Goal: Contribute content: Contribute content

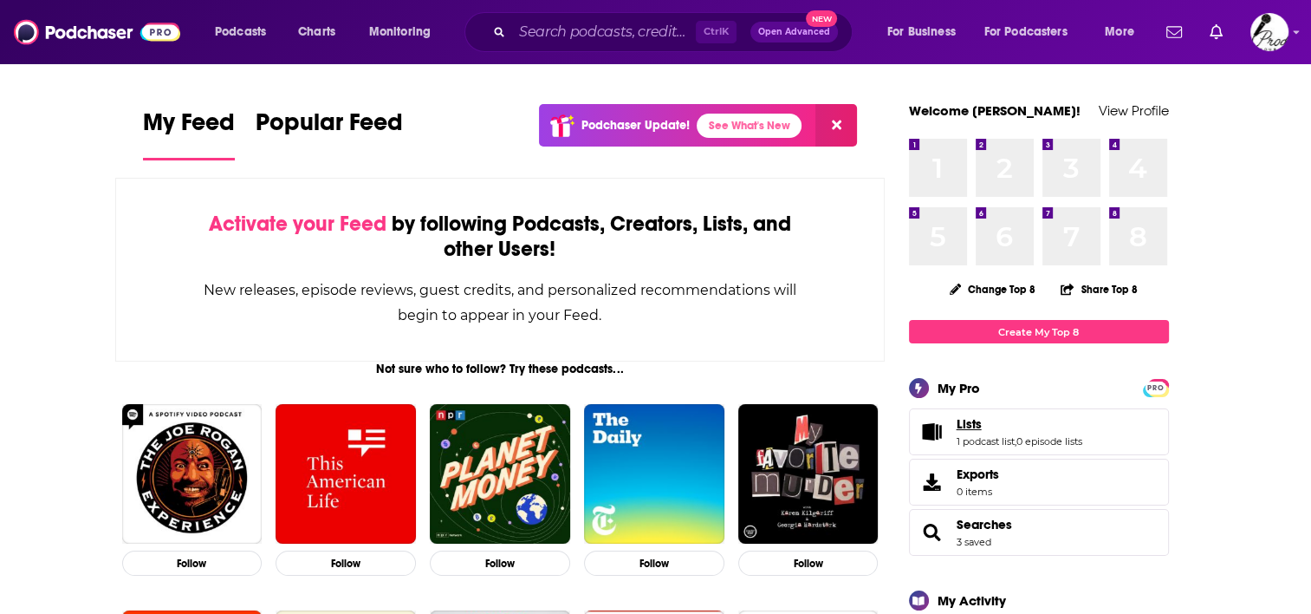
click at [1009, 428] on link "Lists" at bounding box center [1020, 424] width 126 height 16
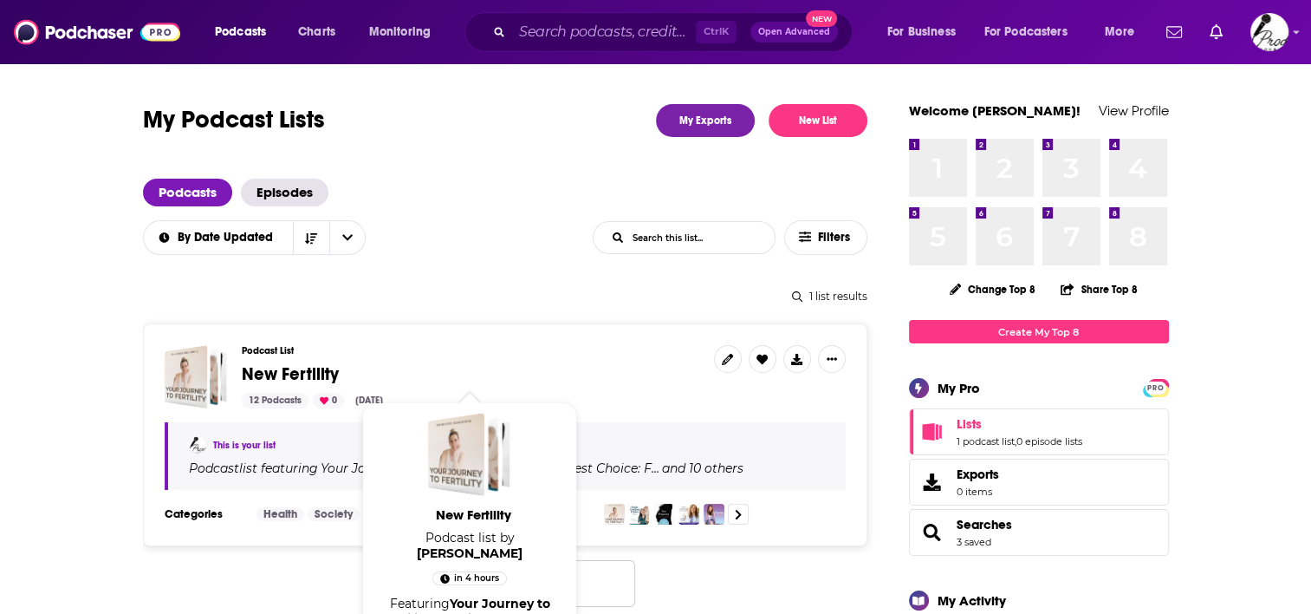
click at [252, 370] on span "New Fertility" at bounding box center [290, 374] width 97 height 22
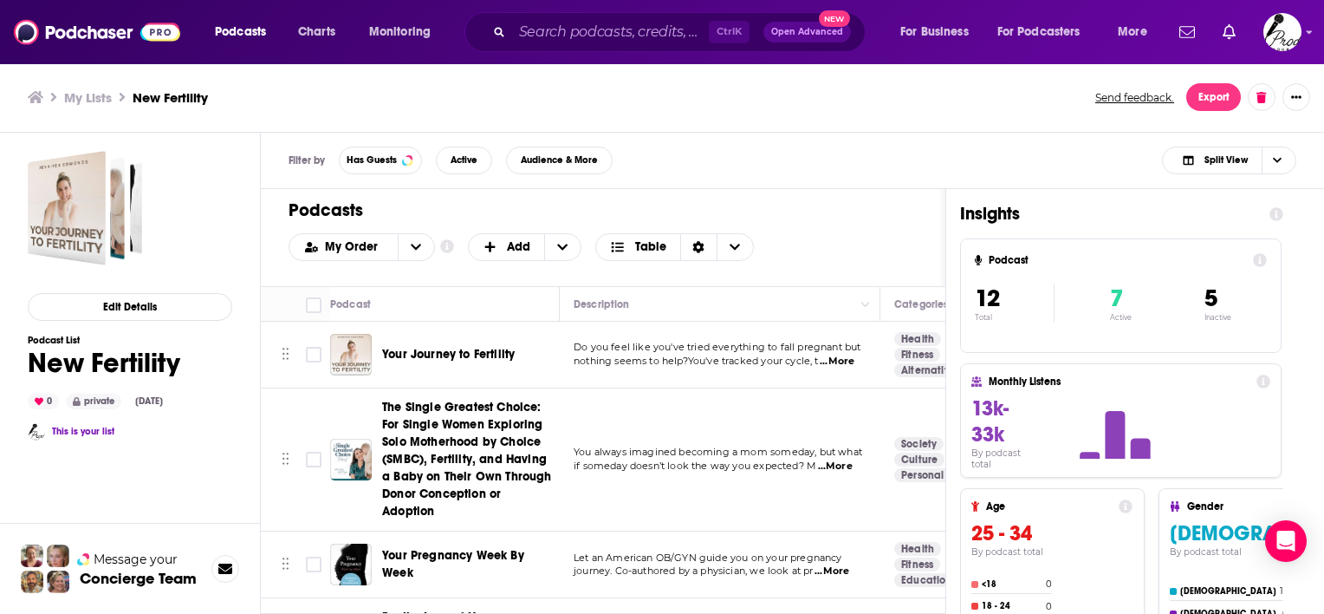
click at [905, 160] on div "Filter by Has Guests Active Audience & More Split View" at bounding box center [792, 161] width 1063 height 56
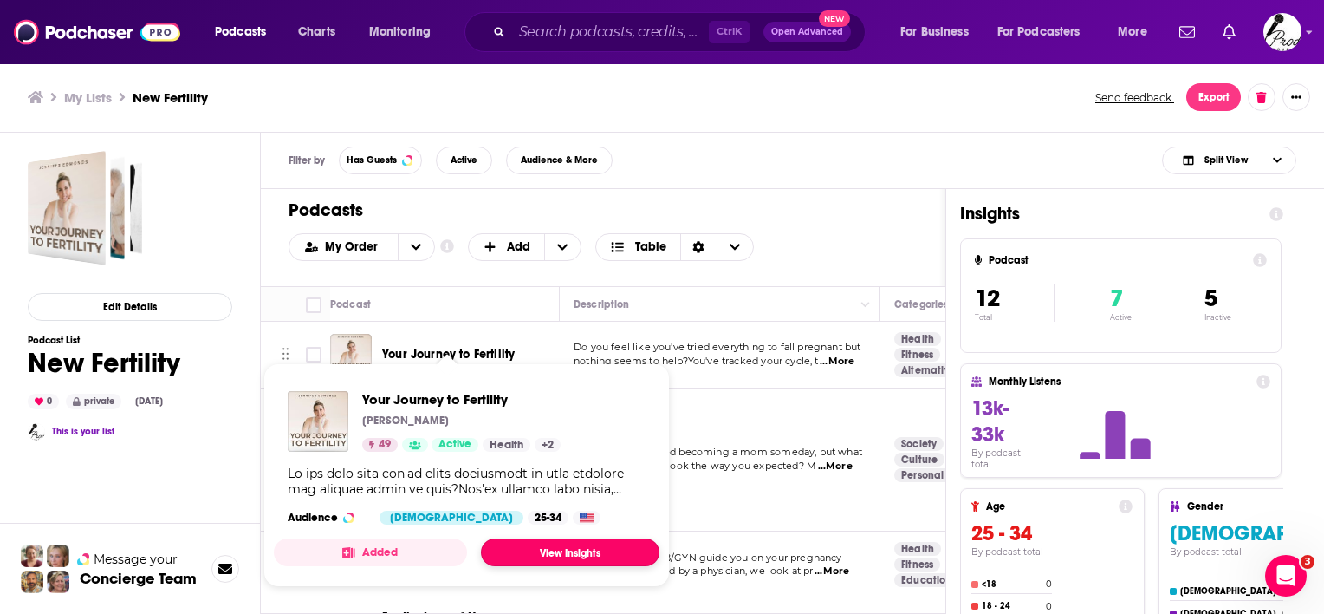
click at [539, 553] on link "View Insights" at bounding box center [570, 552] width 179 height 28
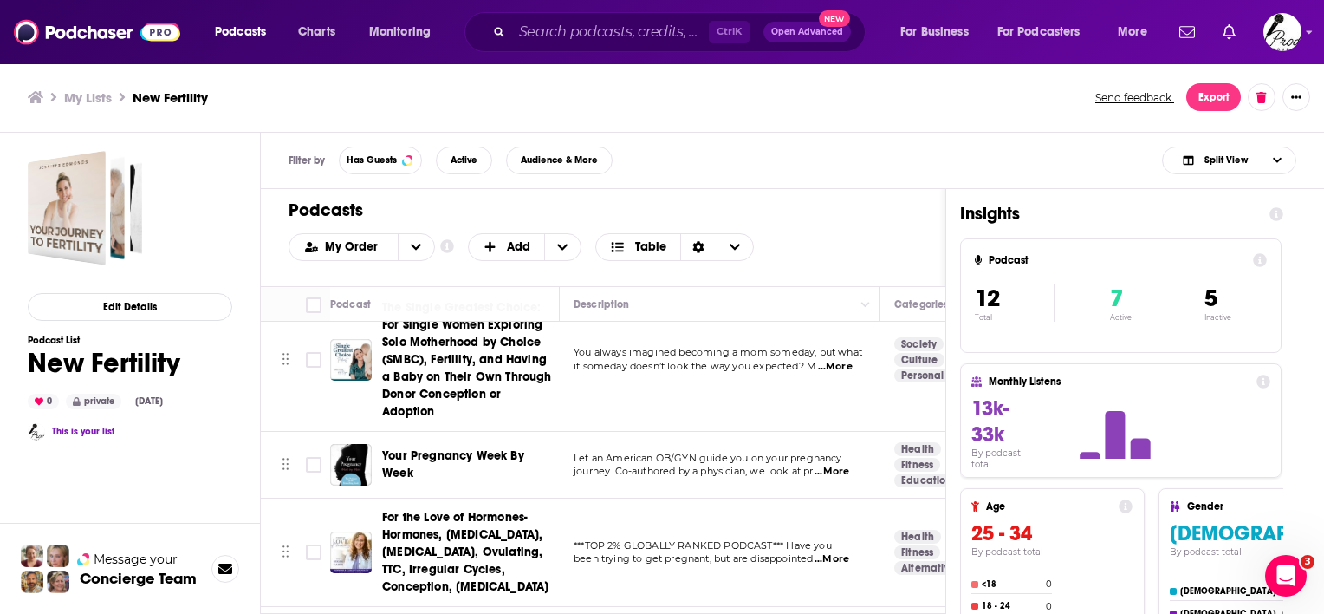
scroll to position [173, 0]
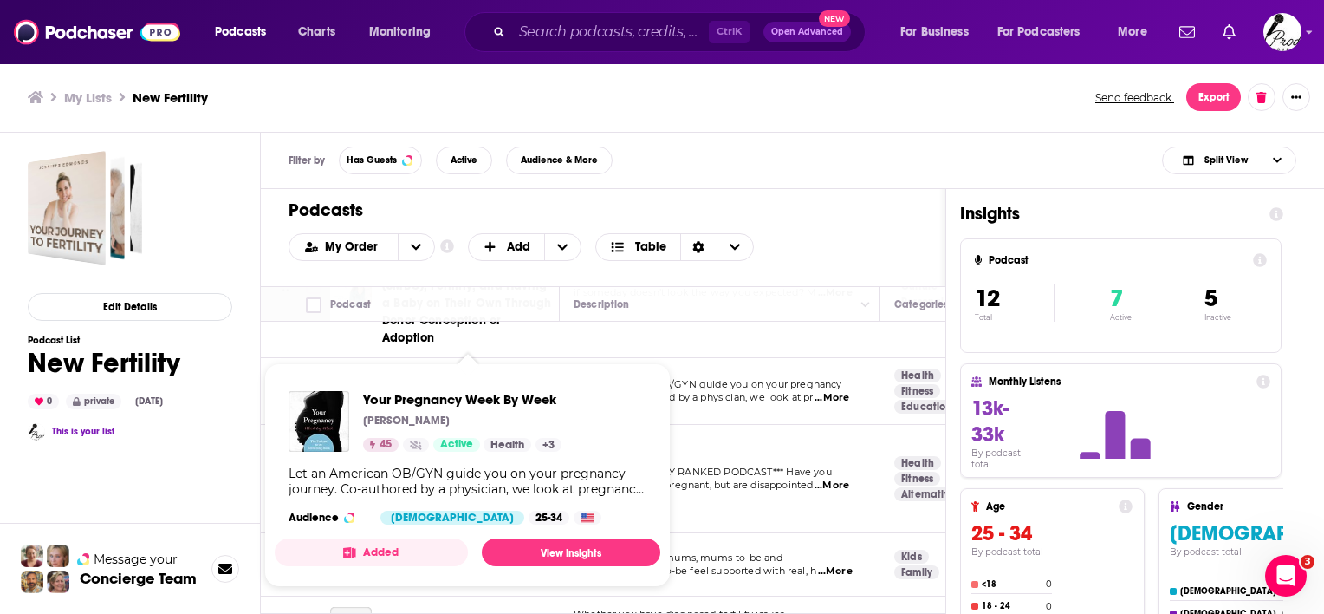
click at [789, 166] on div "Filter by Has Guests Active Audience & More Split View" at bounding box center [792, 161] width 1063 height 56
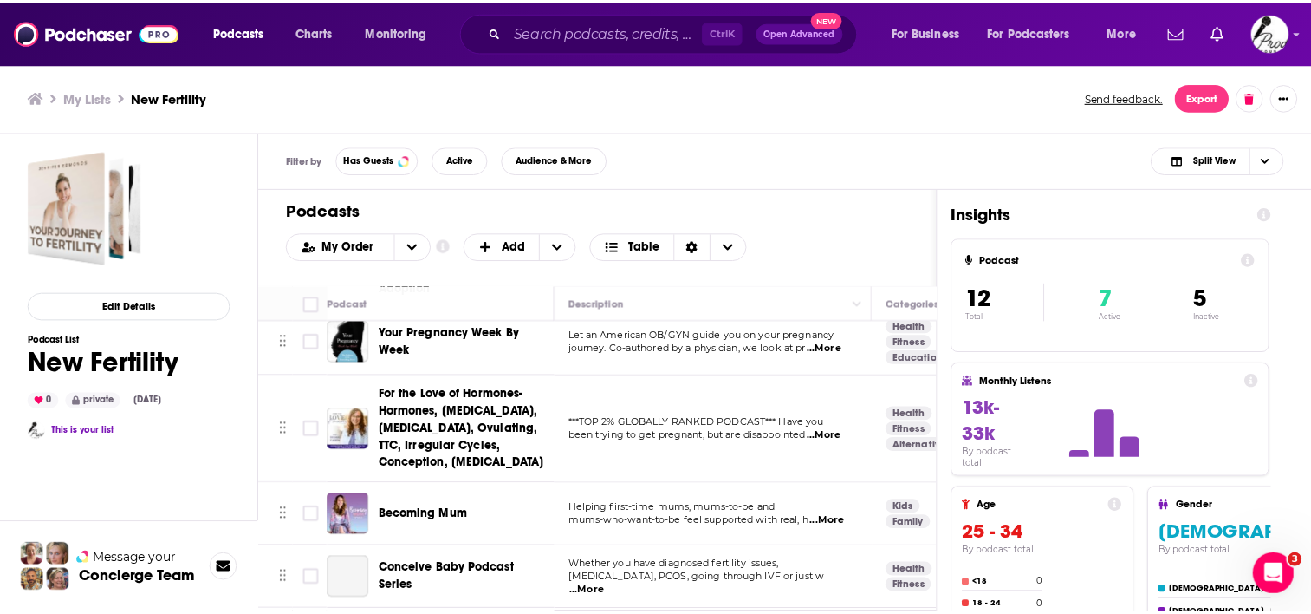
scroll to position [260, 0]
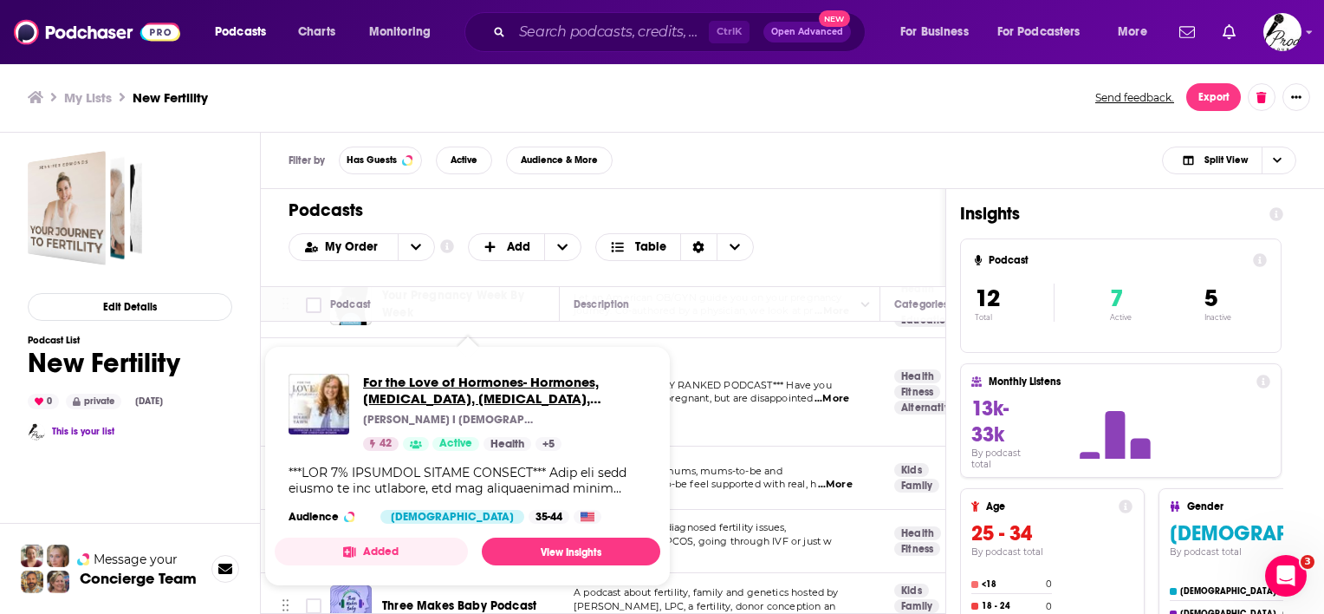
click at [449, 390] on span "For the Love of Hormones- Hormones, [MEDICAL_DATA], [MEDICAL_DATA], Ovulating, …" at bounding box center [504, 390] width 283 height 33
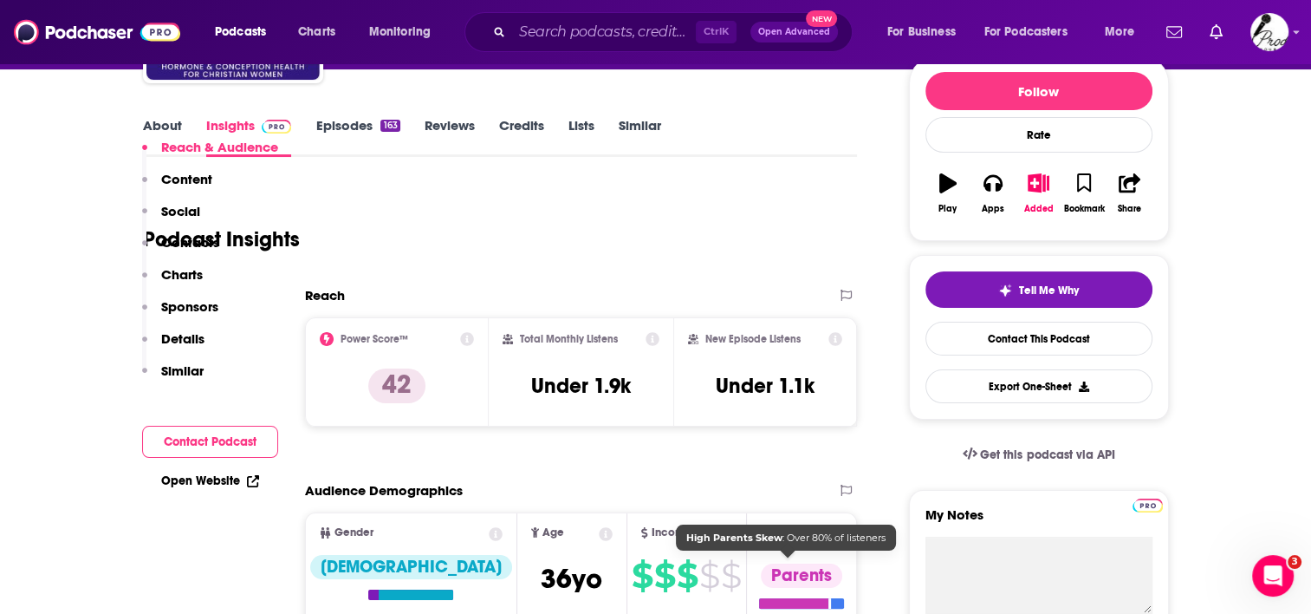
scroll to position [173, 0]
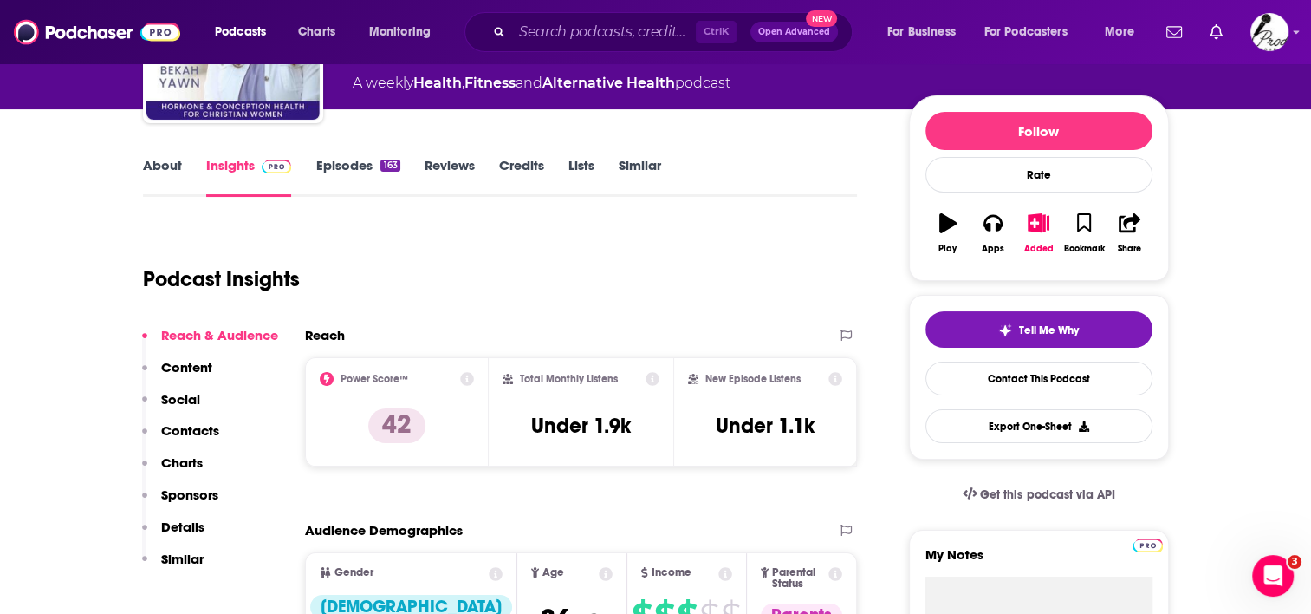
click at [159, 162] on link "About" at bounding box center [162, 177] width 39 height 40
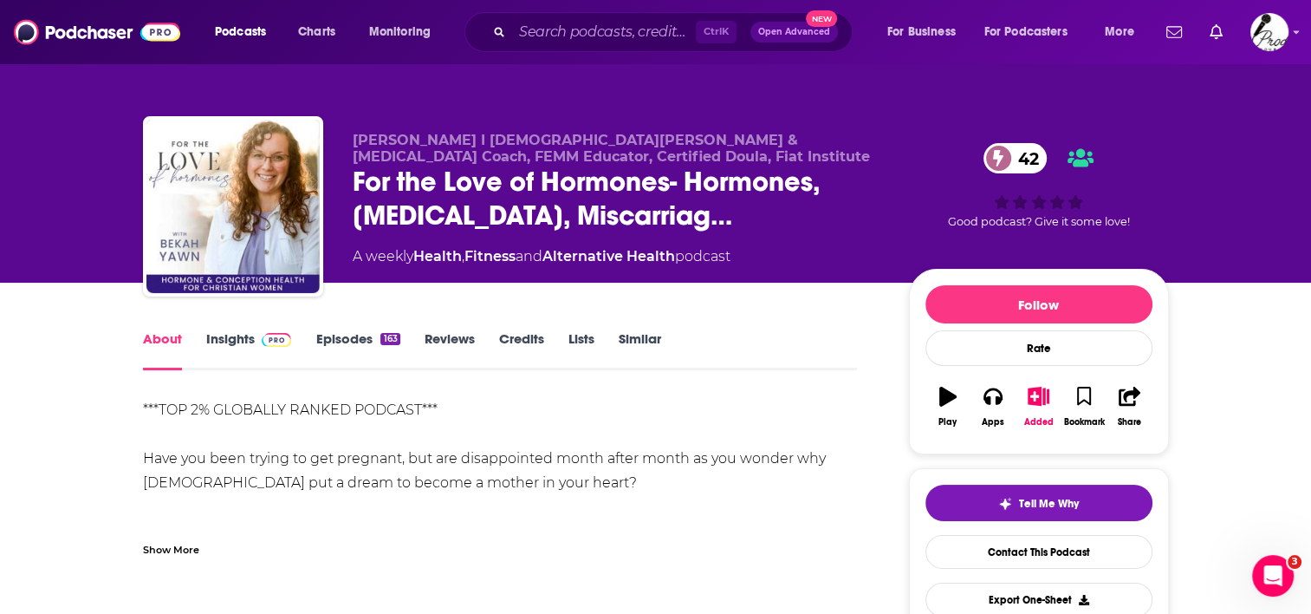
click at [342, 340] on link "Episodes 163" at bounding box center [357, 350] width 84 height 40
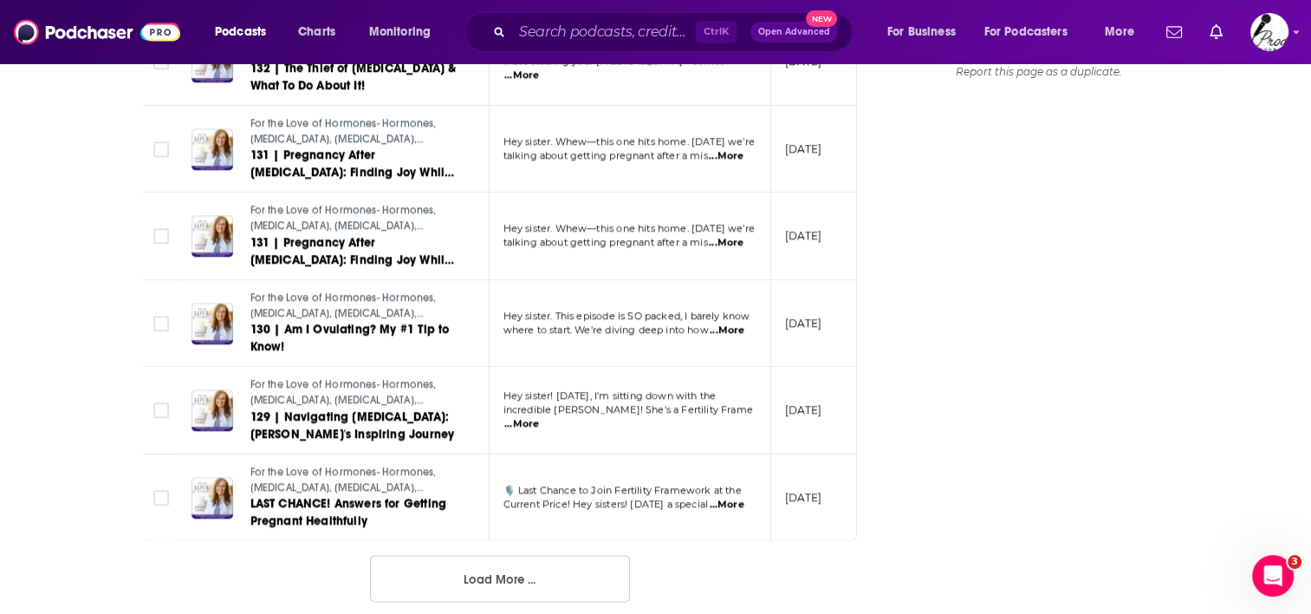
scroll to position [2222, 0]
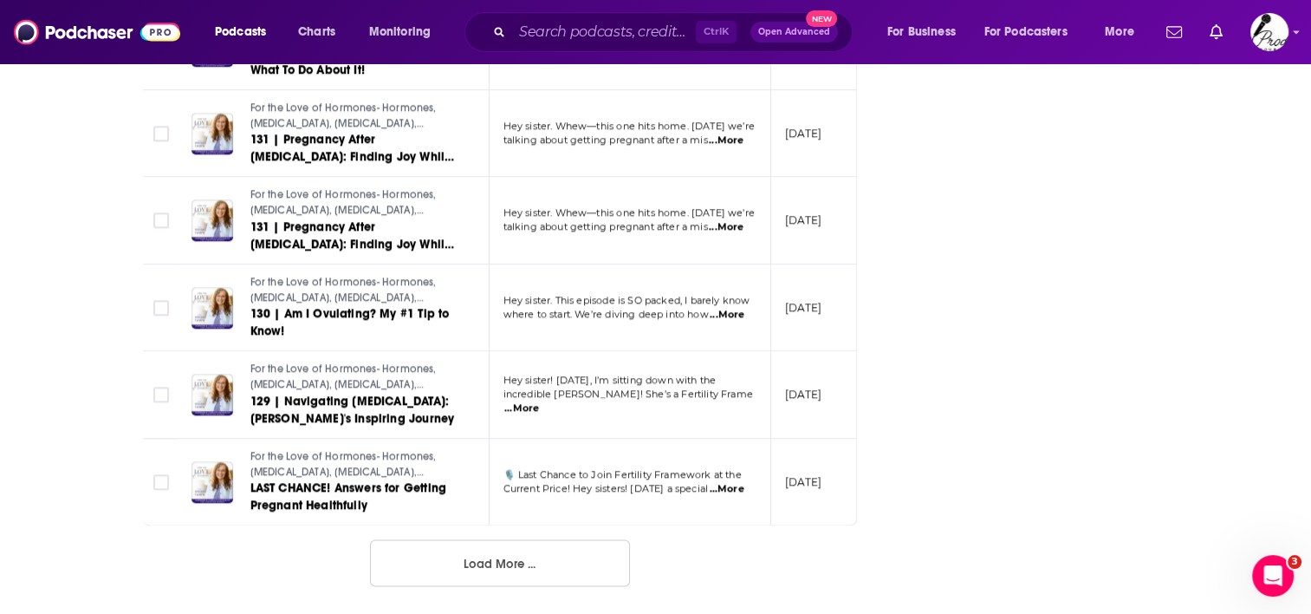
click at [465, 563] on button "Load More ..." at bounding box center [500, 562] width 260 height 47
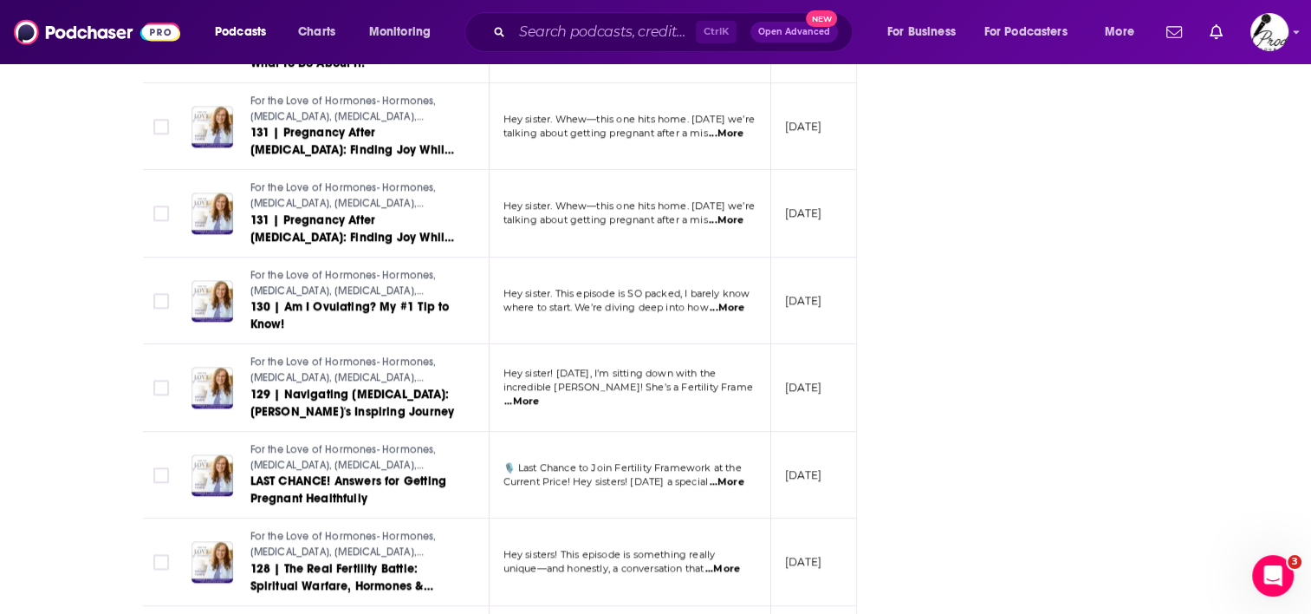
click at [539, 394] on span "...More" at bounding box center [521, 401] width 35 height 14
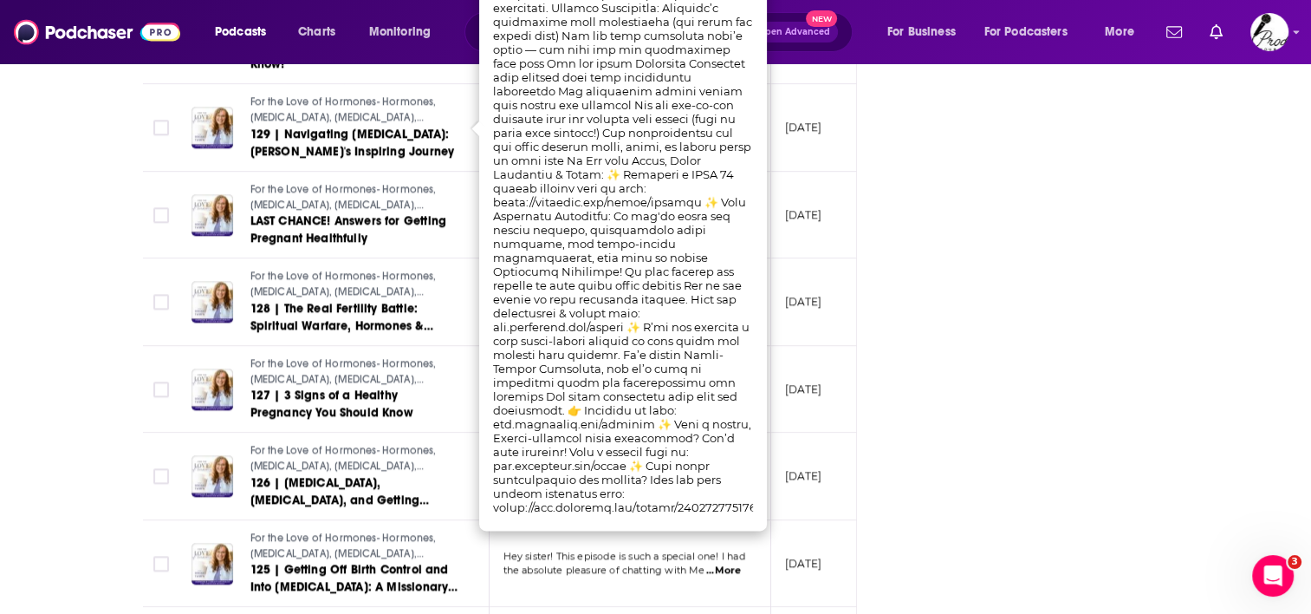
scroll to position [2569, 0]
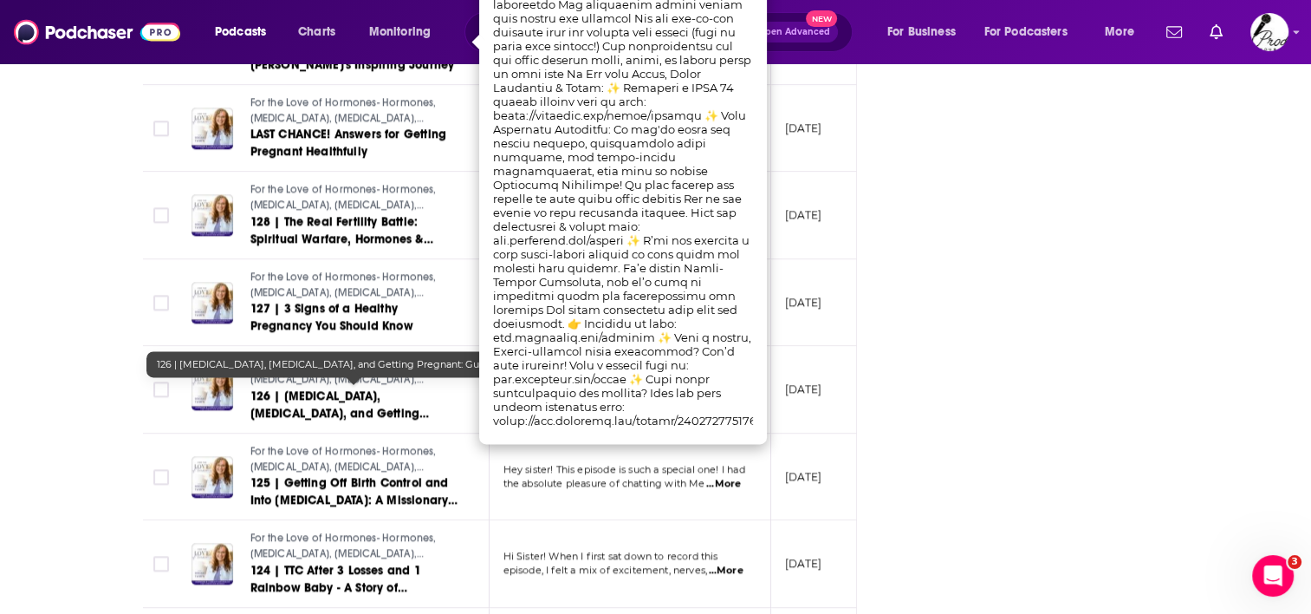
click at [374, 392] on span "126 | [MEDICAL_DATA], [MEDICAL_DATA], and Getting Pregnant: Guest Interview w/ …" at bounding box center [339, 421] width 179 height 67
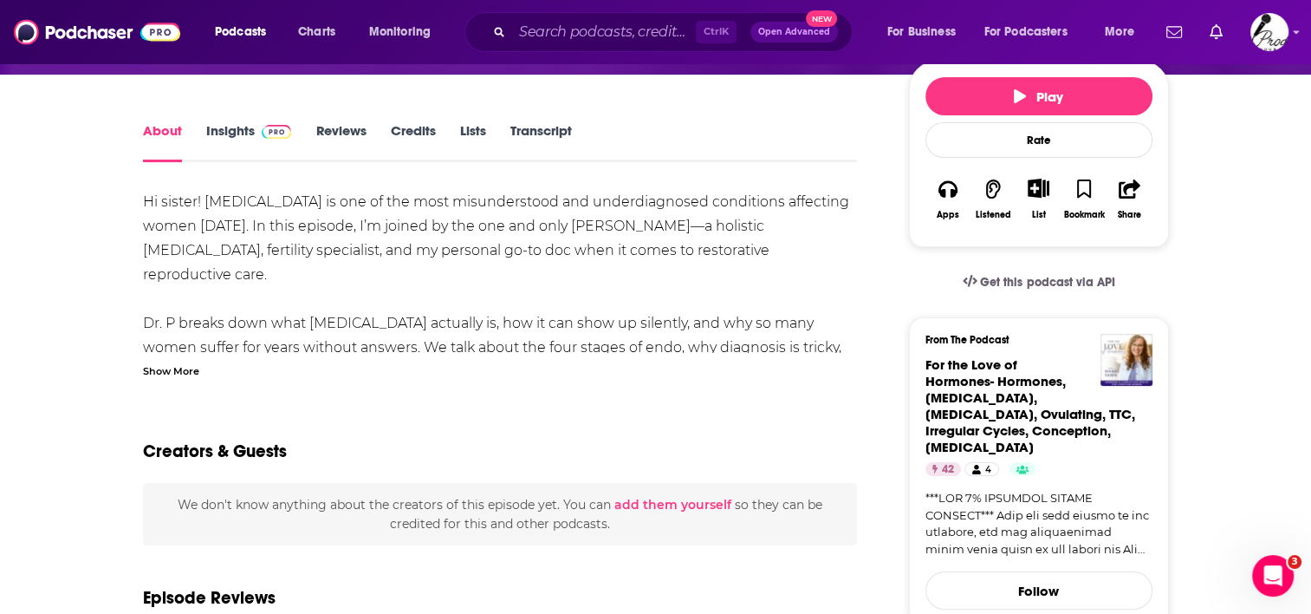
scroll to position [260, 0]
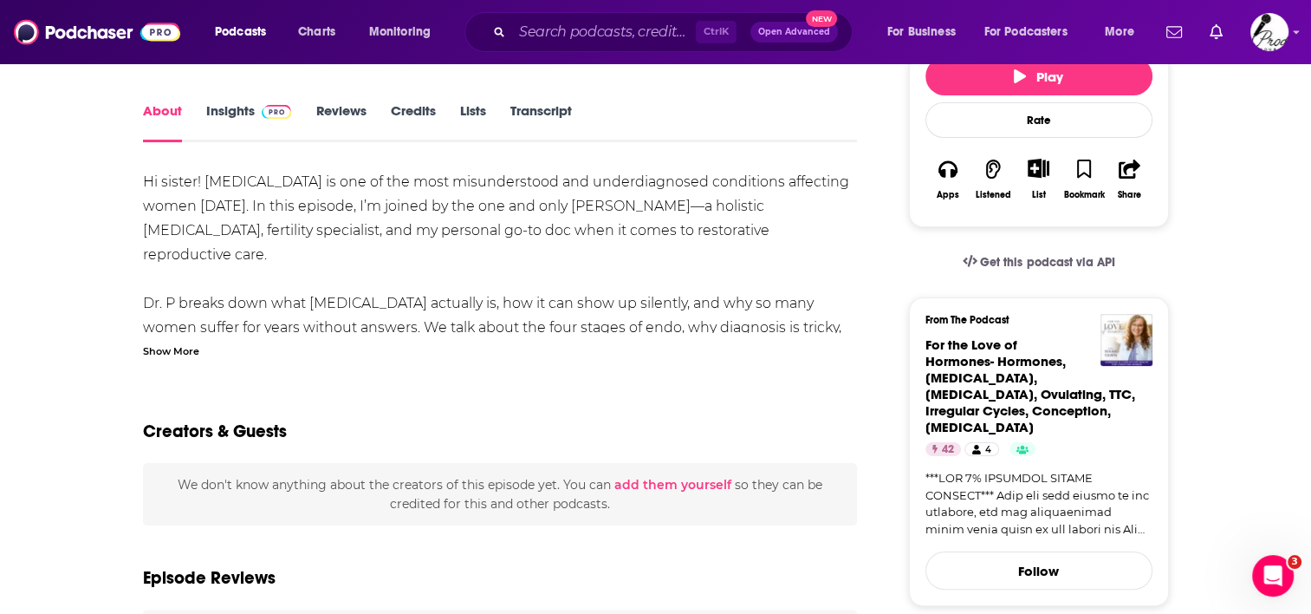
click at [184, 347] on div "Show More" at bounding box center [171, 349] width 56 height 16
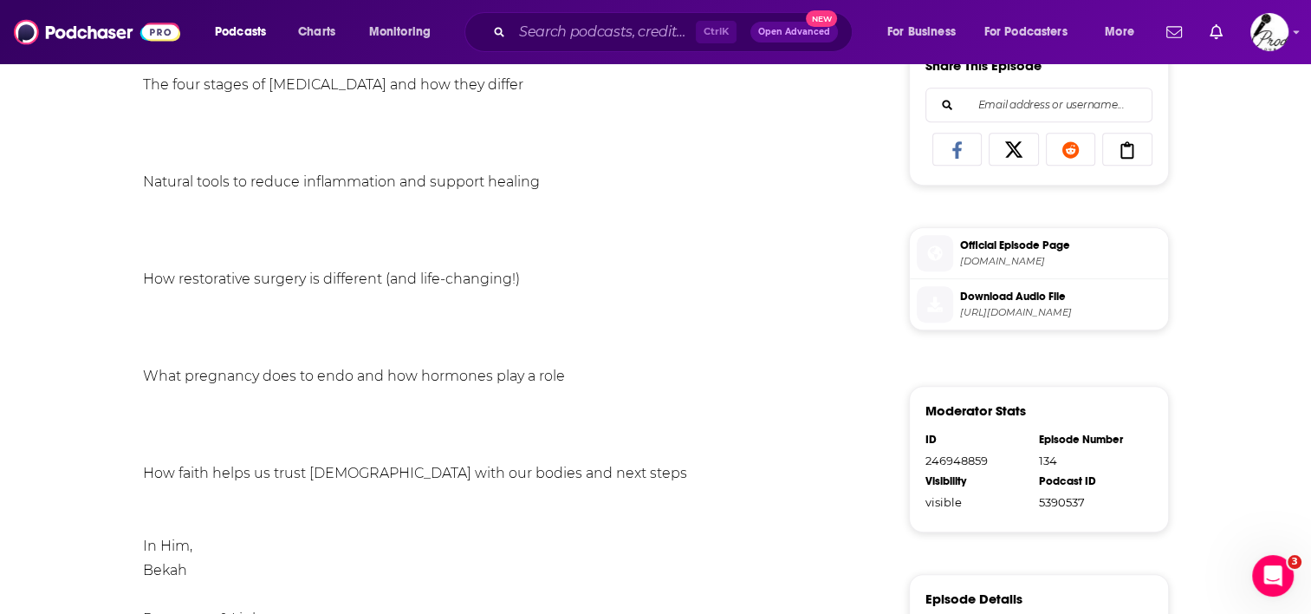
scroll to position [953, 0]
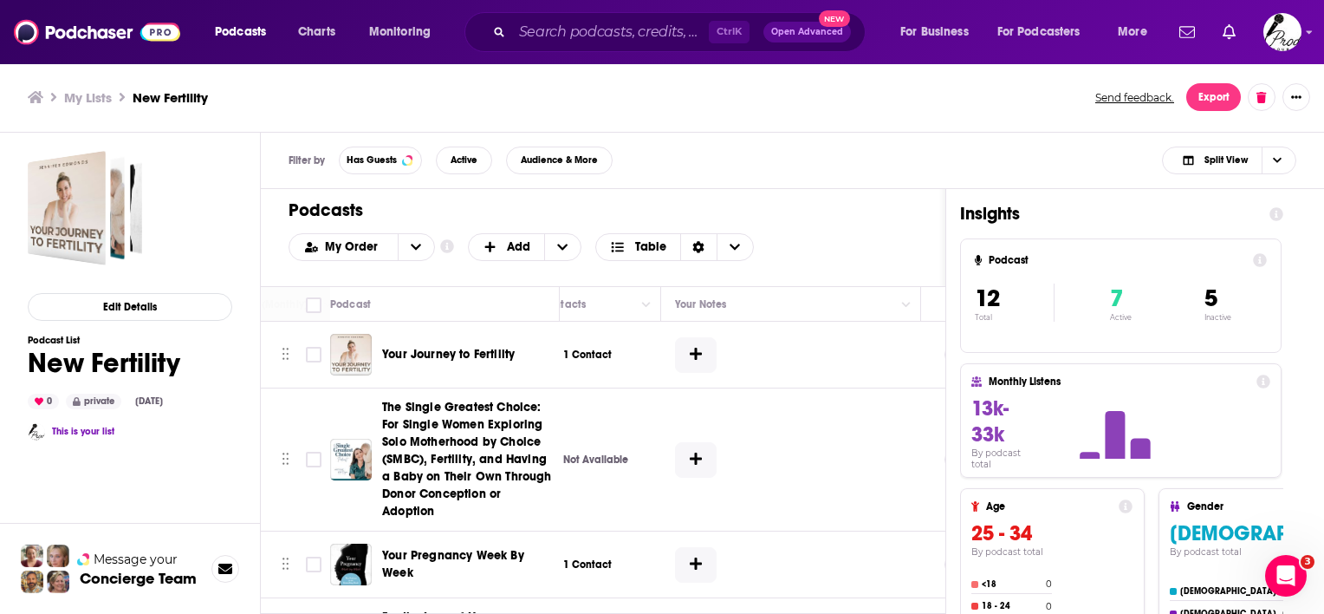
scroll to position [0, 965]
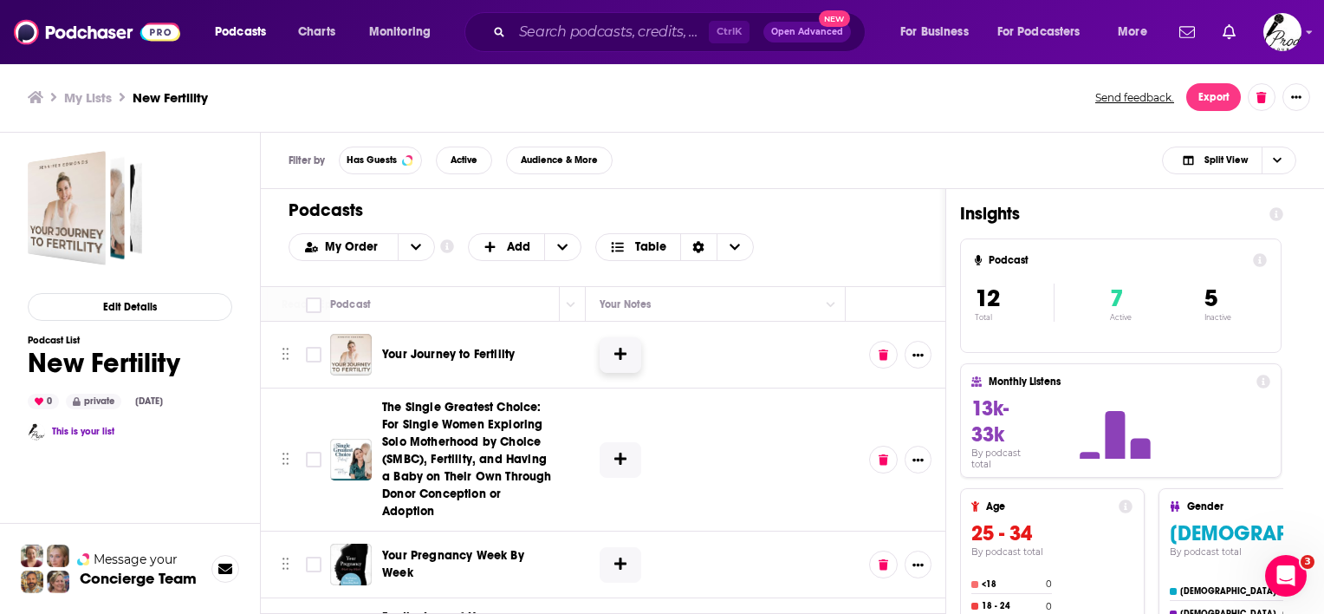
click at [606, 343] on button at bounding box center [621, 355] width 42 height 36
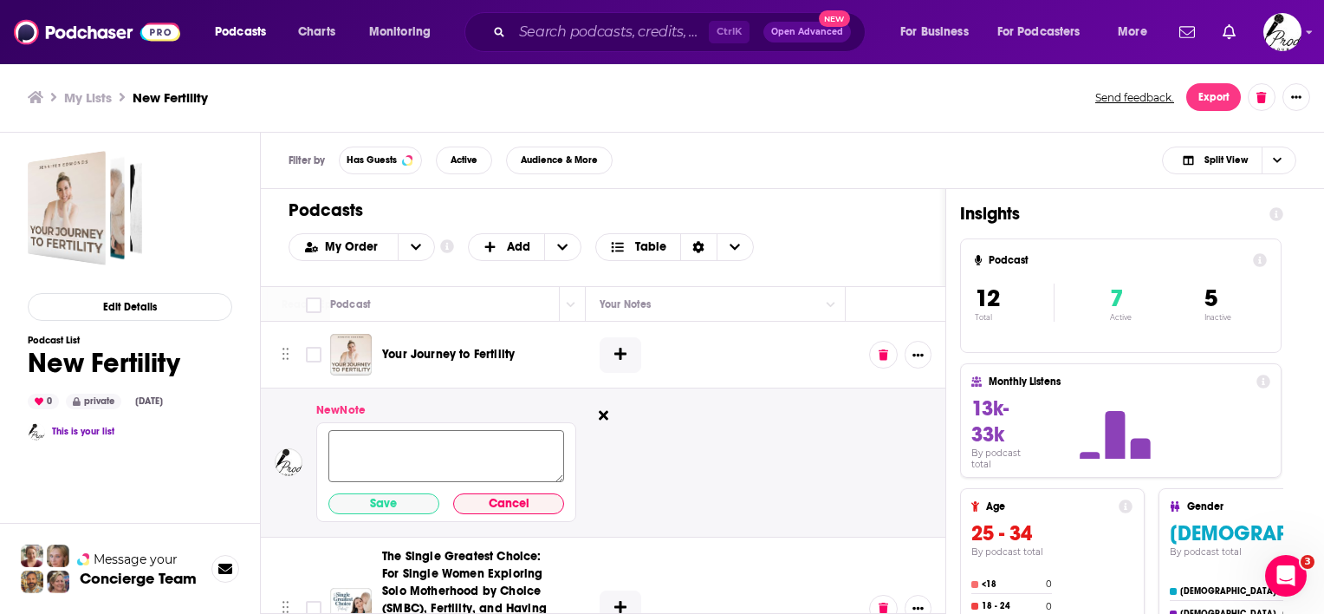
click at [402, 438] on textarea at bounding box center [446, 457] width 236 height 52
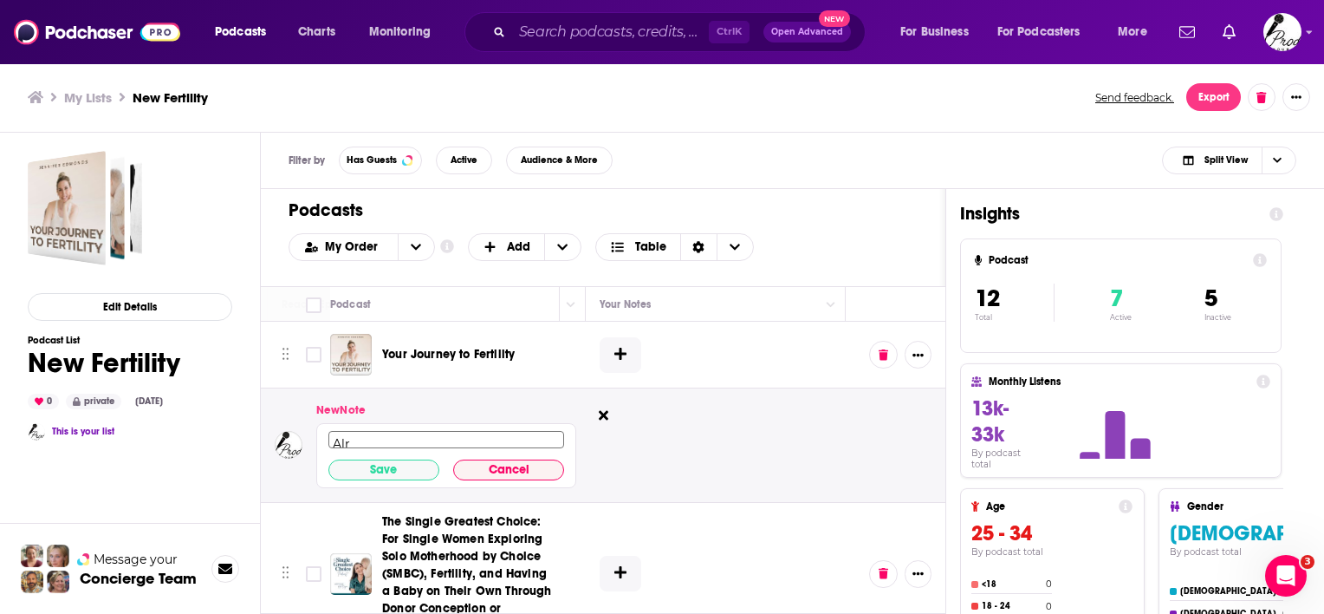
scroll to position [3, 0]
type textarea "Already Have this one"
click at [394, 466] on button "Save" at bounding box center [383, 469] width 111 height 21
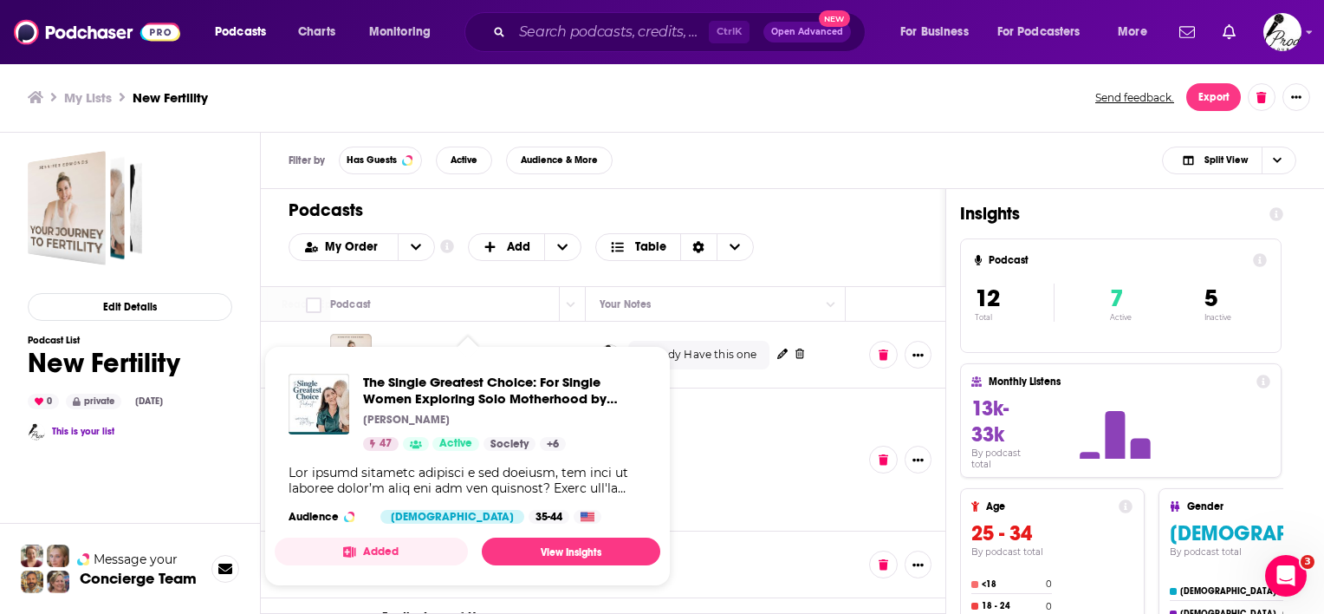
click at [737, 476] on td at bounding box center [716, 459] width 260 height 143
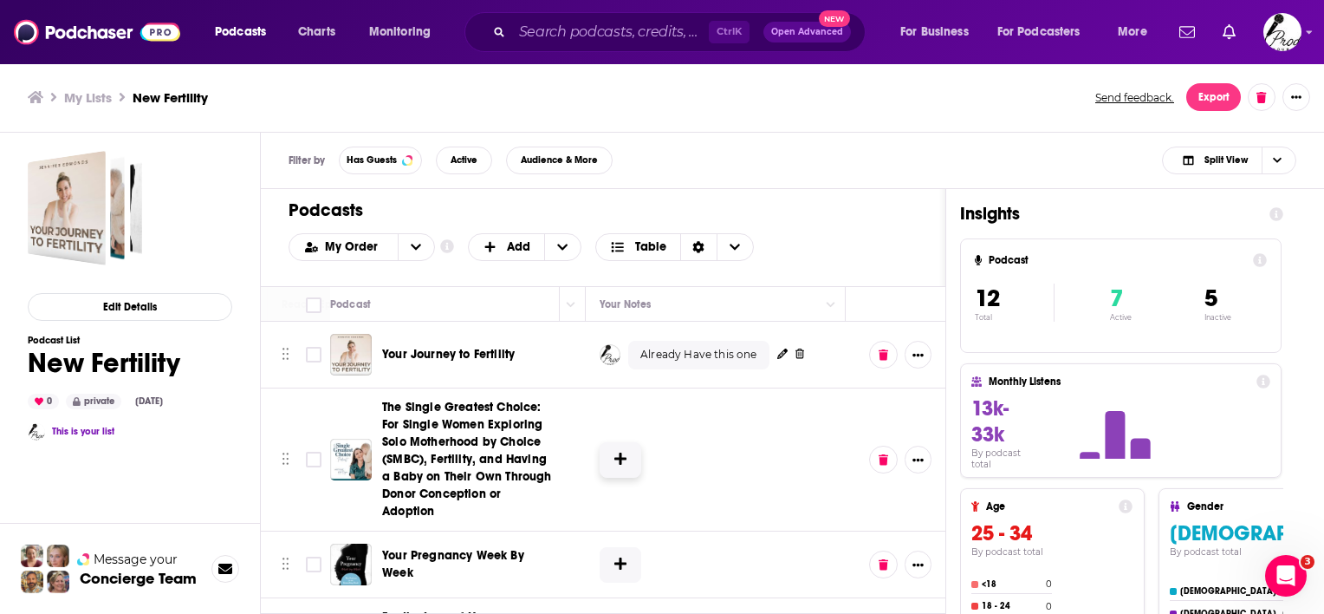
click at [600, 454] on button at bounding box center [621, 460] width 42 height 36
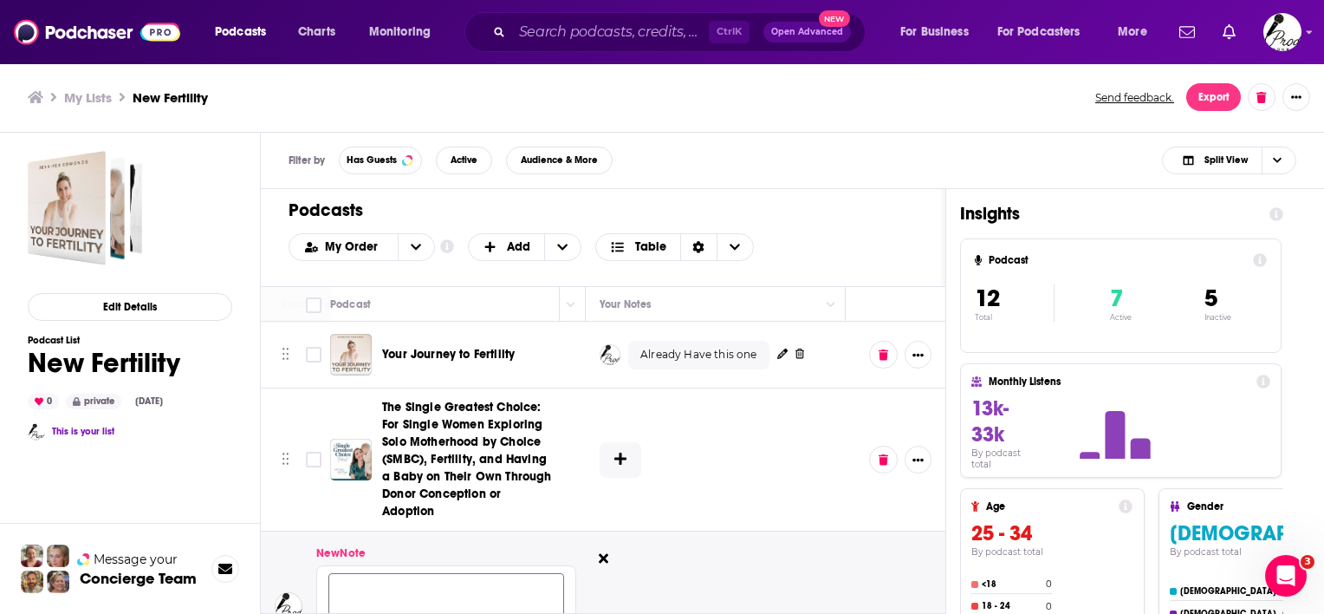
click at [490, 597] on textarea at bounding box center [446, 600] width 236 height 52
type textarea "Already have this one"
click at [716, 507] on td at bounding box center [716, 459] width 260 height 143
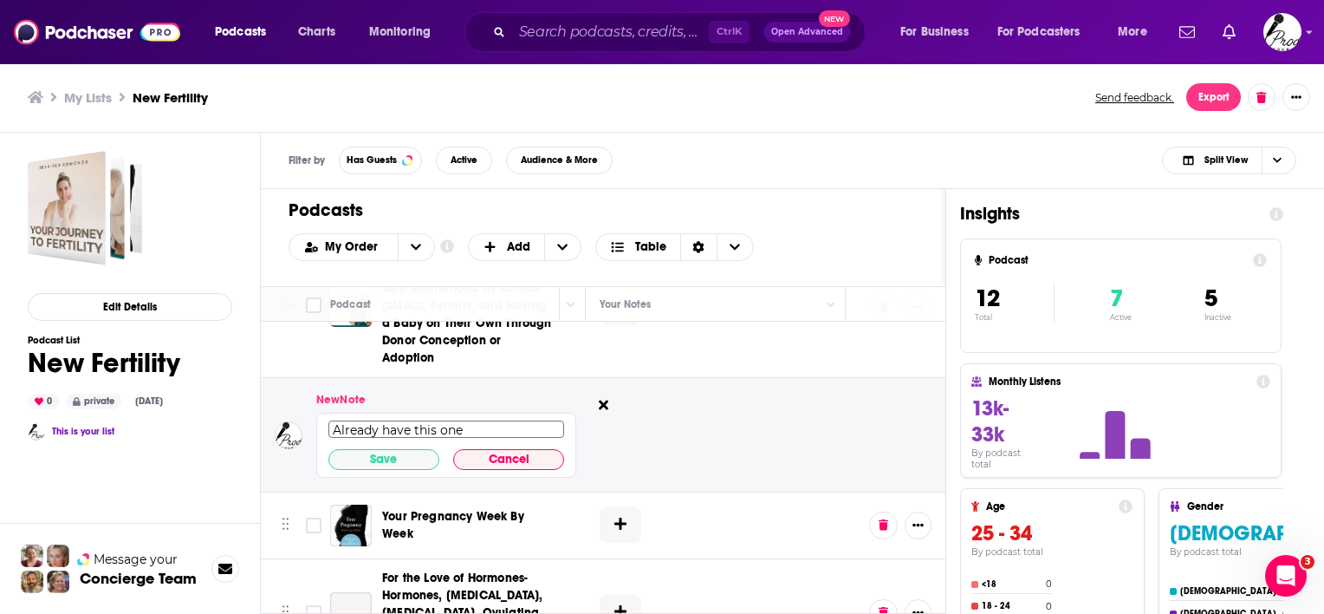
scroll to position [173, 965]
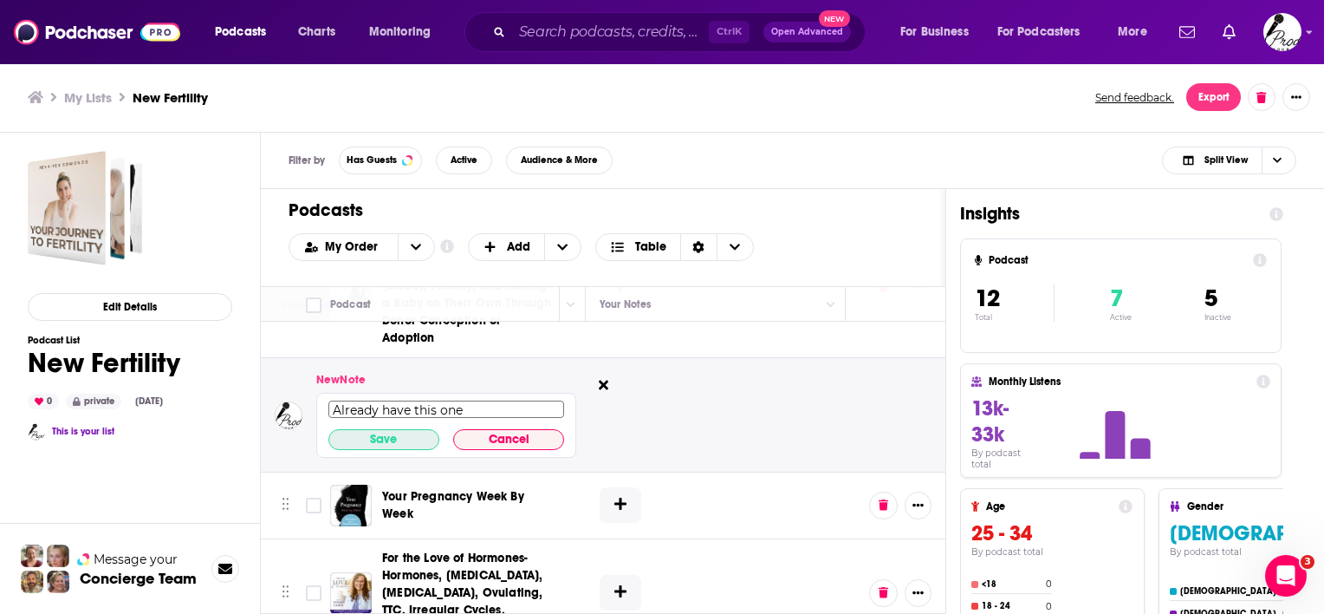
click at [368, 432] on button "Save" at bounding box center [383, 439] width 111 height 21
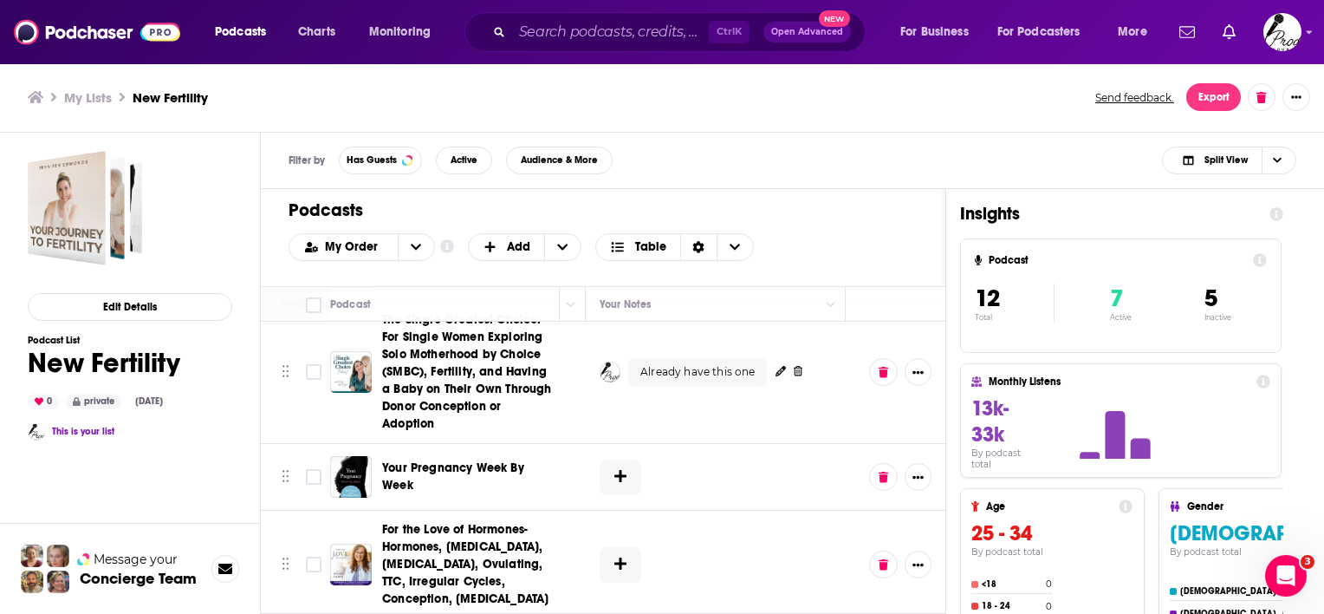
scroll to position [87, 965]
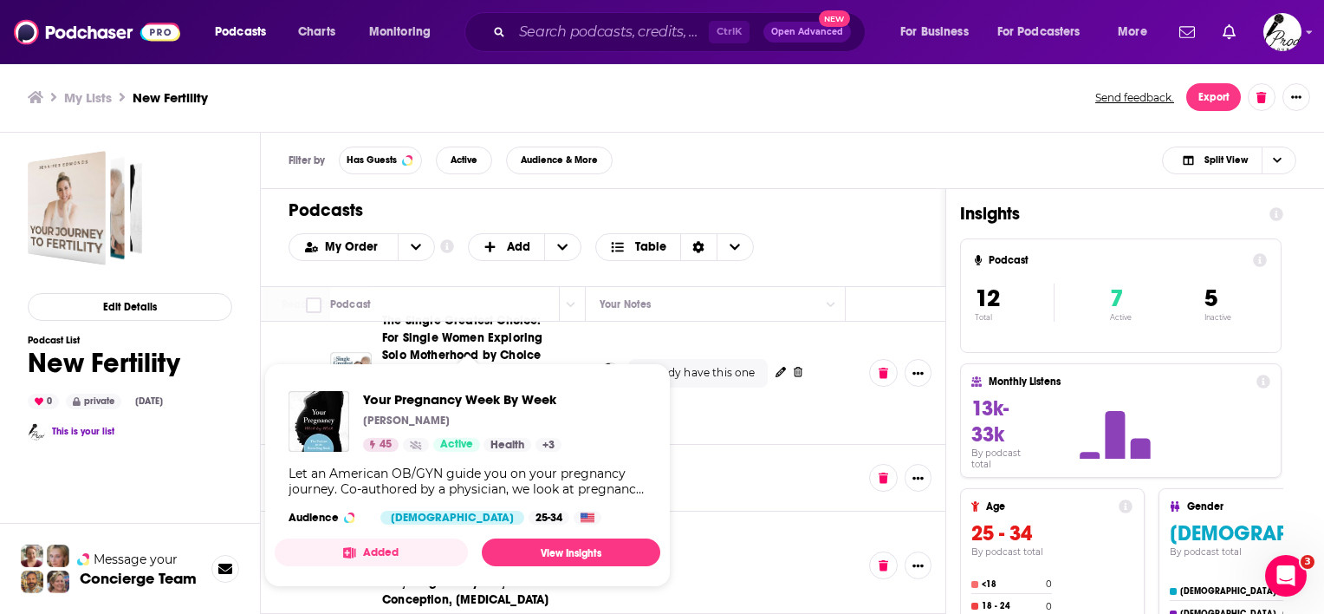
click at [729, 478] on td at bounding box center [716, 478] width 260 height 67
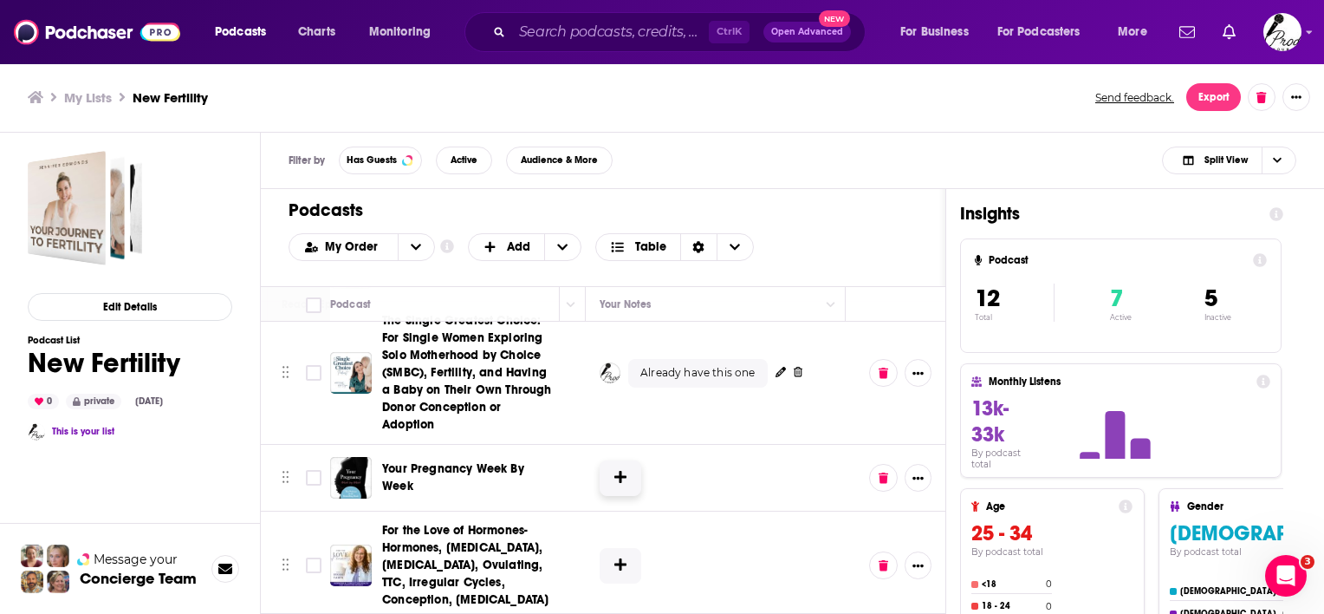
click at [614, 480] on icon at bounding box center [620, 477] width 12 height 14
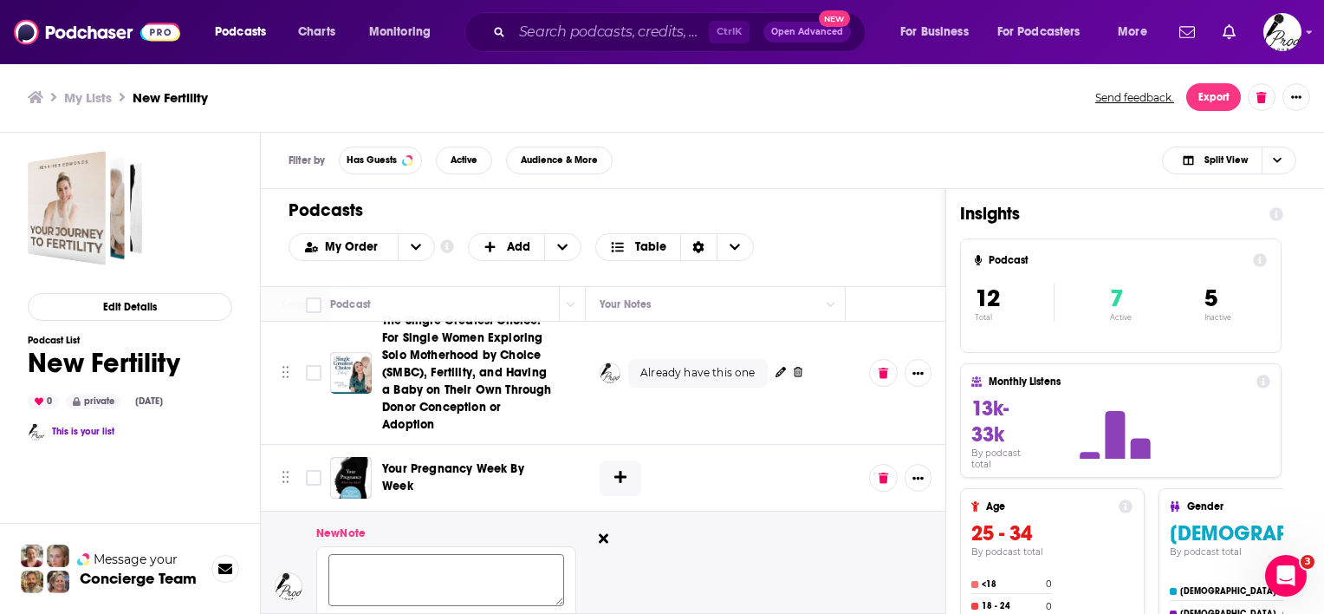
click at [510, 568] on textarea at bounding box center [446, 580] width 236 height 52
type textarea "Hosted by an OBGYN"
click at [422, 584] on button "Save" at bounding box center [383, 592] width 111 height 21
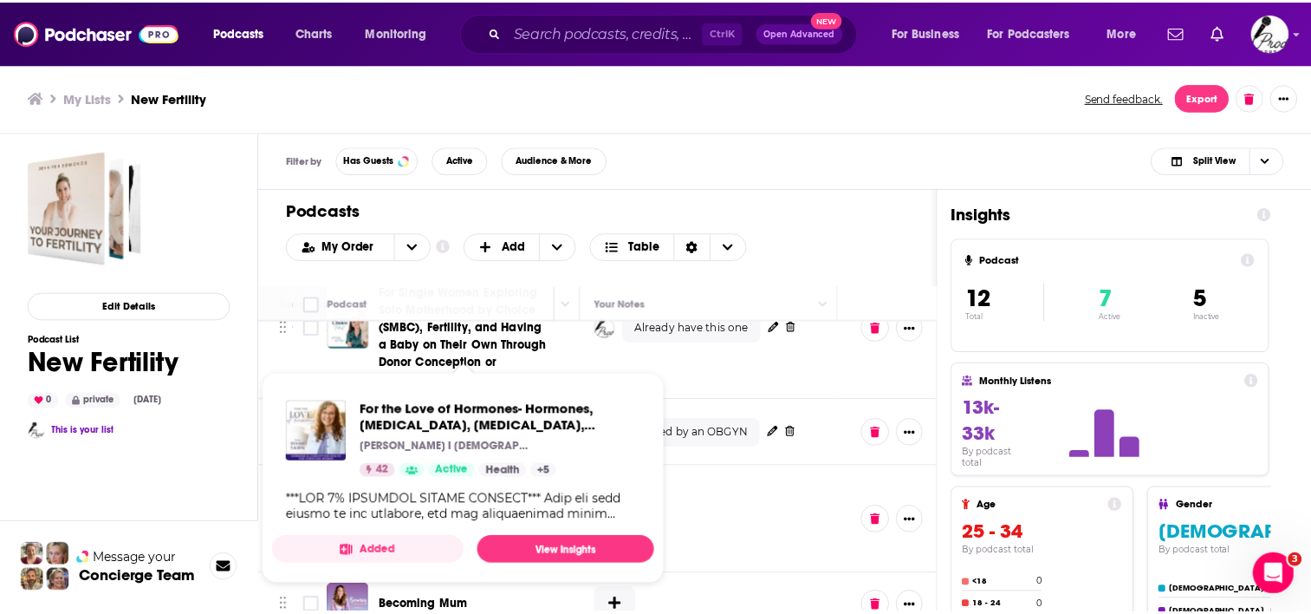
scroll to position [173, 965]
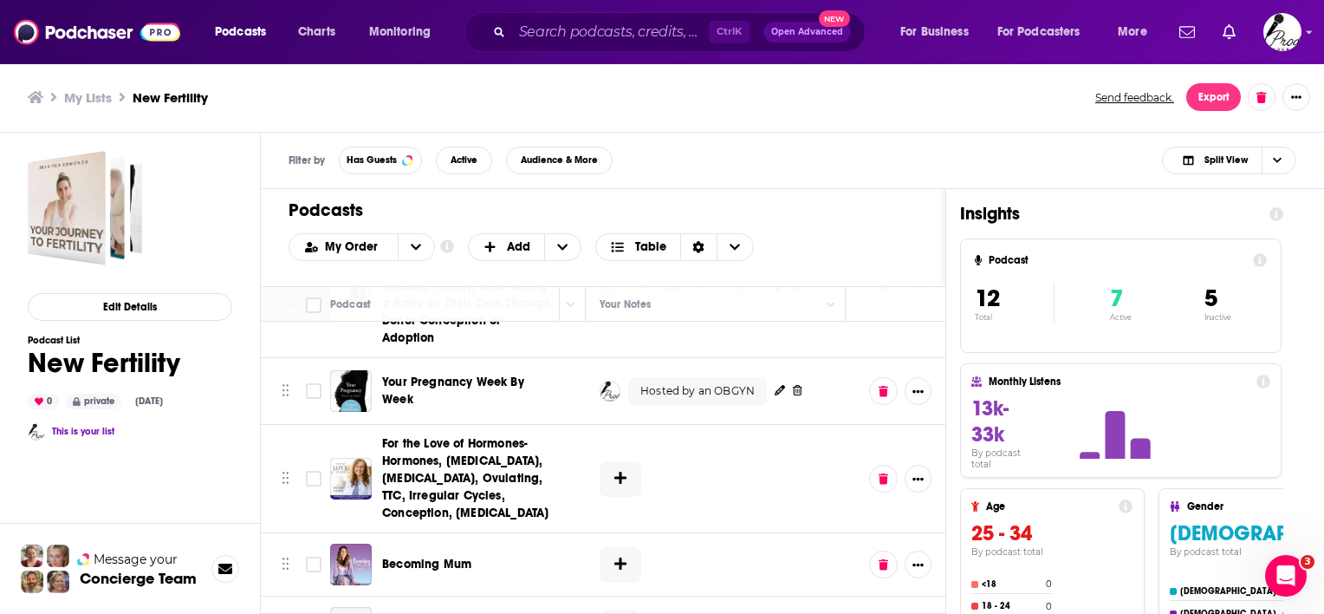
click at [812, 206] on h1 "Podcasts" at bounding box center [596, 210] width 615 height 22
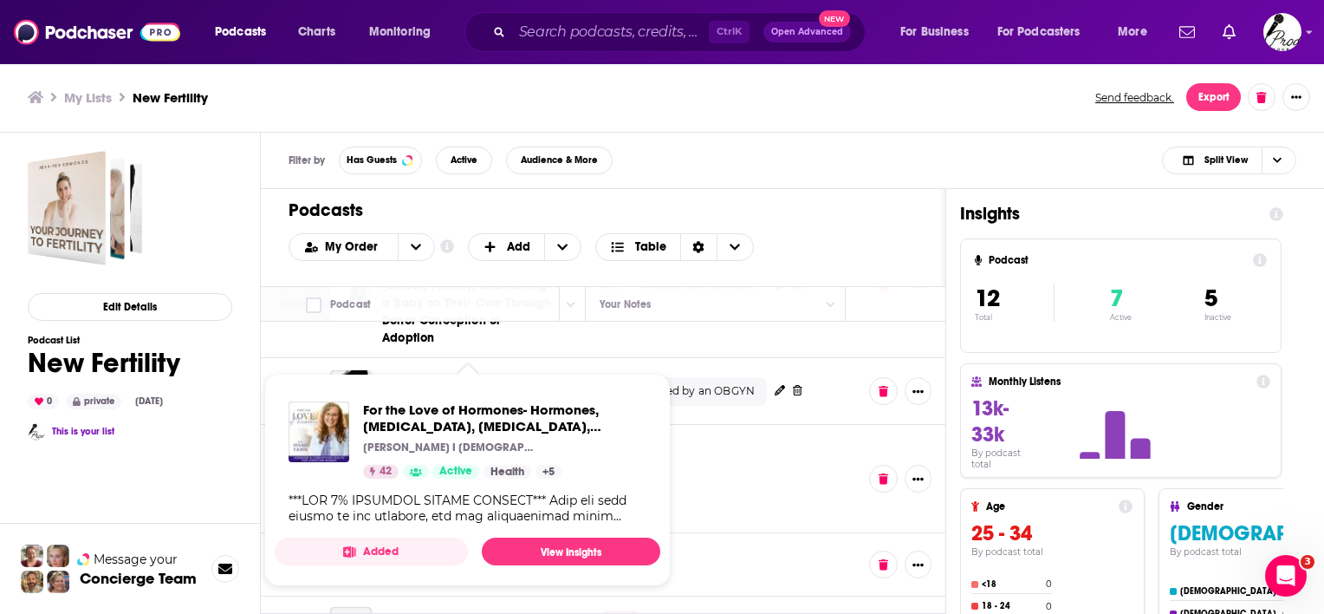
click at [731, 455] on td at bounding box center [716, 479] width 260 height 108
click at [547, 552] on link "View Insights" at bounding box center [571, 551] width 179 height 28
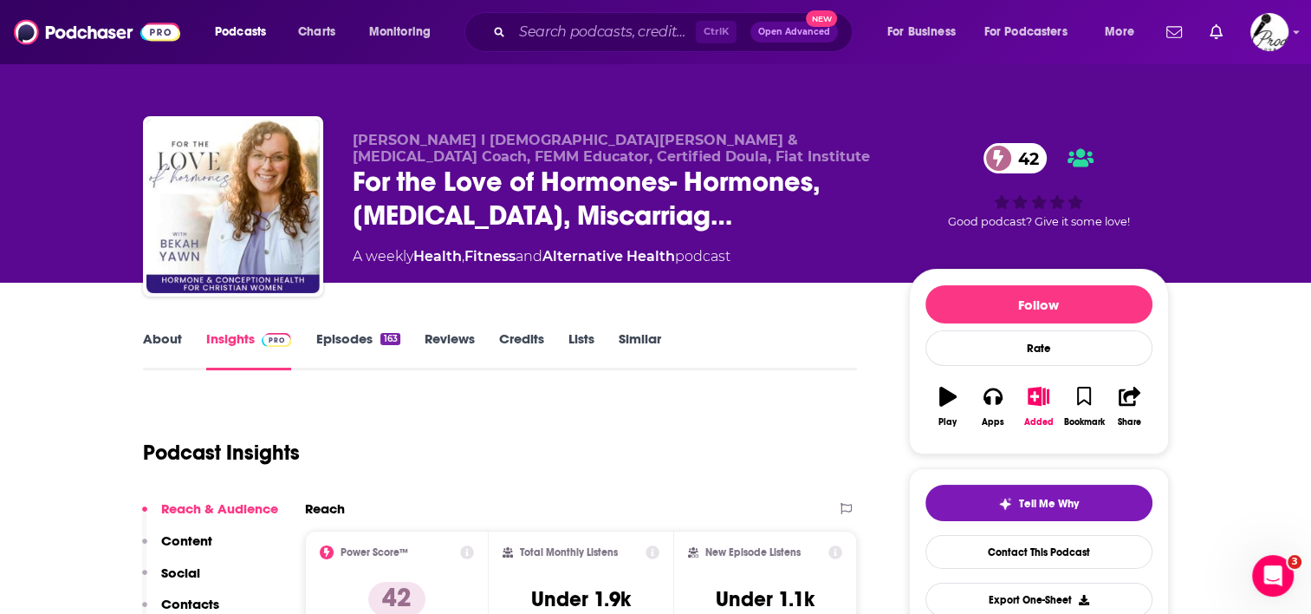
click at [340, 337] on link "Episodes 163" at bounding box center [357, 350] width 84 height 40
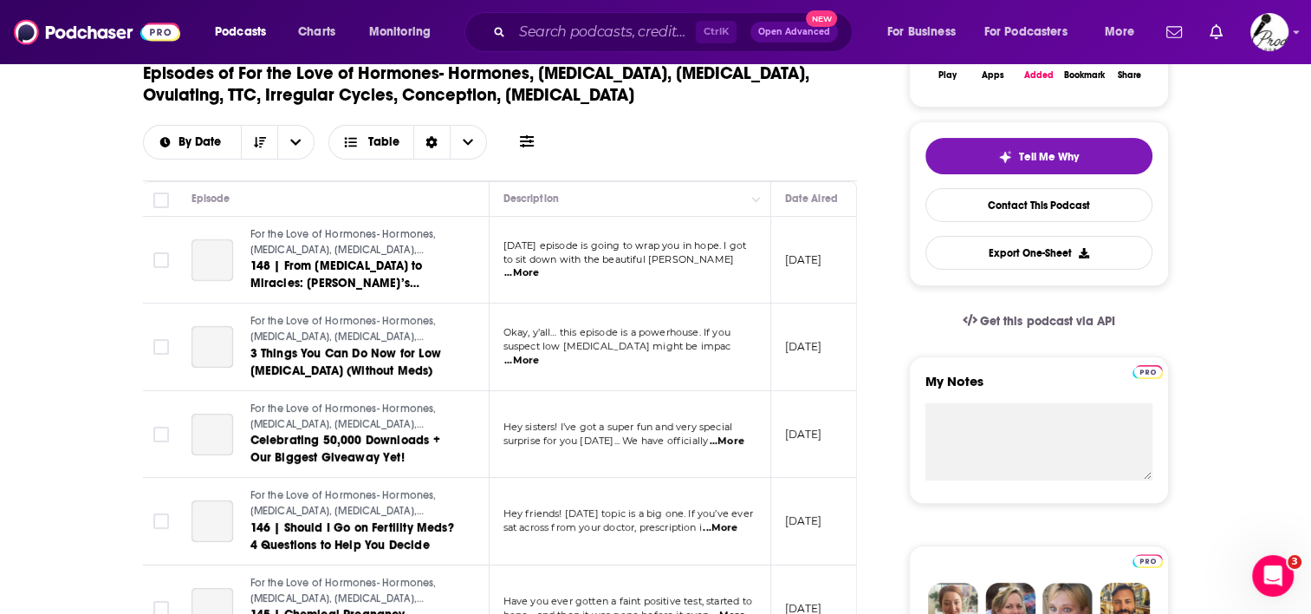
scroll to position [433, 0]
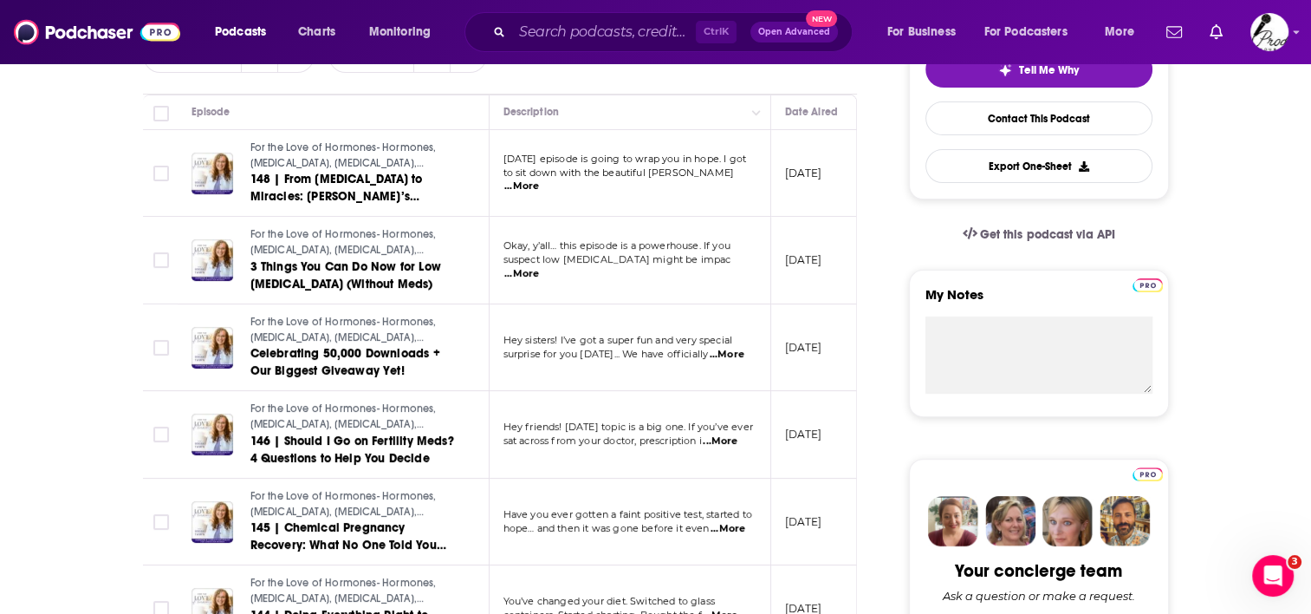
click at [721, 437] on span "...More" at bounding box center [720, 441] width 35 height 14
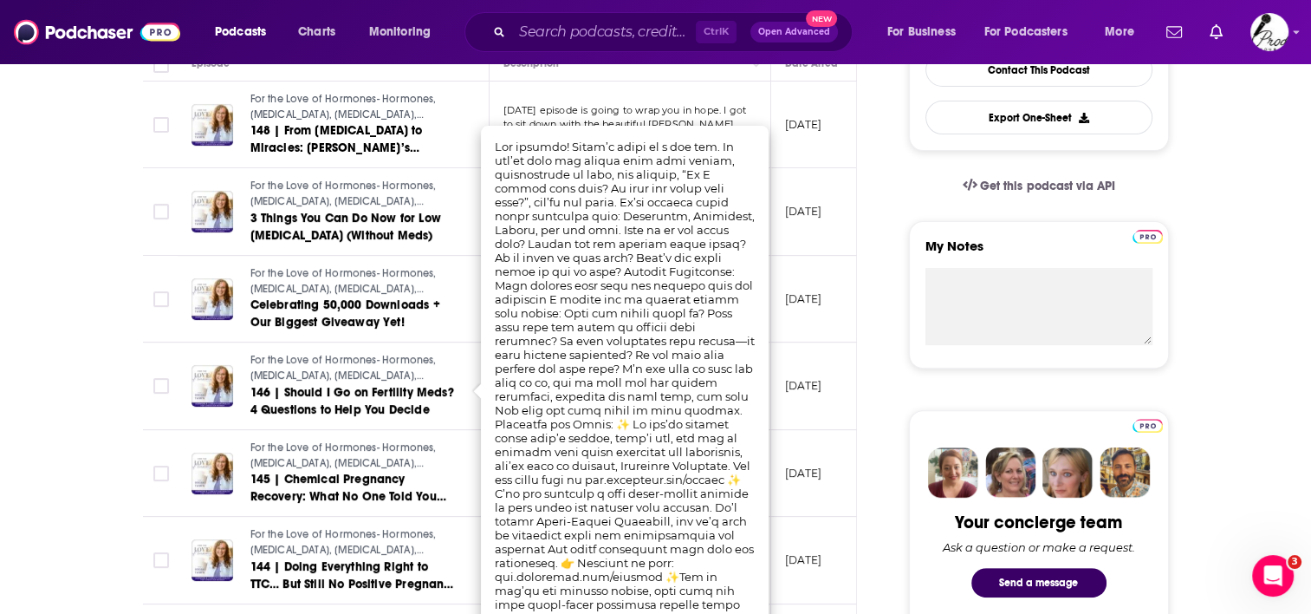
scroll to position [520, 0]
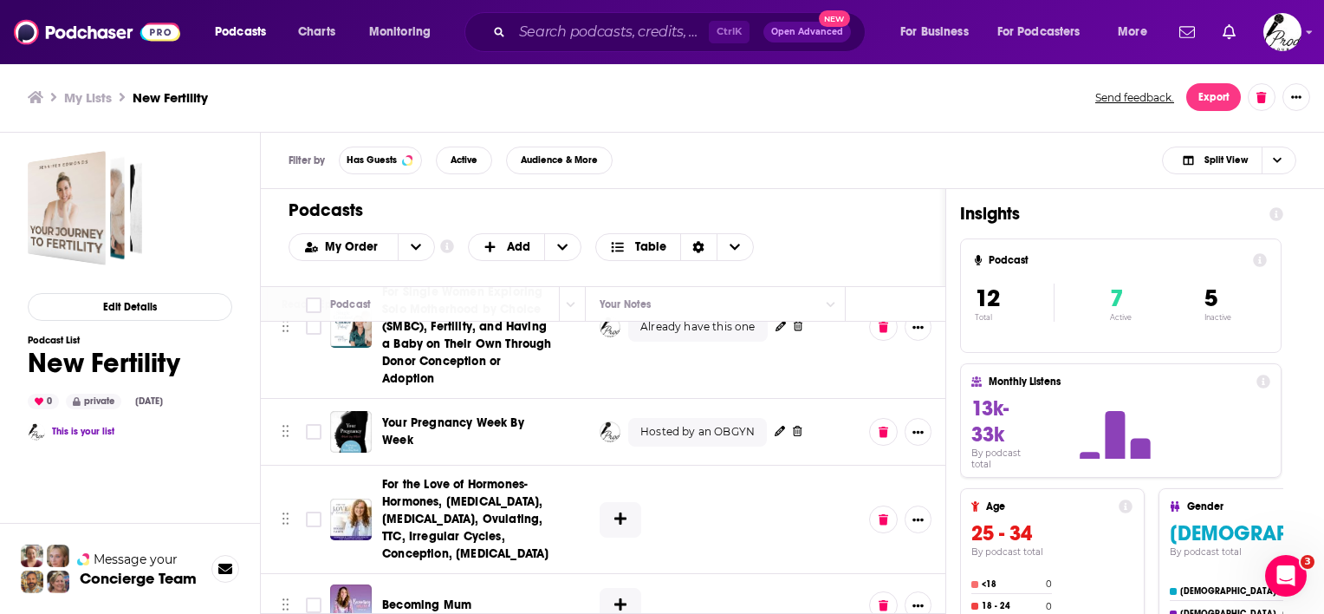
scroll to position [173, 965]
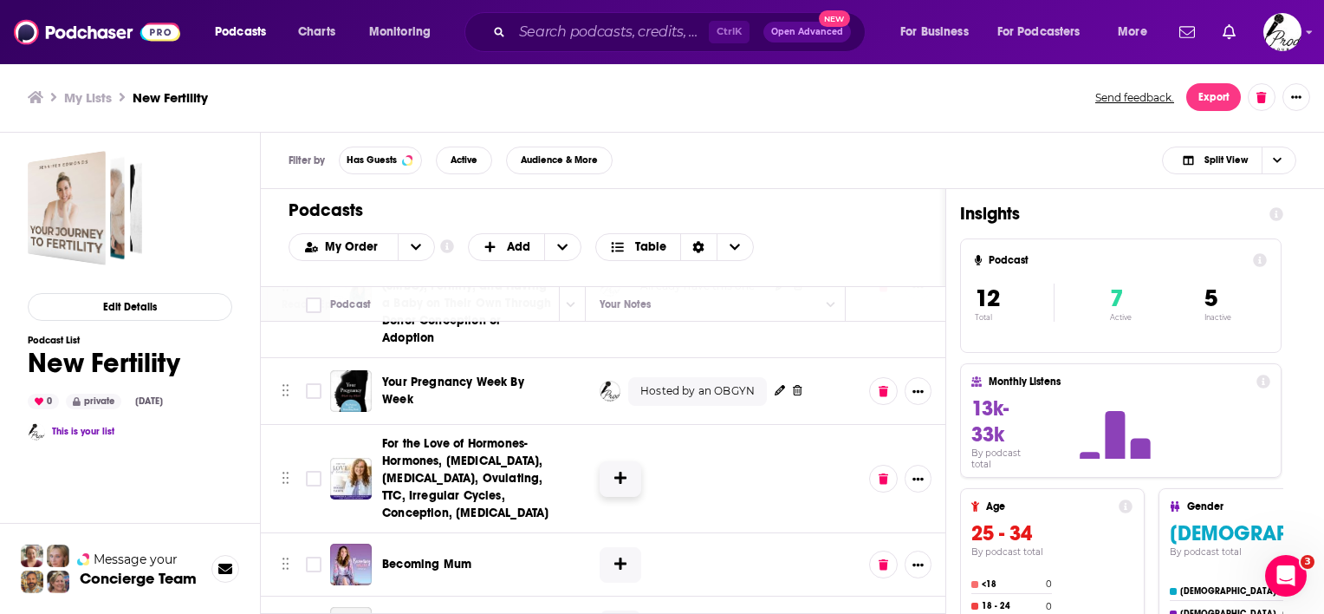
click at [619, 474] on button at bounding box center [621, 479] width 42 height 36
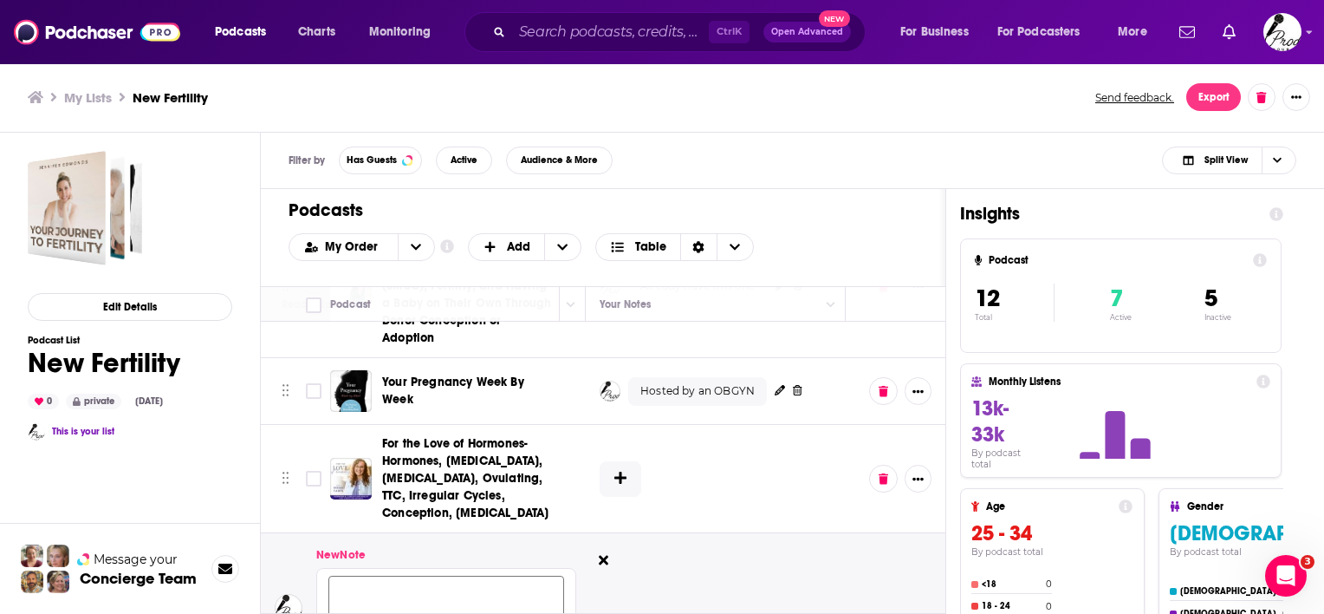
click at [471, 586] on textarea at bounding box center [446, 601] width 236 height 52
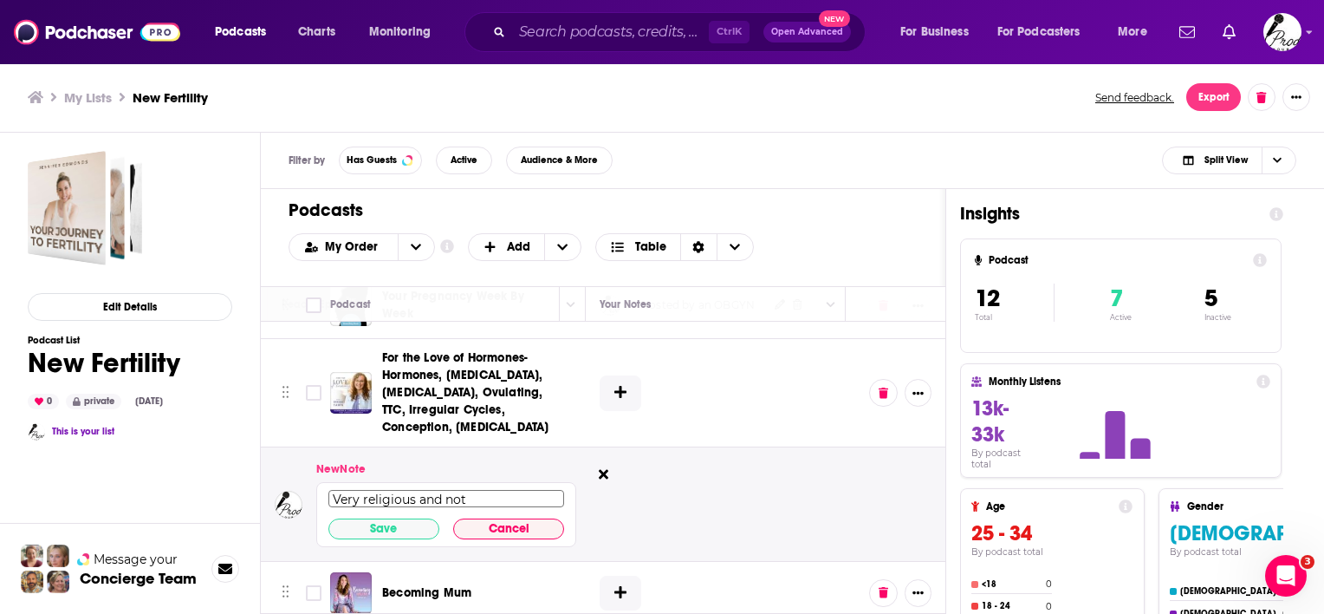
scroll to position [260, 965]
click at [486, 497] on textarea "Very religious and not" at bounding box center [446, 497] width 236 height 17
type textarea "Very religious and focused on TTC"
click at [354, 512] on div "Very religious and focused on TTC Save Cancel" at bounding box center [446, 513] width 260 height 65
click at [348, 526] on button "Save" at bounding box center [383, 527] width 111 height 21
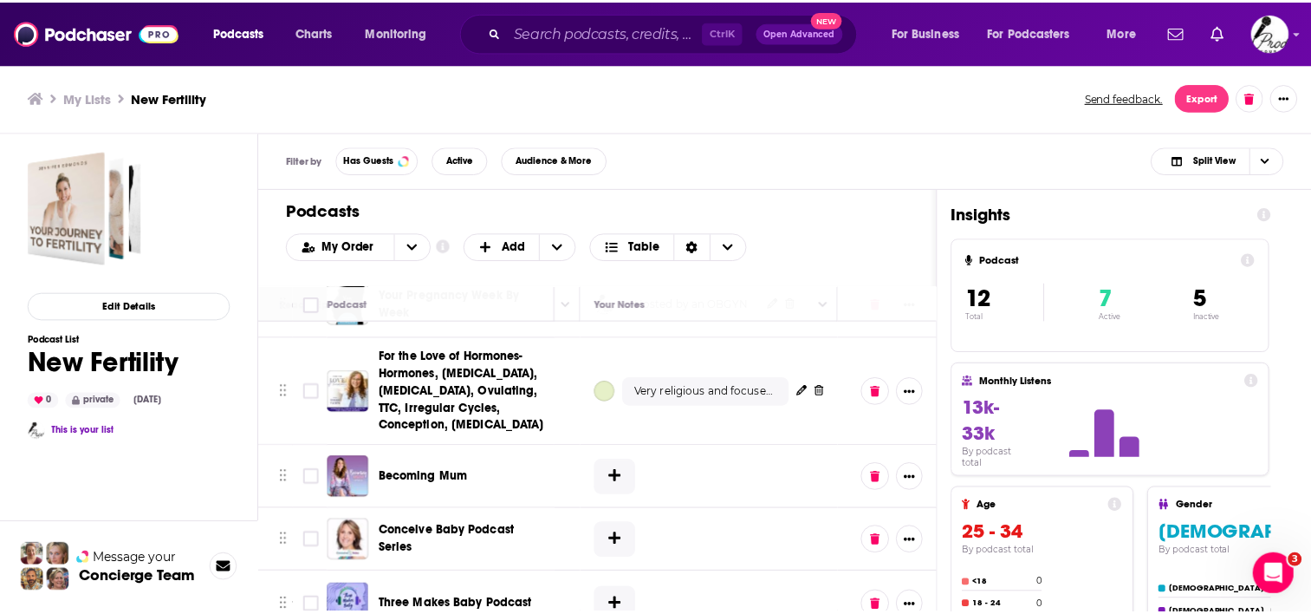
scroll to position [347, 965]
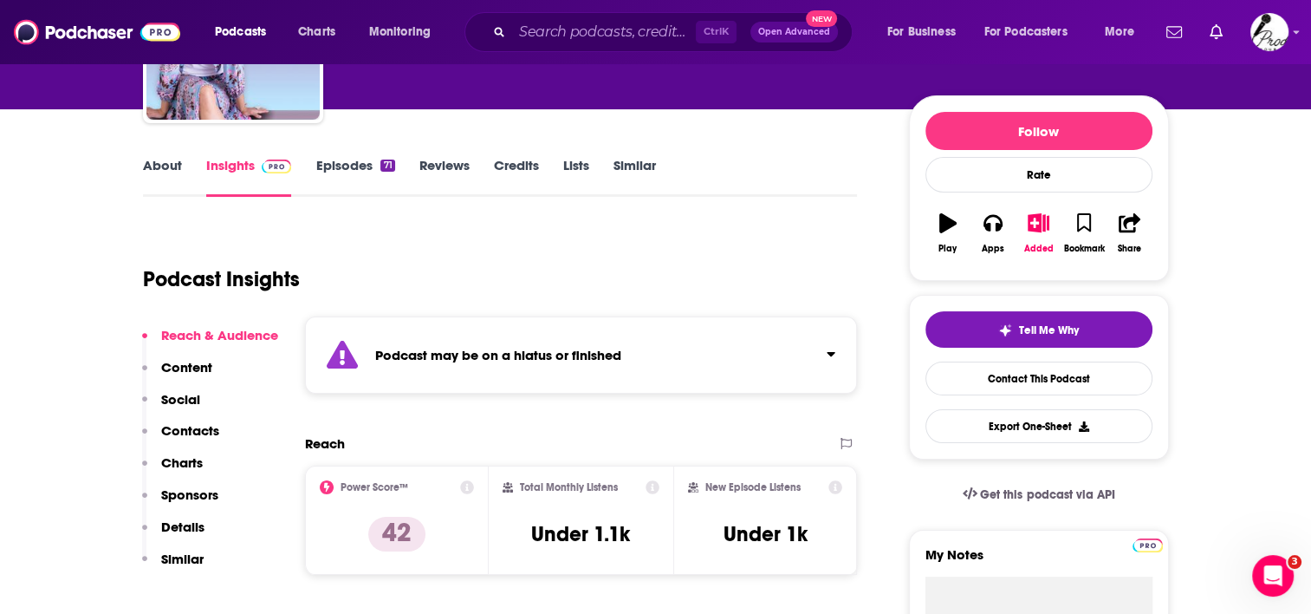
scroll to position [87, 0]
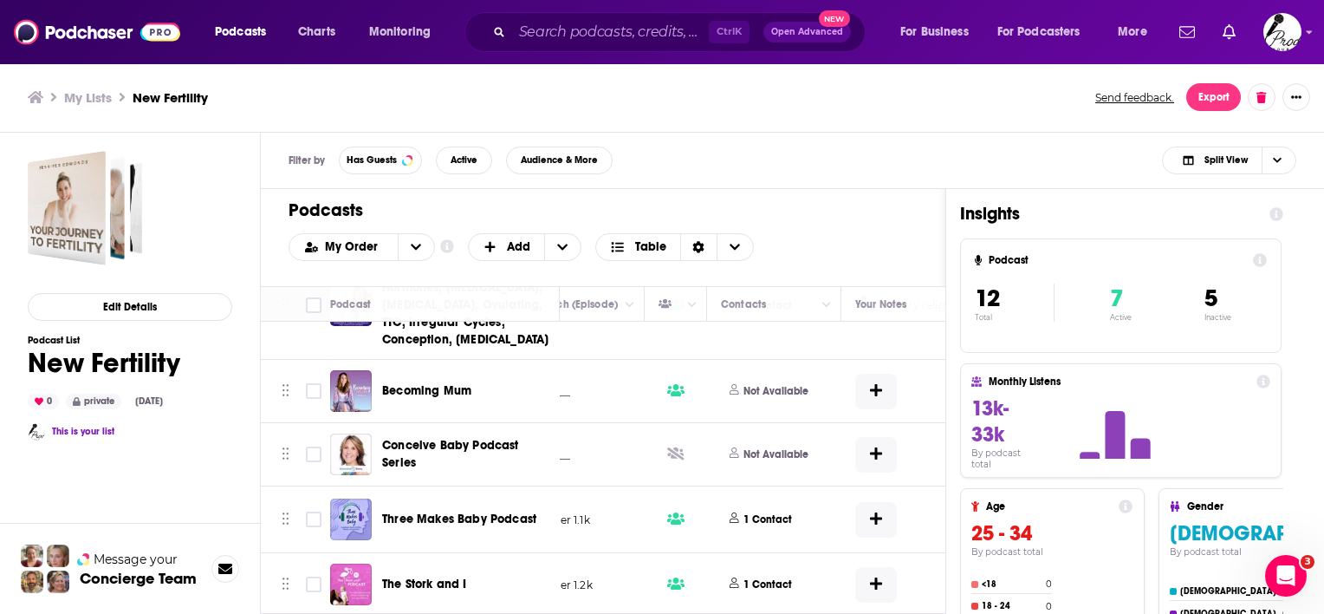
scroll to position [347, 965]
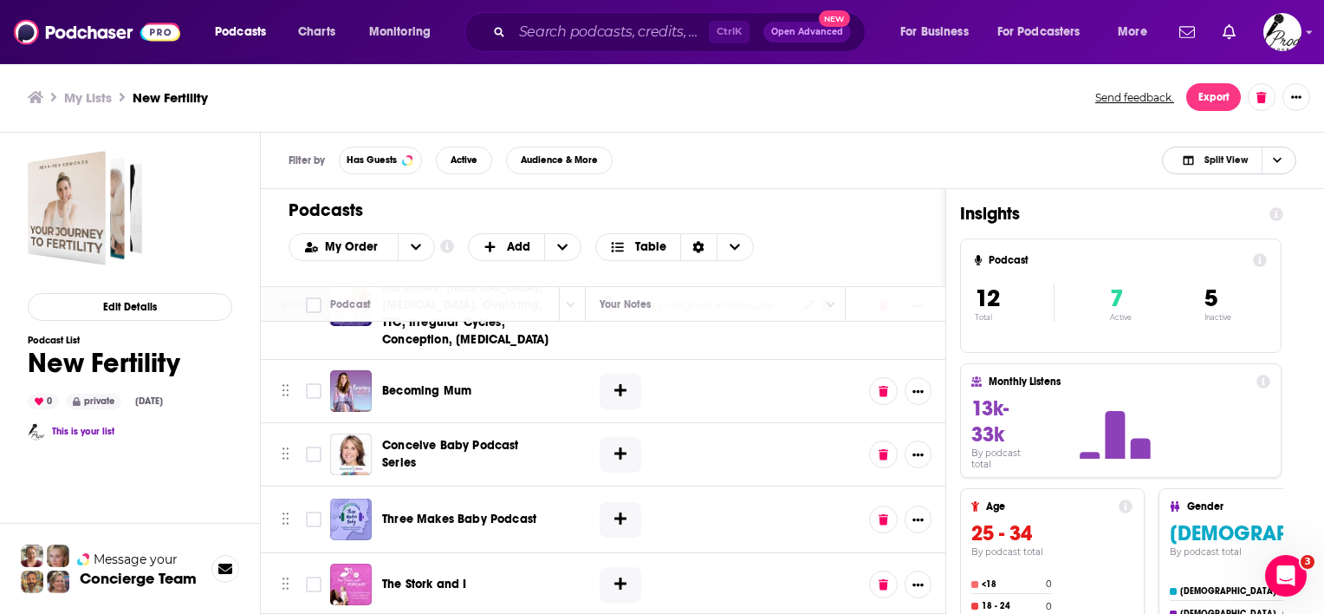
click at [1279, 153] on span "Choose View" at bounding box center [1276, 160] width 29 height 26
click at [1248, 216] on span "Podcast Only" at bounding box center [1240, 218] width 86 height 10
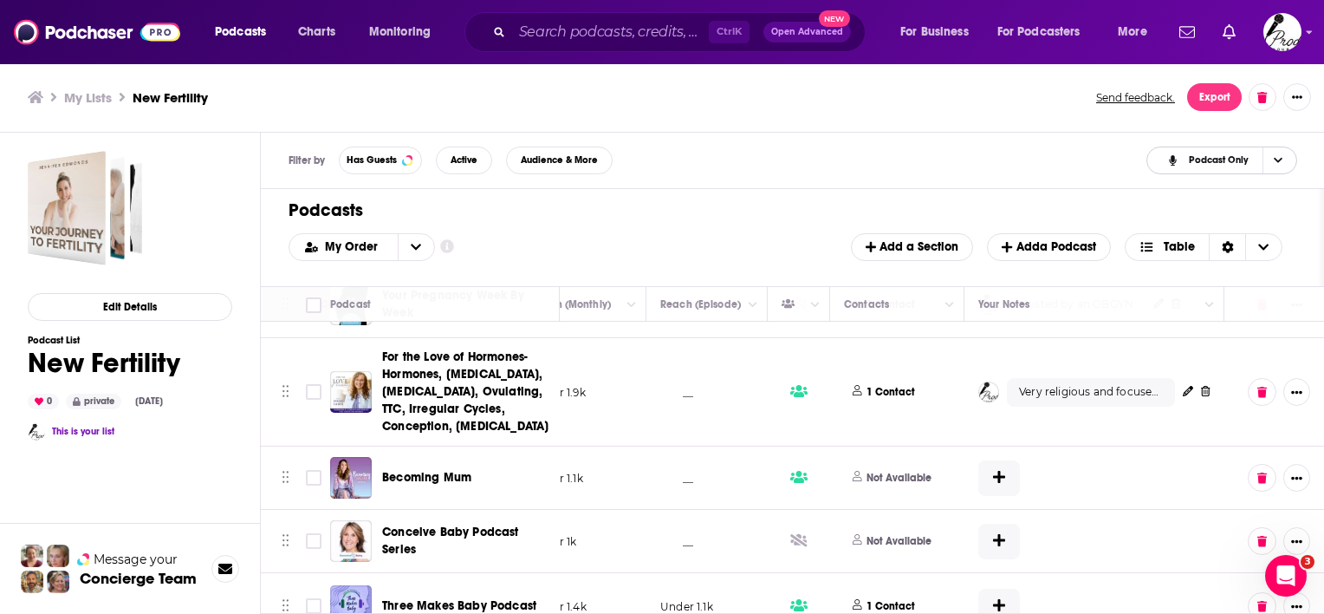
scroll to position [260, 586]
click at [993, 471] on icon at bounding box center [999, 477] width 12 height 14
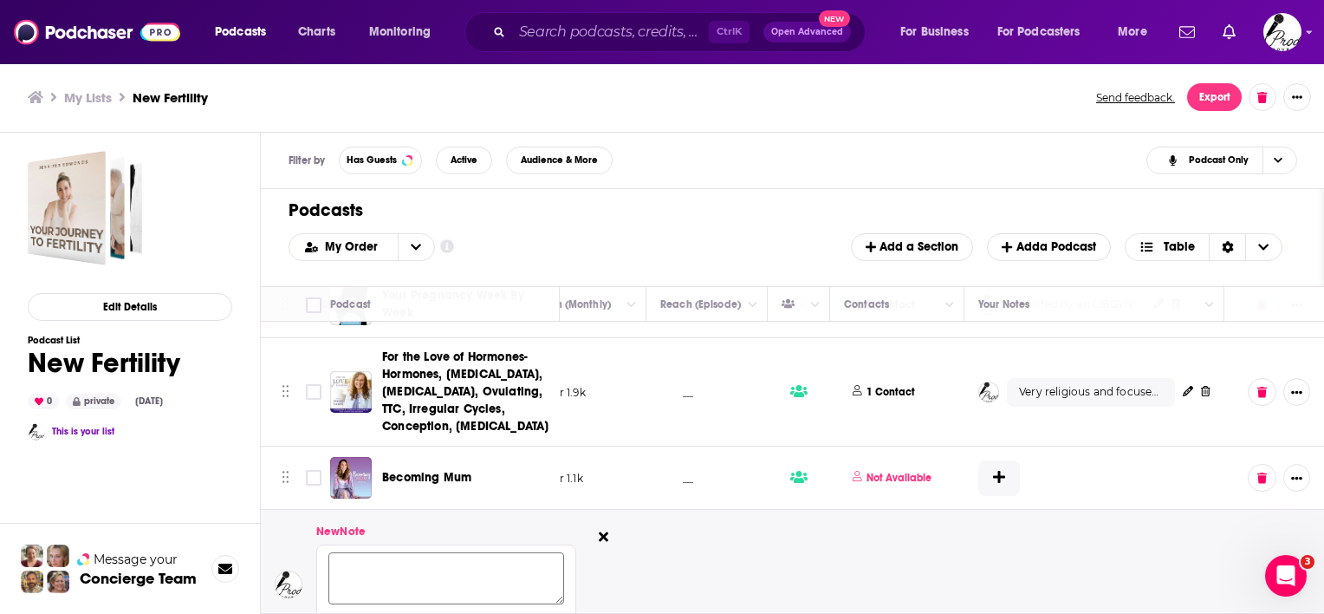
click at [400, 574] on textarea at bounding box center [446, 578] width 236 height 52
type textarea "HIatus"
click at [395, 589] on button "Save" at bounding box center [383, 591] width 111 height 21
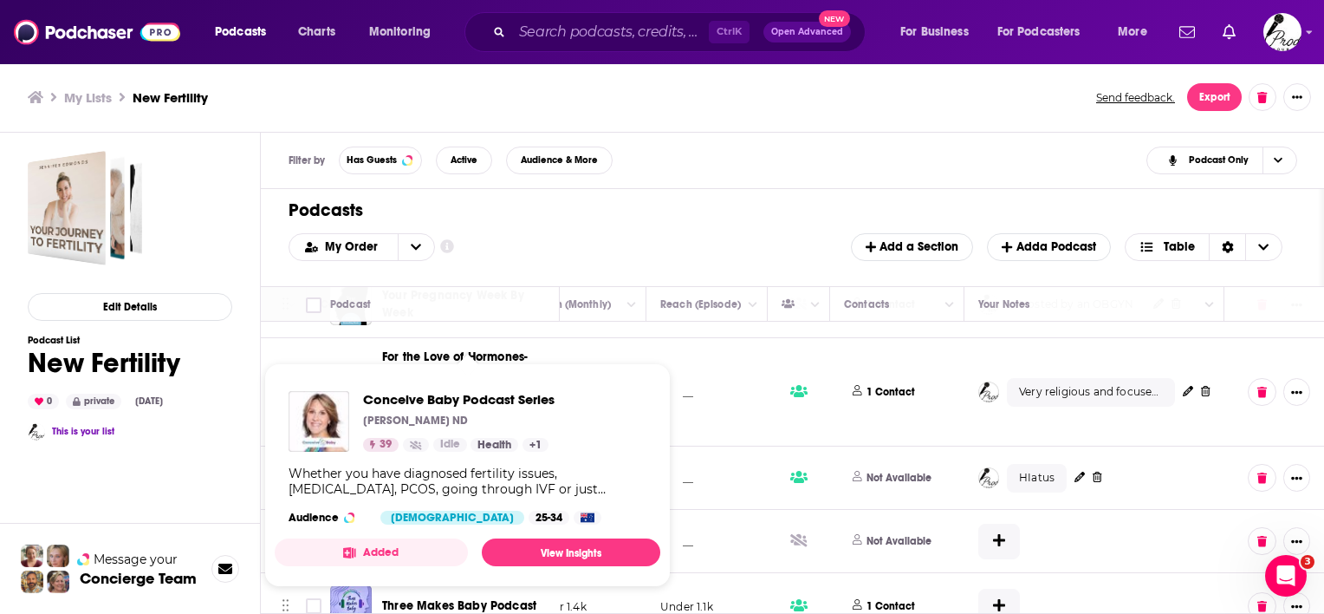
click at [433, 535] on div "Conceive Baby Podcast Series [PERSON_NAME] ND 39 Idle Health + 1 Whether you ha…" at bounding box center [468, 457] width 386 height 161
click at [471, 399] on span "Conceive Baby Podcast Series" at bounding box center [459, 399] width 192 height 16
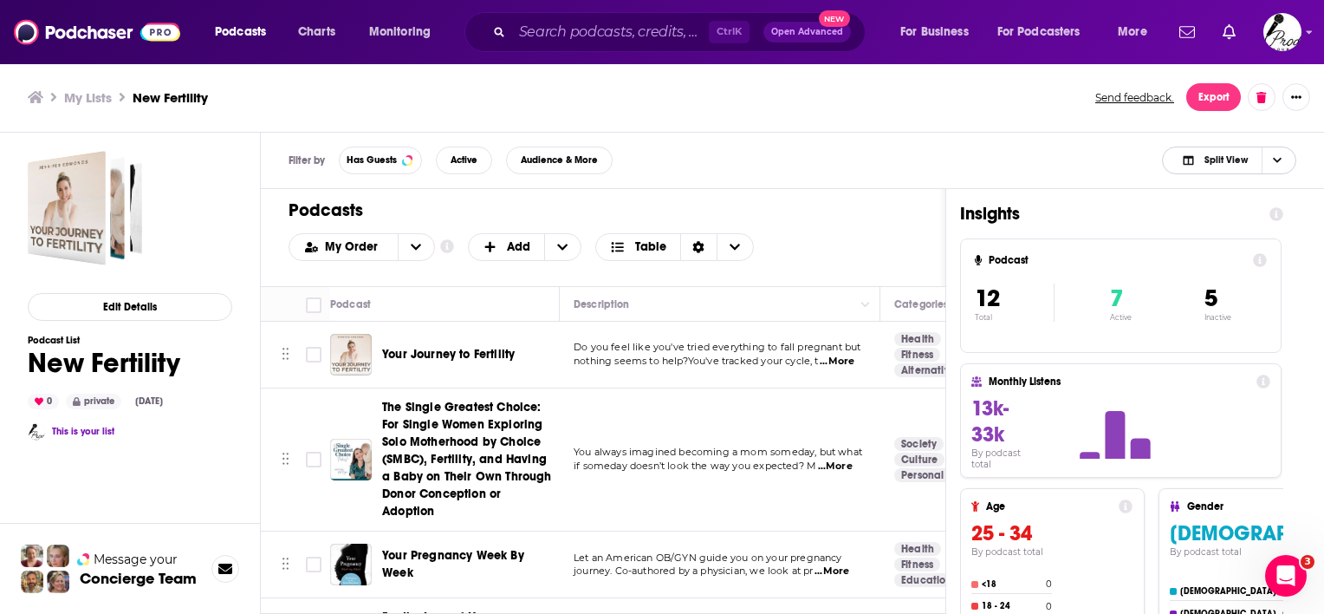
click at [1271, 158] on span "Choose View" at bounding box center [1276, 160] width 29 height 26
click at [1246, 208] on div "Podcast Only" at bounding box center [1229, 218] width 134 height 29
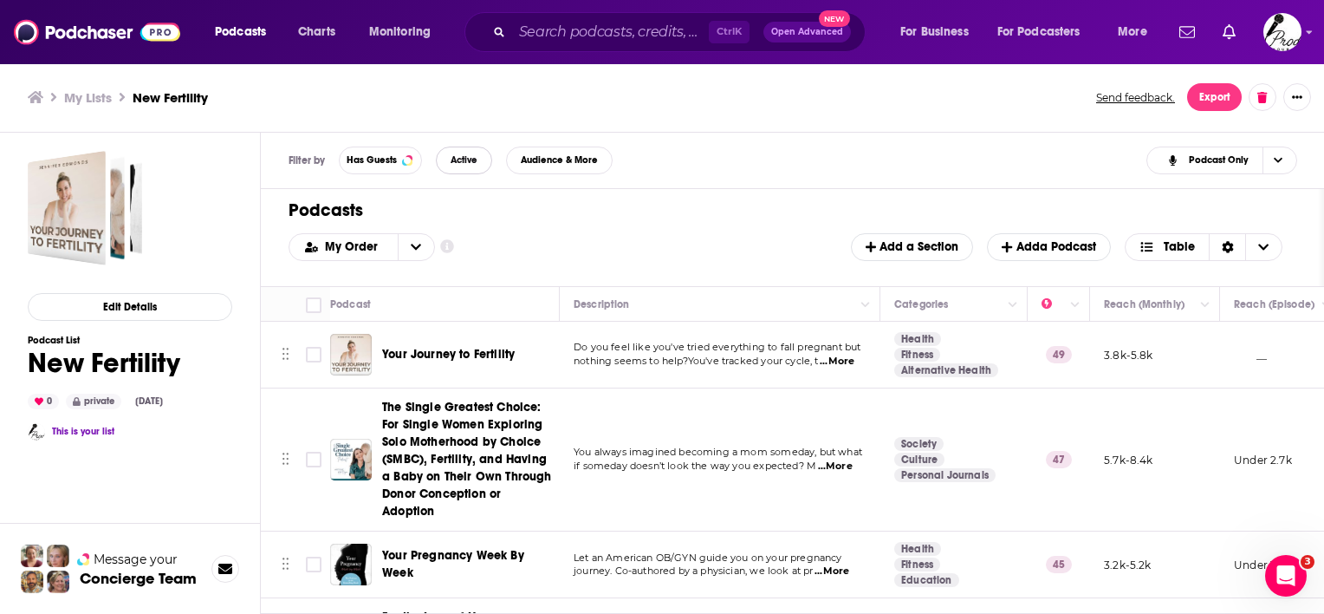
click at [476, 158] on span "Active" at bounding box center [464, 160] width 27 height 10
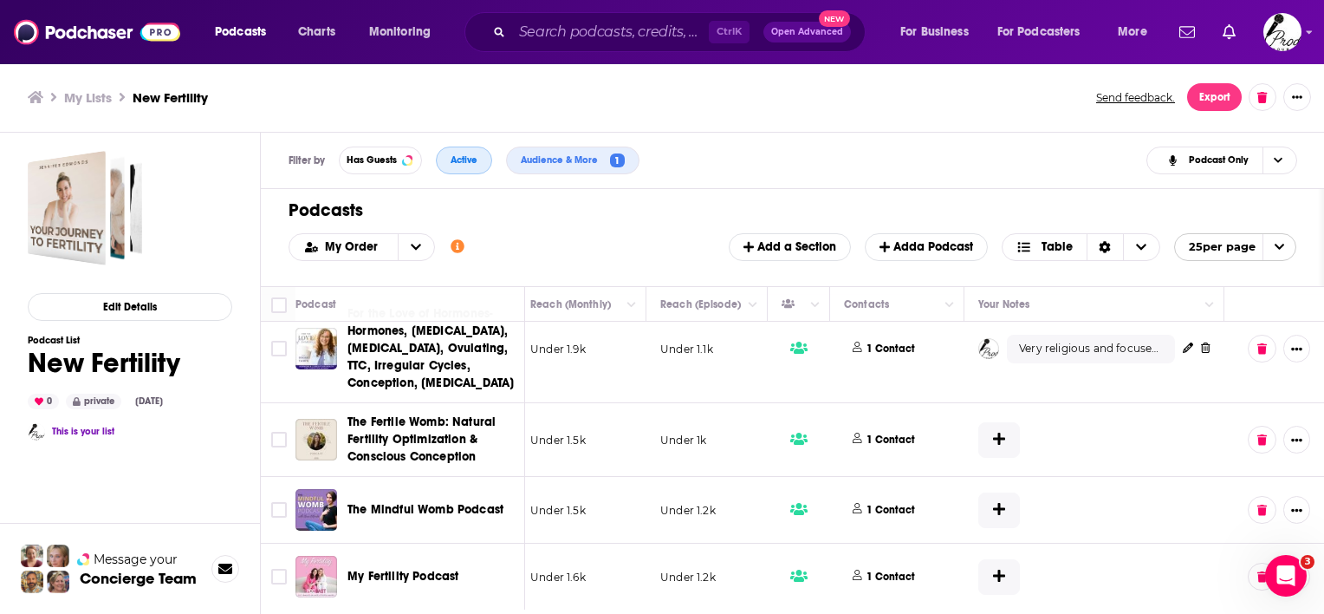
scroll to position [315, 551]
click at [993, 432] on icon at bounding box center [999, 438] width 12 height 12
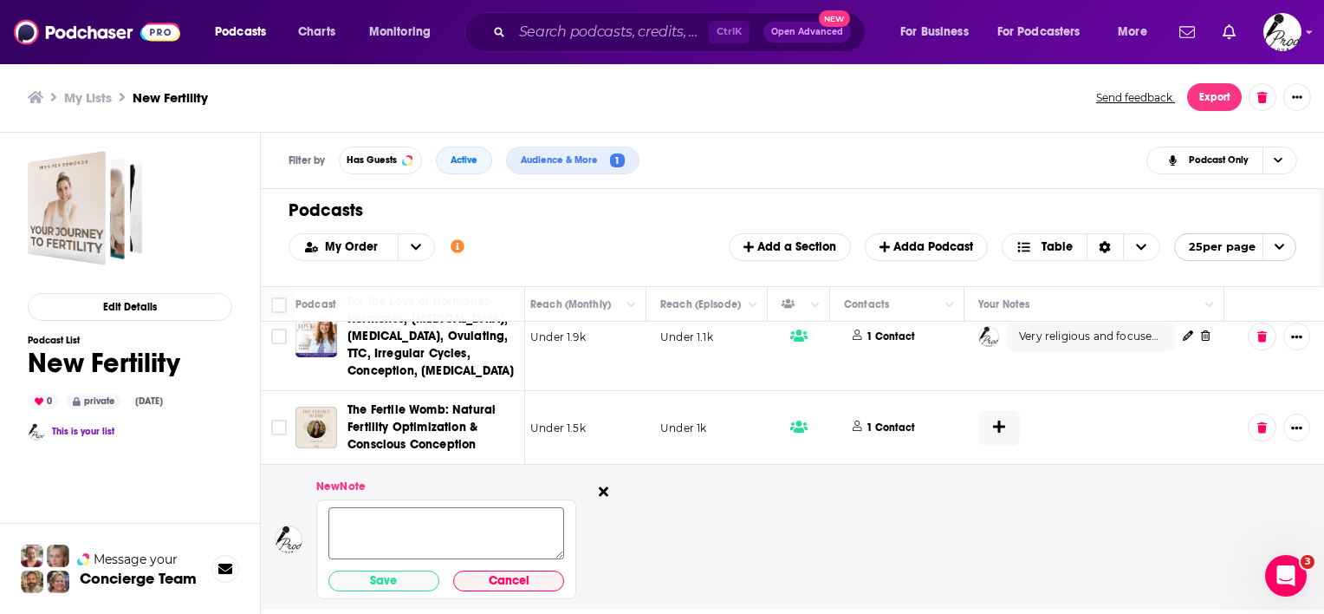
click at [464, 520] on textarea at bounding box center [446, 533] width 236 height 52
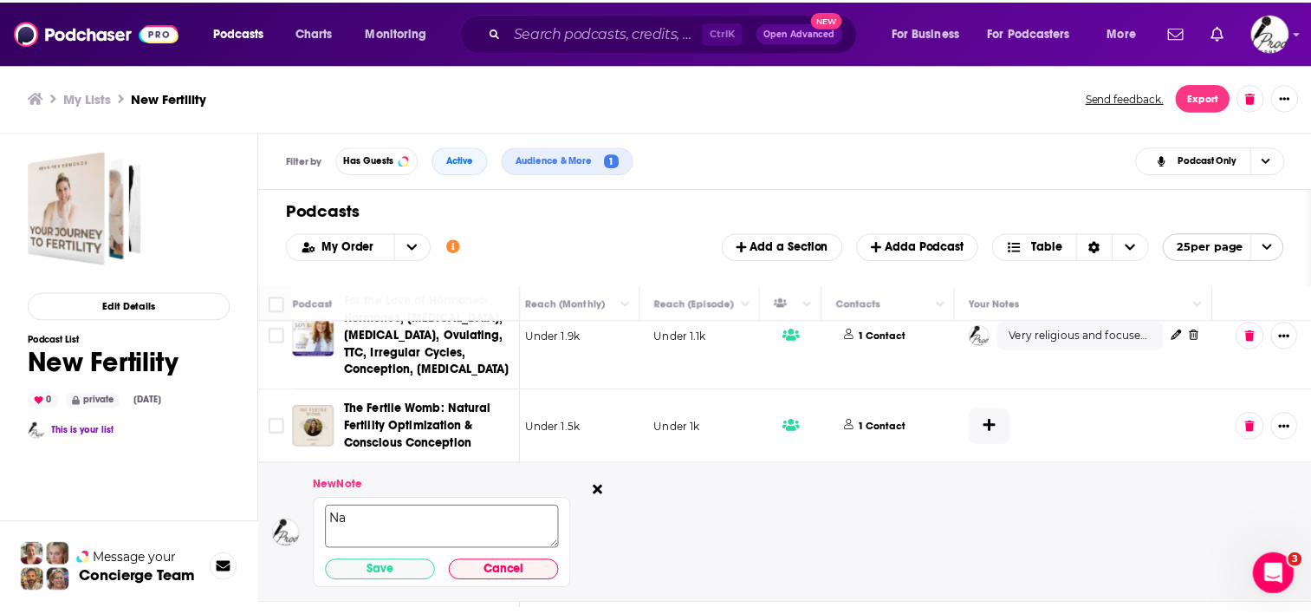
scroll to position [3, 0]
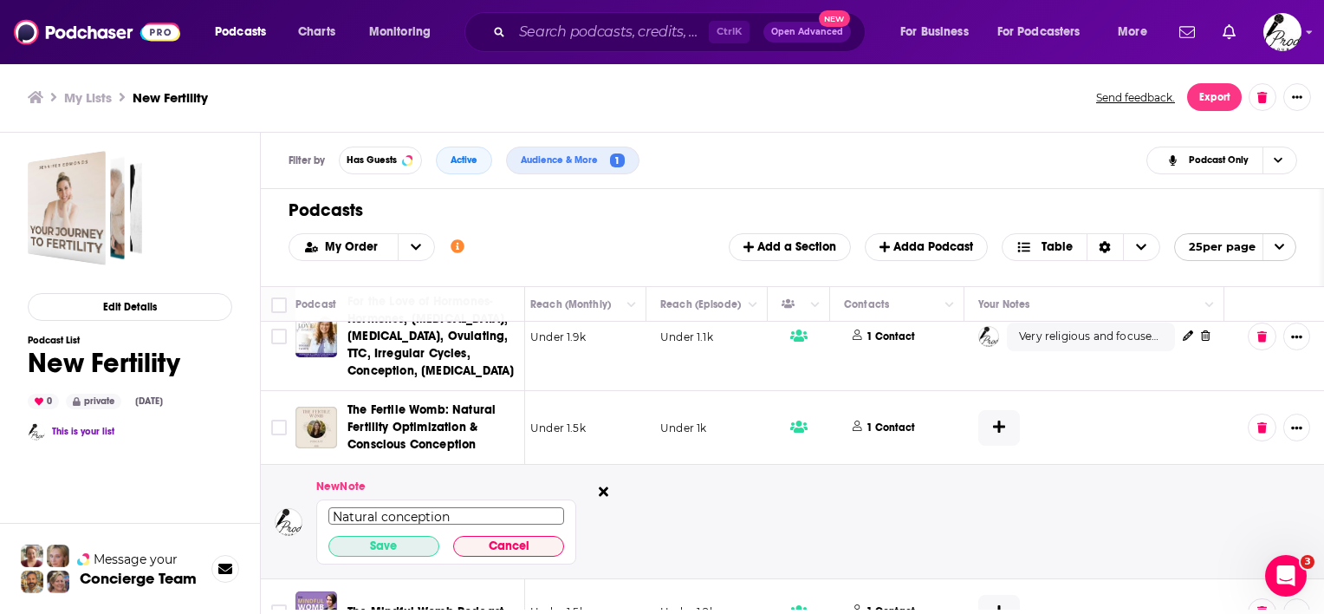
type textarea "Natural conception"
click at [436, 542] on button "Save" at bounding box center [383, 546] width 111 height 21
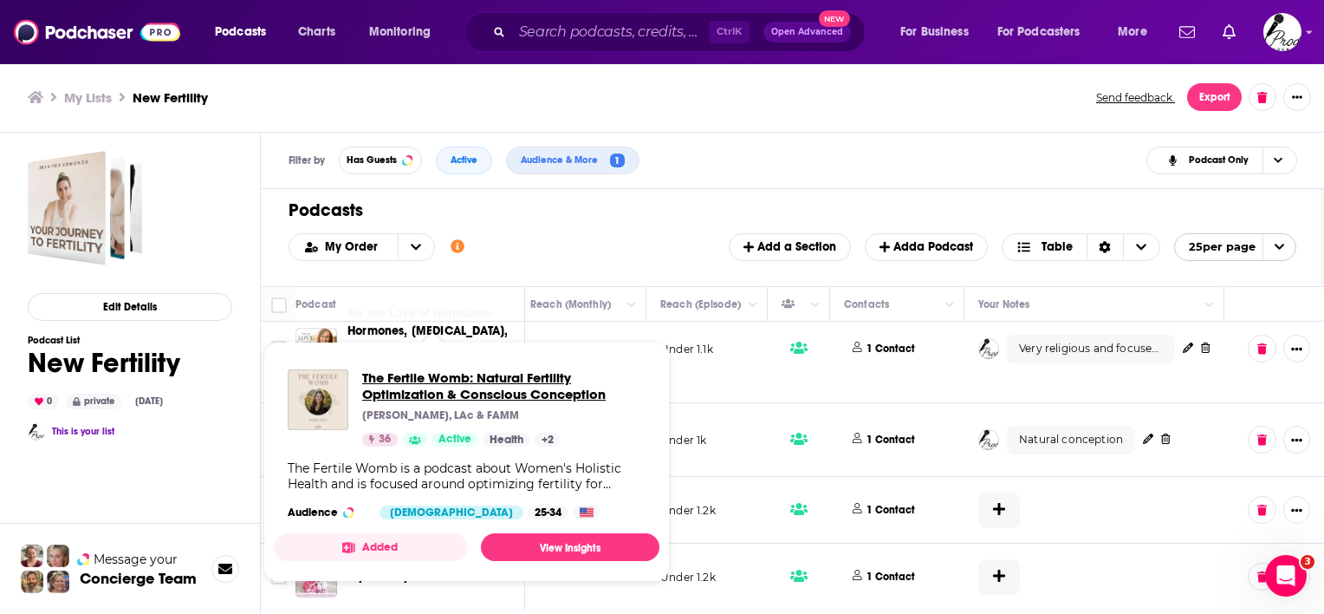
click at [451, 385] on span "The Fertile Womb: Natural Fertility Optimization & Conscious Conception" at bounding box center [503, 385] width 283 height 33
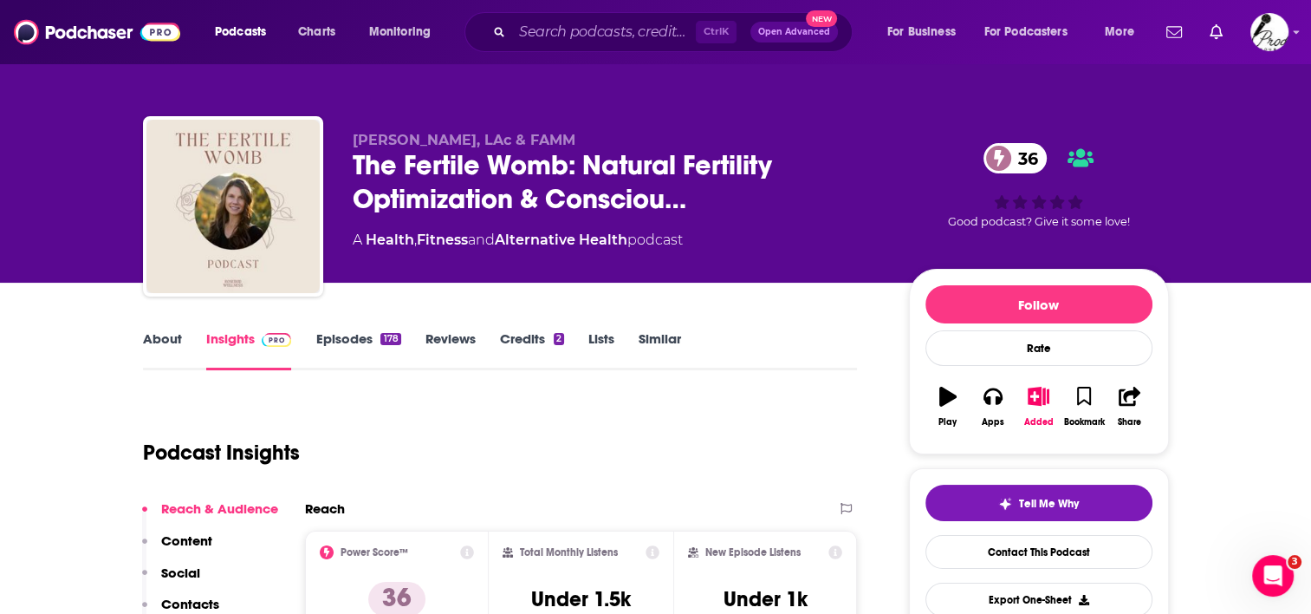
click at [367, 336] on link "Episodes 178" at bounding box center [357, 350] width 85 height 40
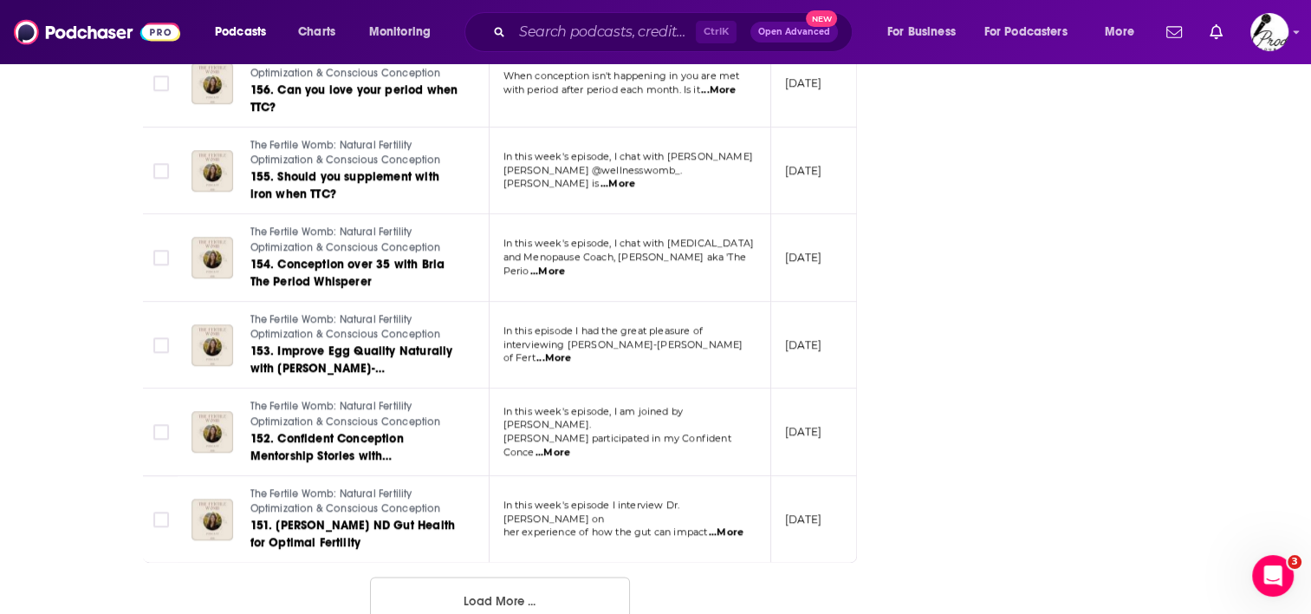
scroll to position [2125, 0]
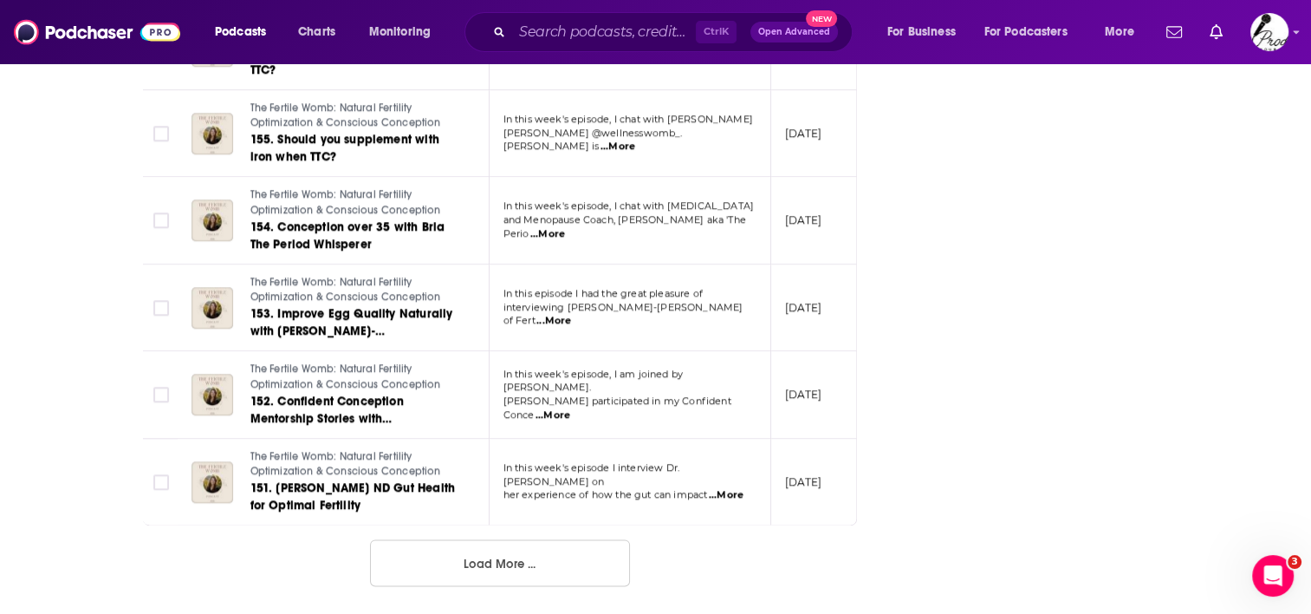
click at [478, 561] on button "Load More ..." at bounding box center [500, 562] width 260 height 47
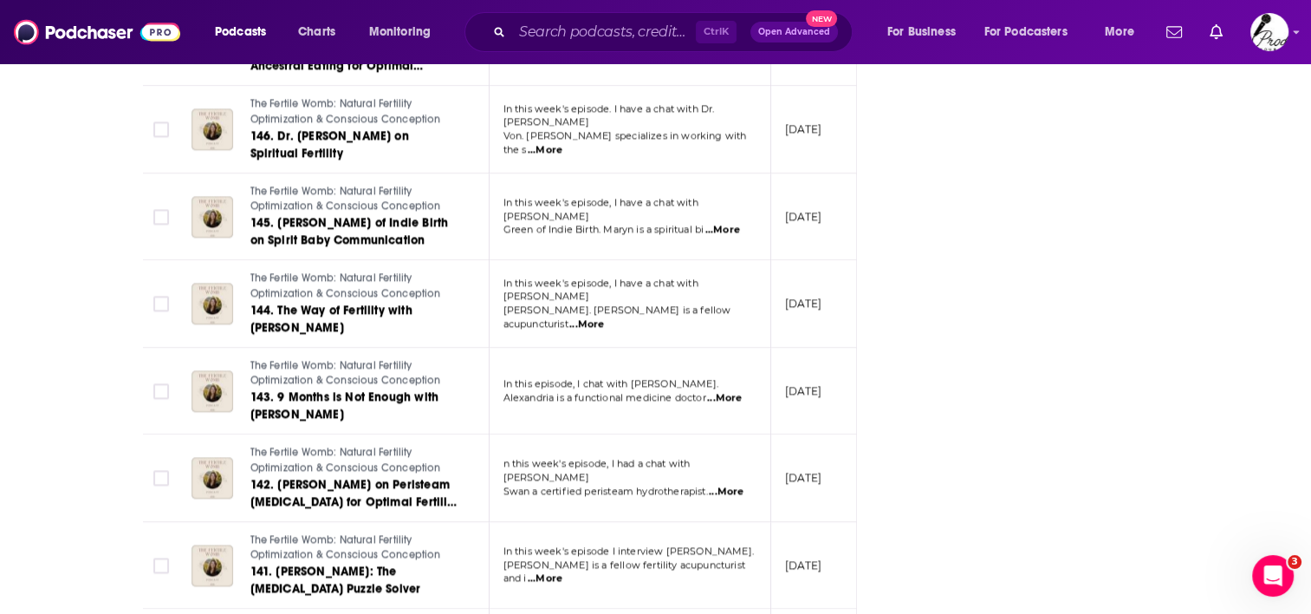
scroll to position [2991, 0]
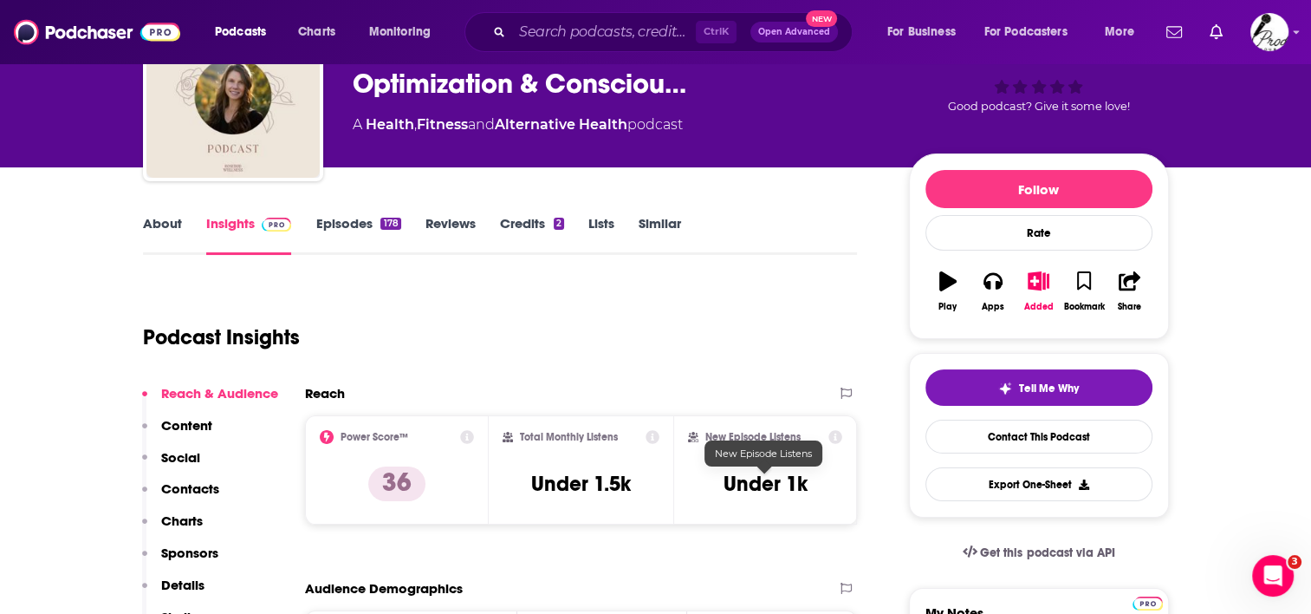
scroll to position [173, 0]
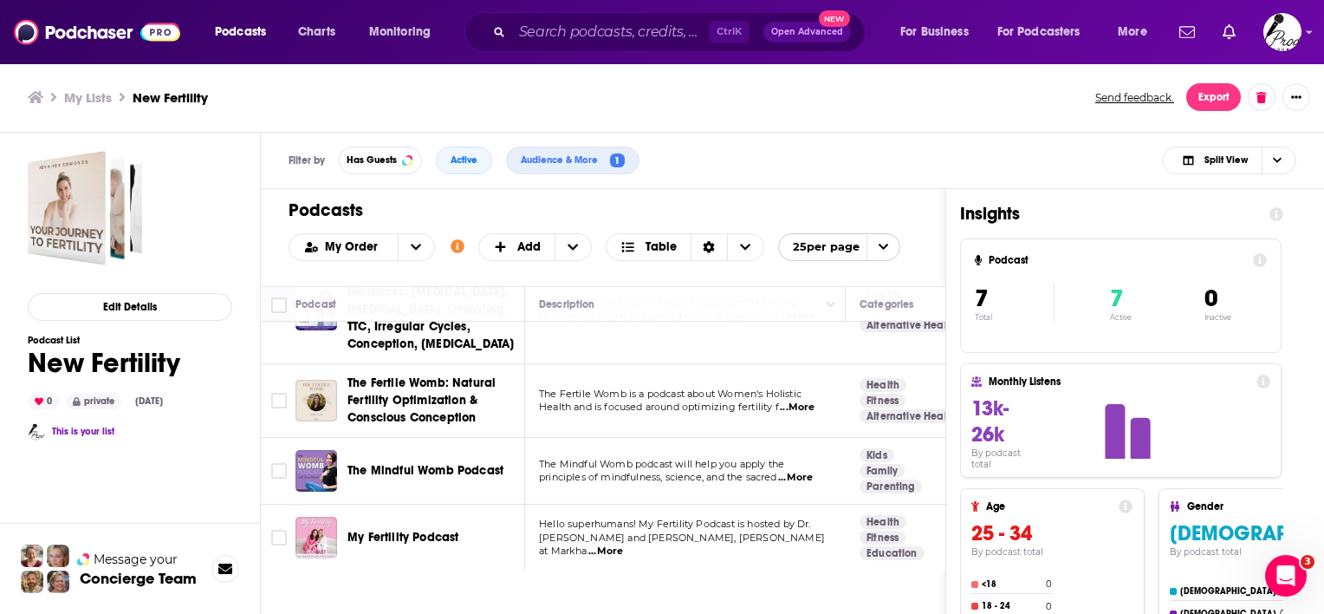
scroll to position [354, 0]
click at [1279, 164] on icon "Choose View" at bounding box center [1277, 160] width 9 height 10
click at [1233, 217] on span "Podcast Only" at bounding box center [1240, 218] width 86 height 10
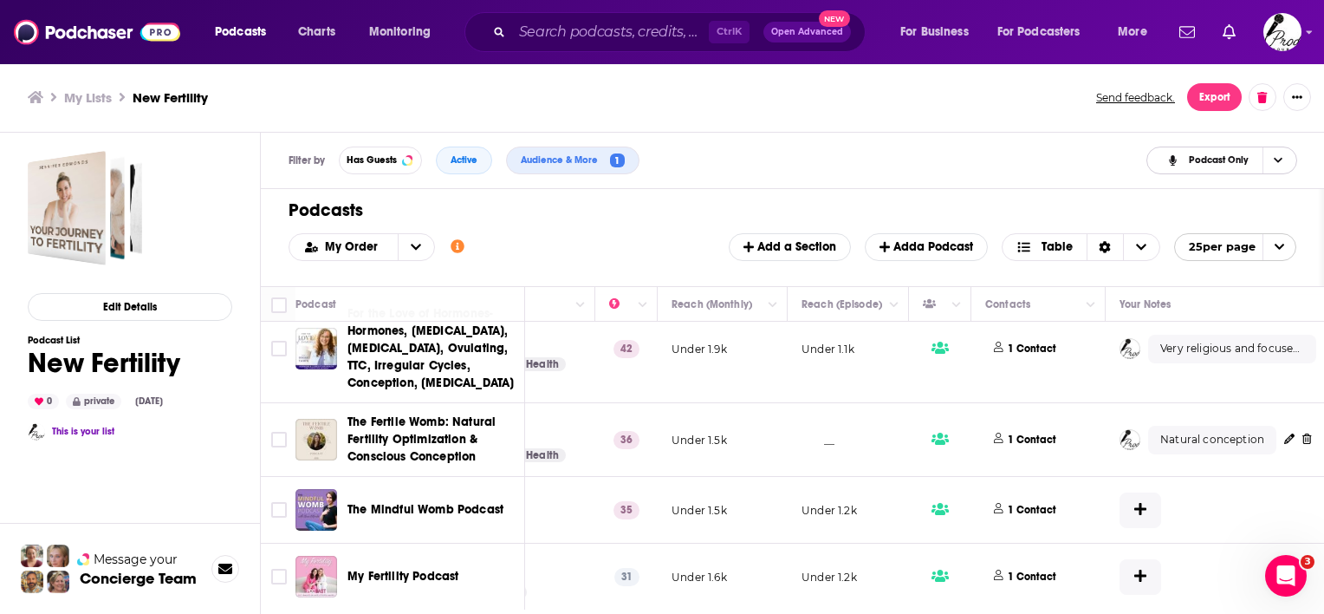
scroll to position [315, 458]
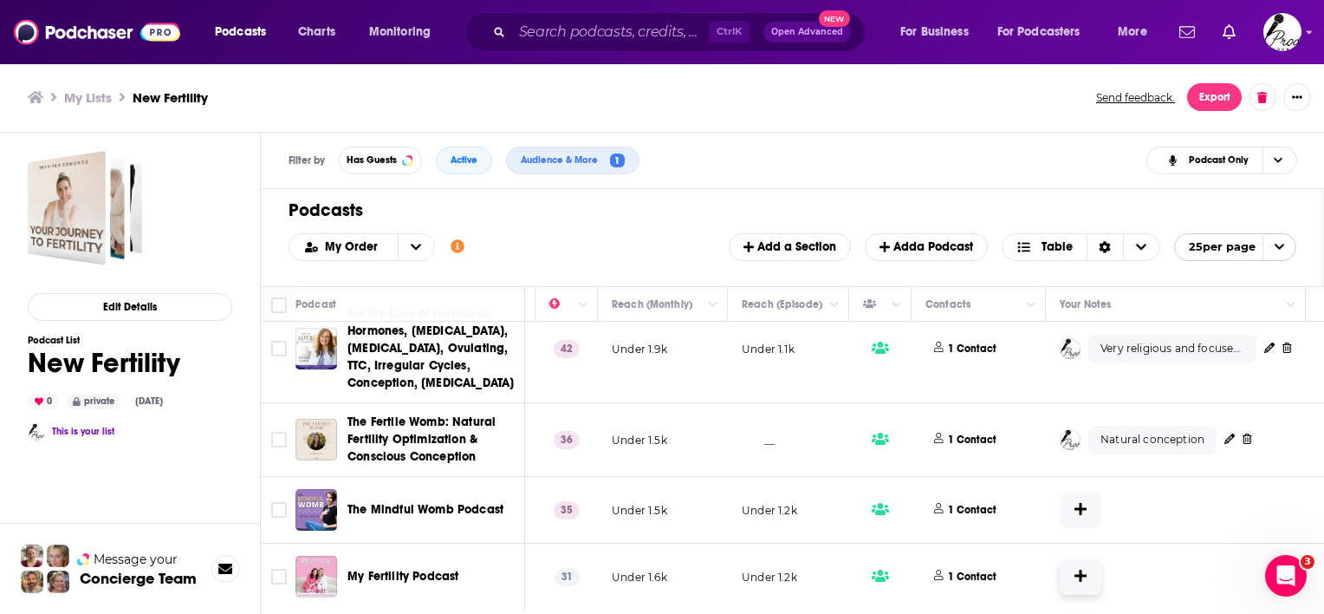
click at [1088, 562] on button at bounding box center [1081, 577] width 42 height 36
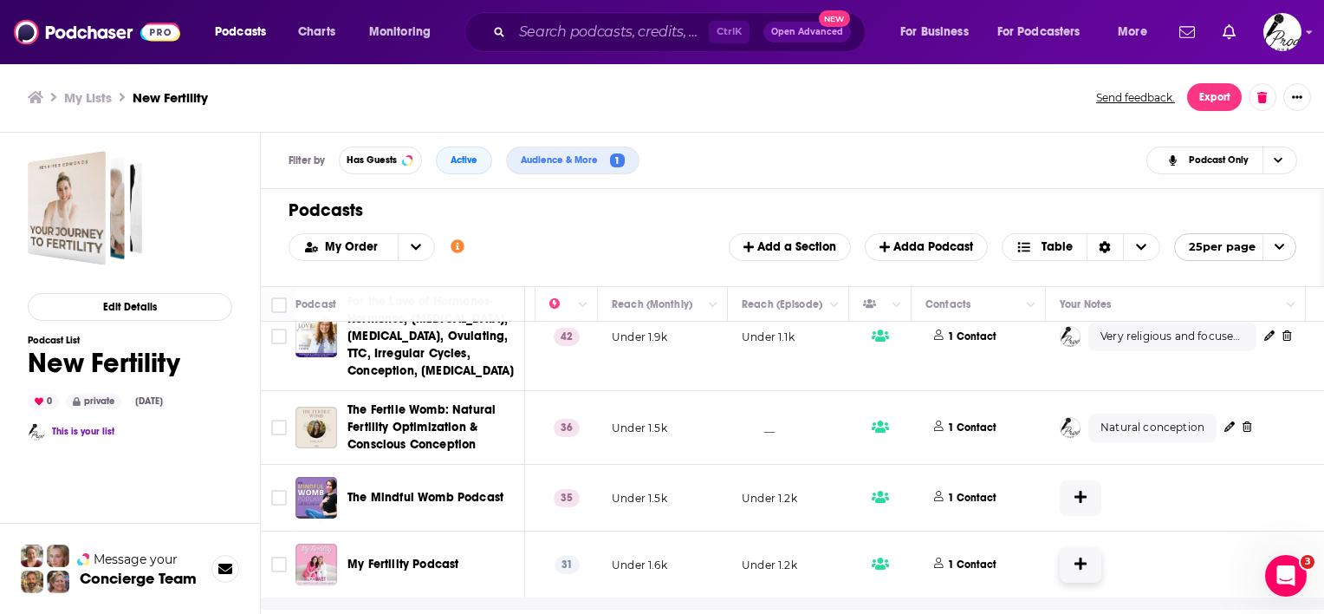
click at [1086, 558] on button at bounding box center [1081, 565] width 42 height 36
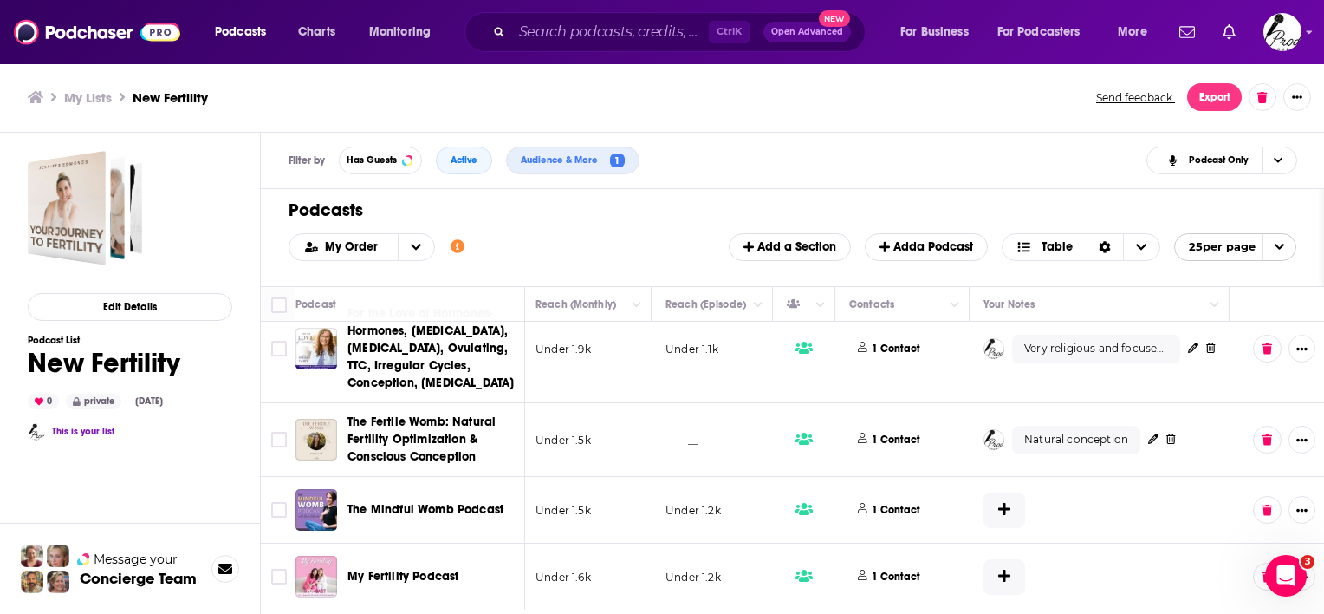
scroll to position [315, 536]
click at [1009, 562] on button at bounding box center [1002, 577] width 42 height 36
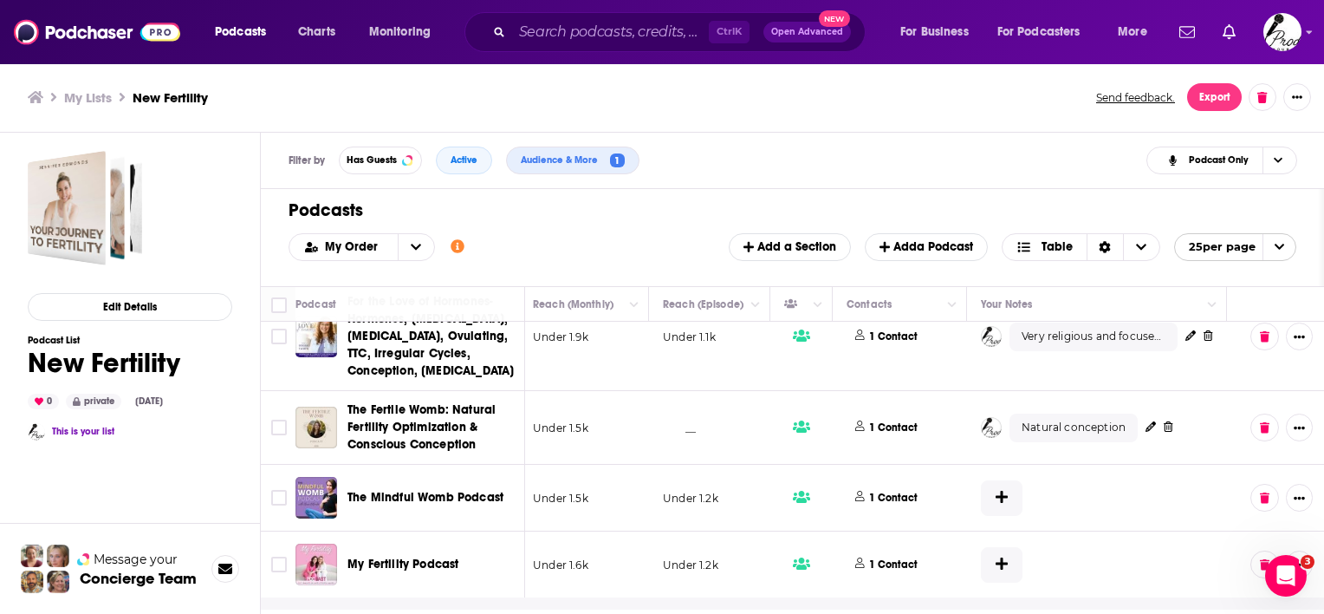
click at [1073, 558] on td at bounding box center [1097, 564] width 260 height 66
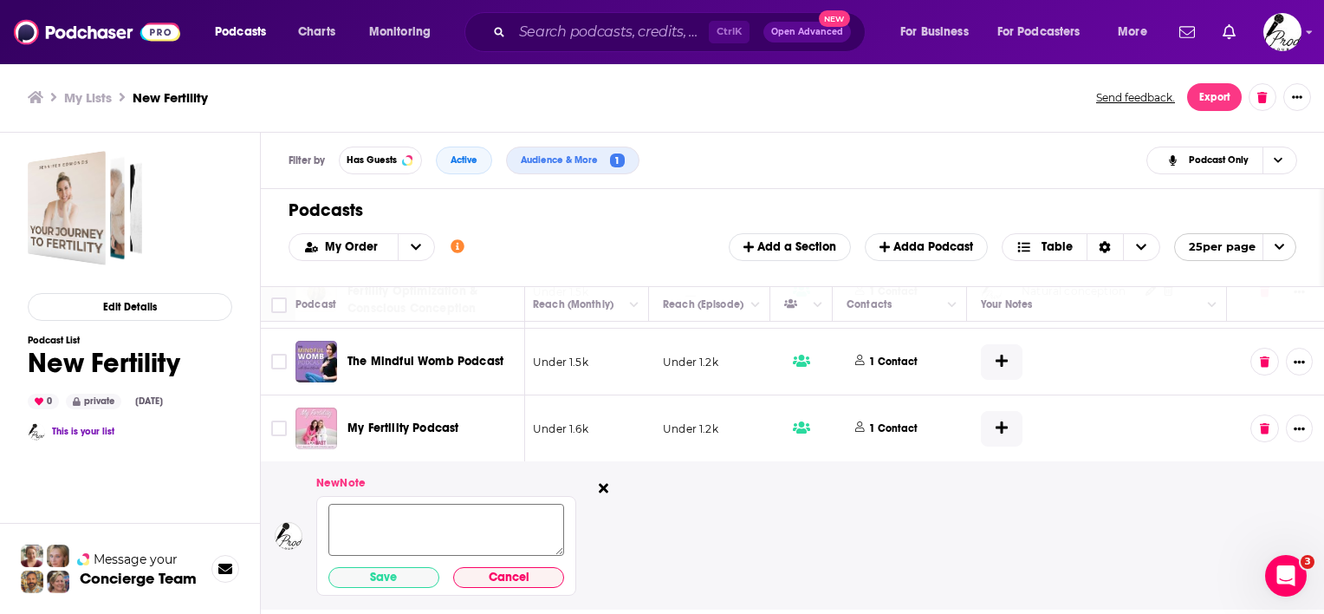
scroll to position [463, 536]
click at [415, 506] on textarea at bounding box center [446, 529] width 236 height 52
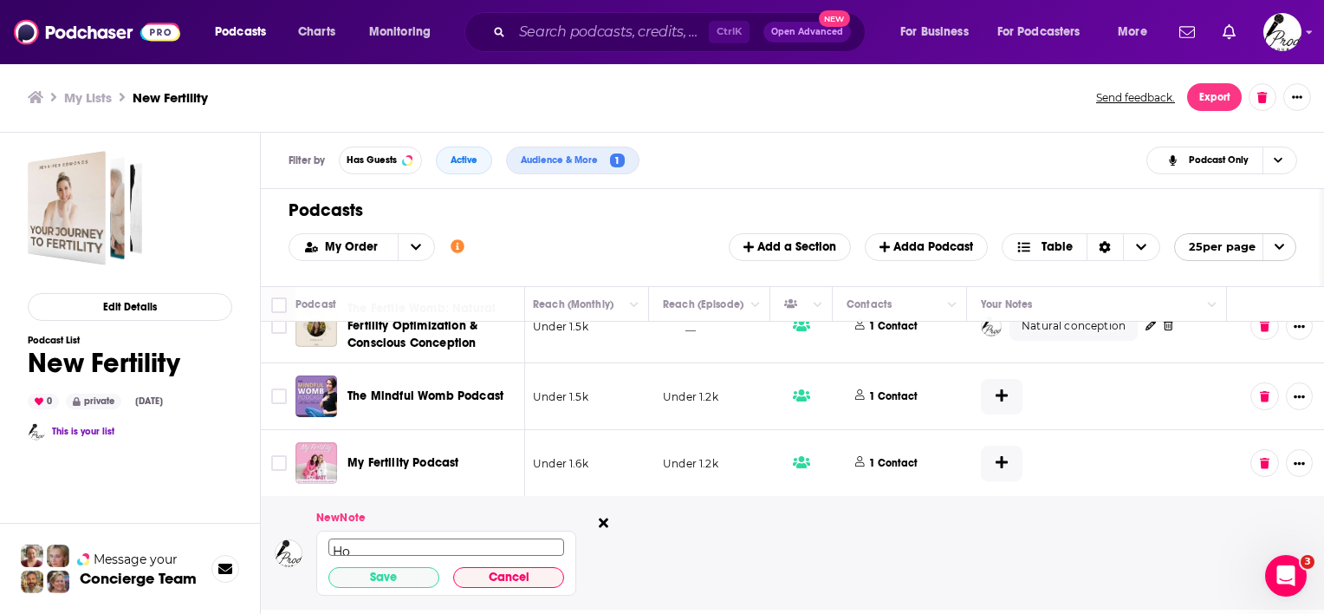
scroll to position [3, 0]
type textarea "Hosted by doctors"
click at [337, 567] on button "Save" at bounding box center [383, 577] width 111 height 21
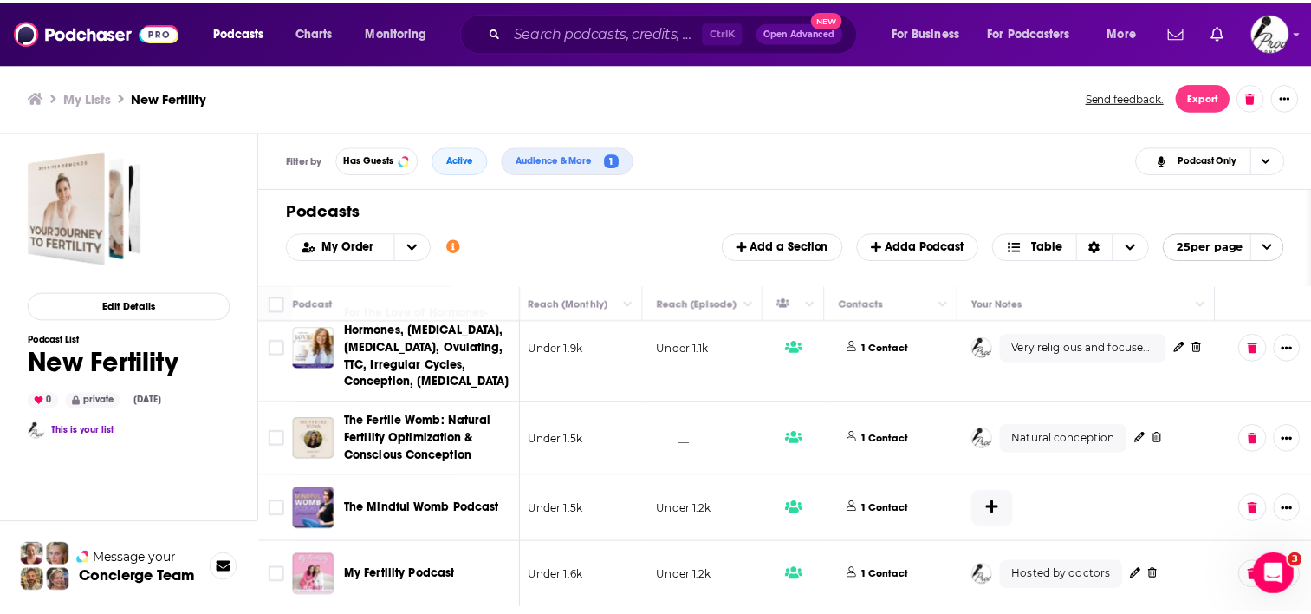
scroll to position [315, 536]
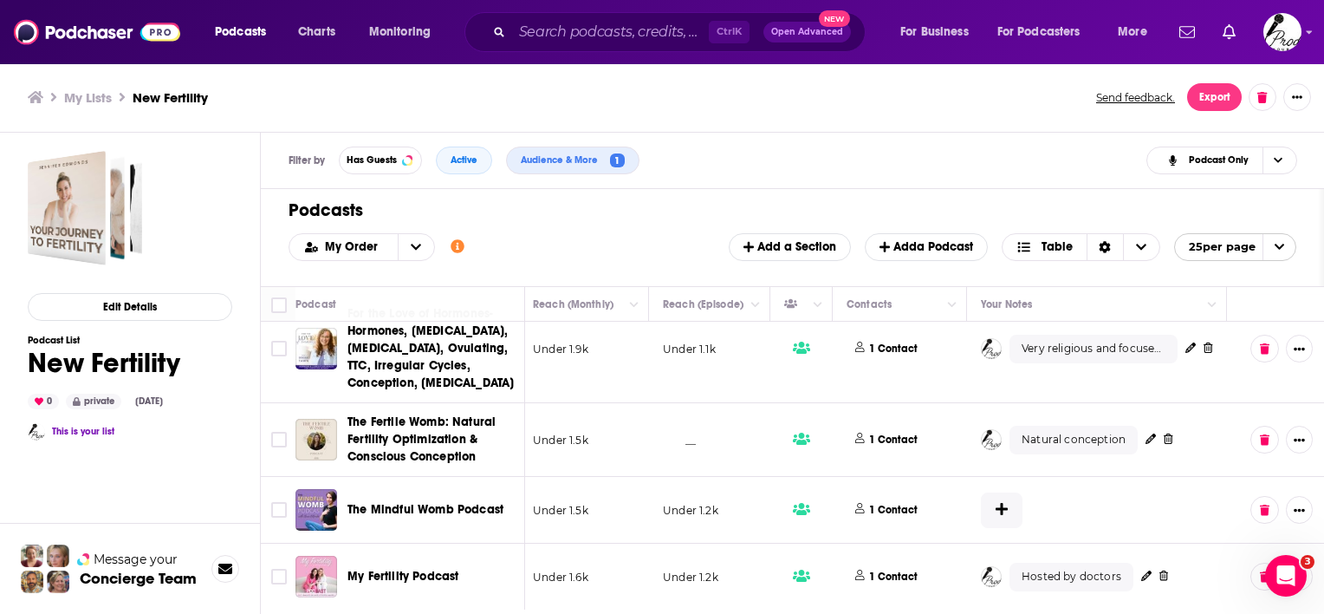
click at [415, 498] on div "Podcasts Charts Monitoring Ctrl K Open Advanced New For Business For Podcasters…" at bounding box center [662, 307] width 1324 height 614
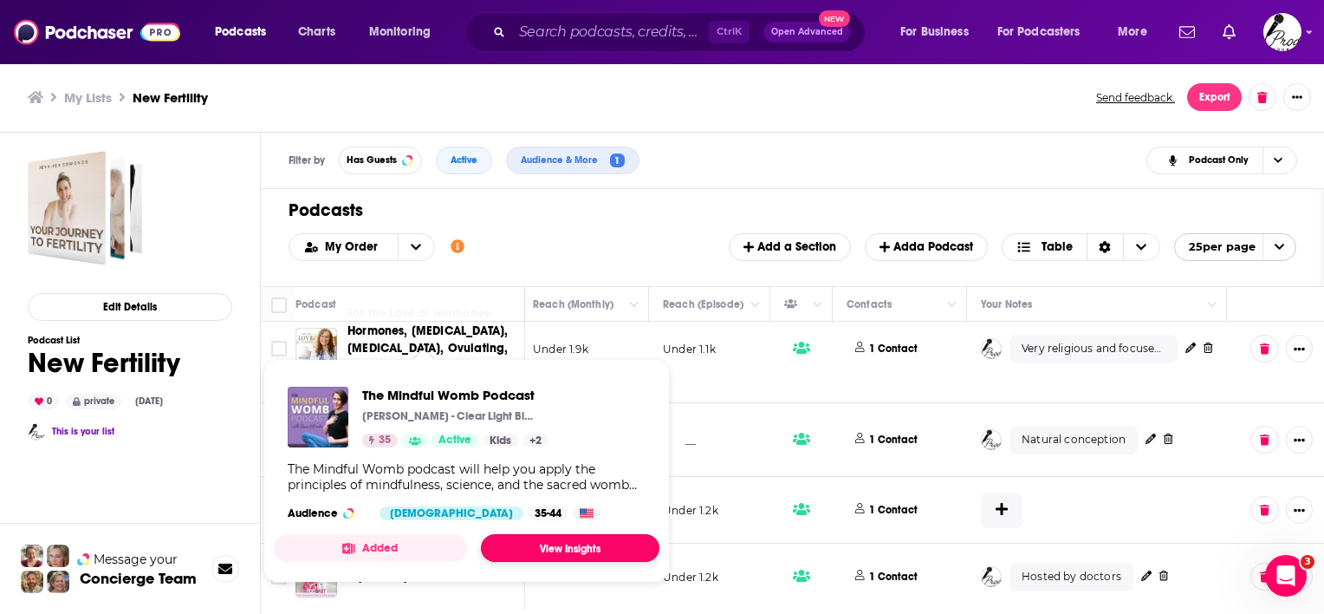
click at [549, 540] on link "View Insights" at bounding box center [570, 548] width 179 height 28
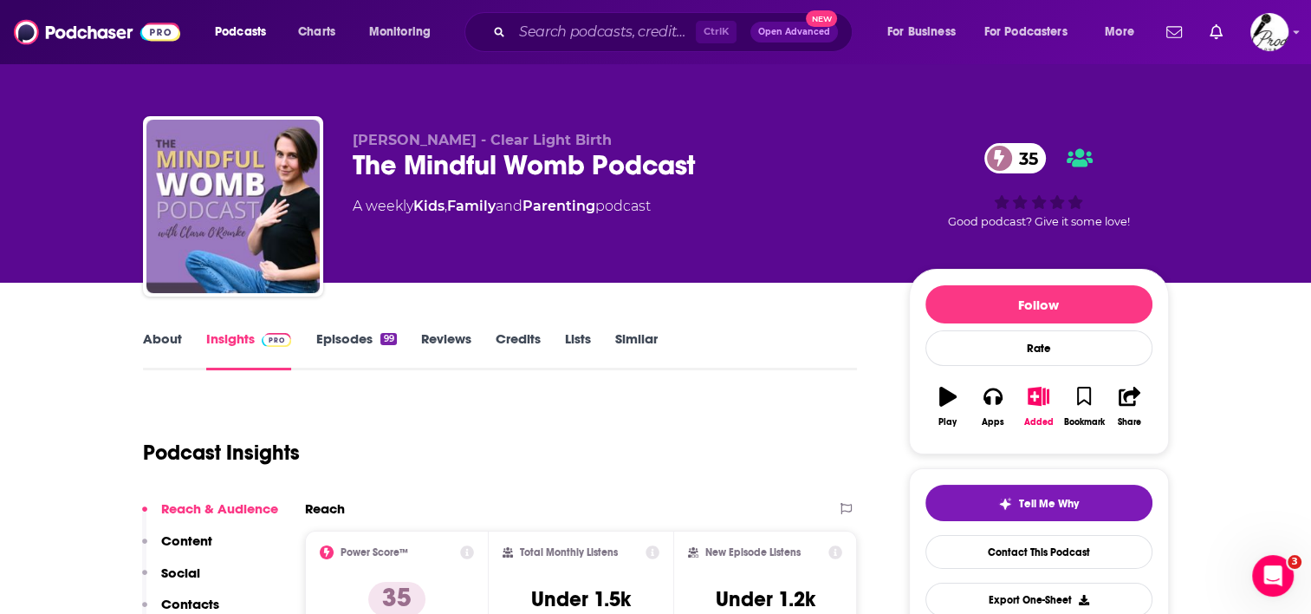
click at [321, 335] on link "Episodes 99" at bounding box center [355, 350] width 81 height 40
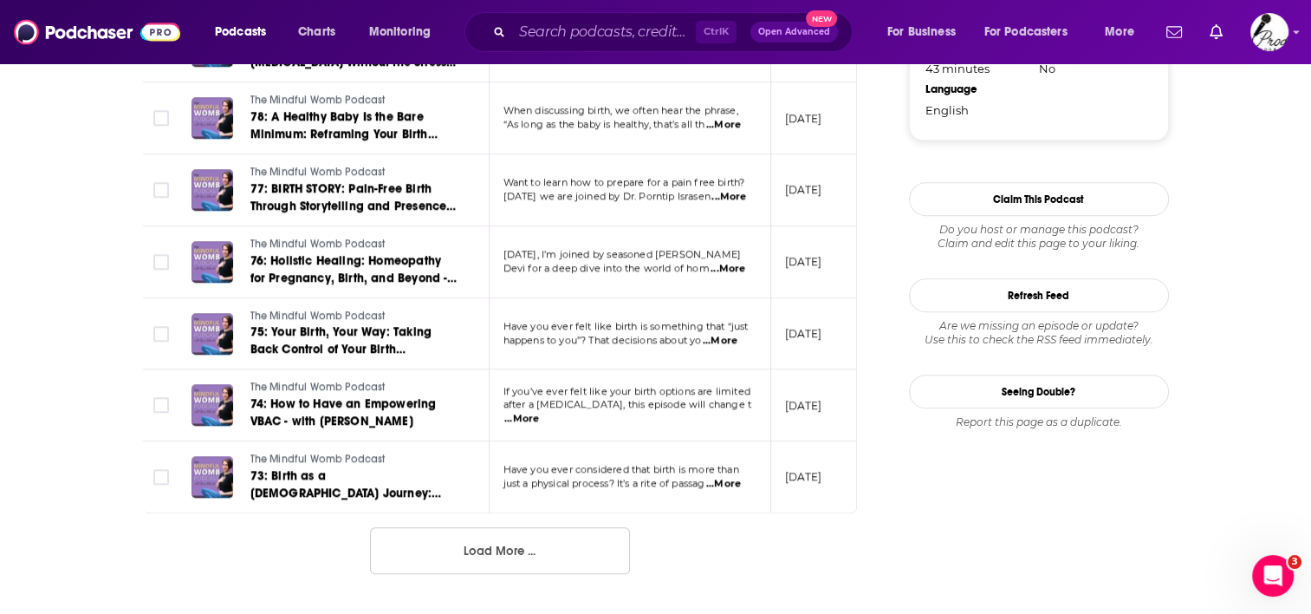
scroll to position [1820, 0]
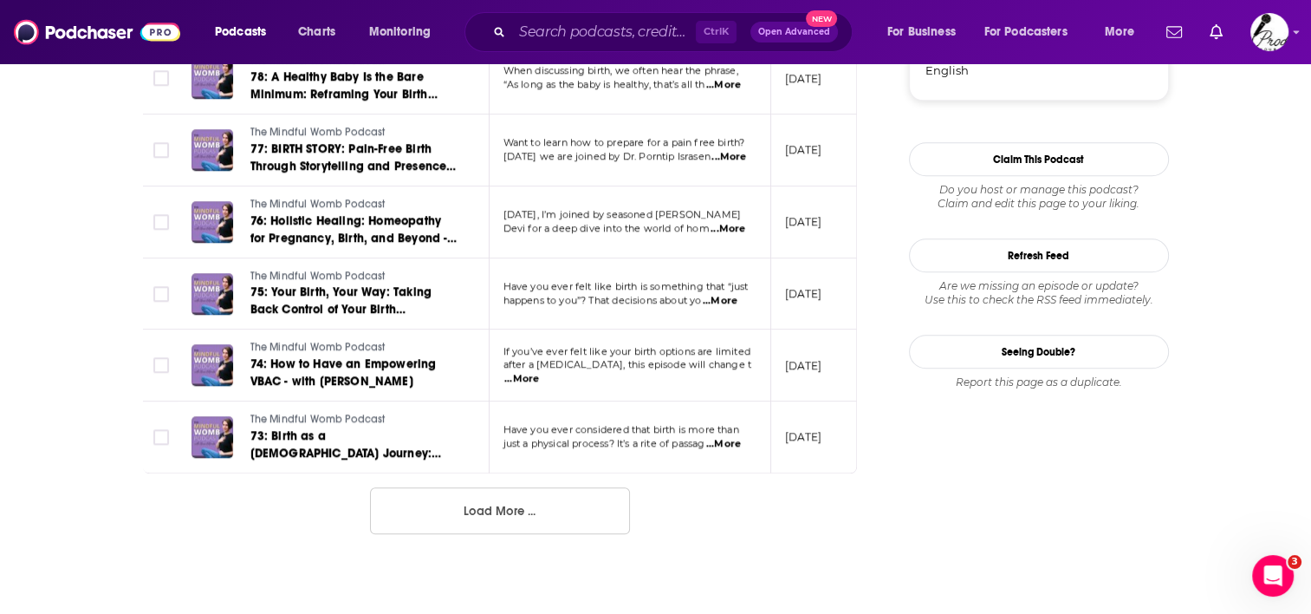
click at [493, 518] on button "Load More ..." at bounding box center [500, 510] width 260 height 47
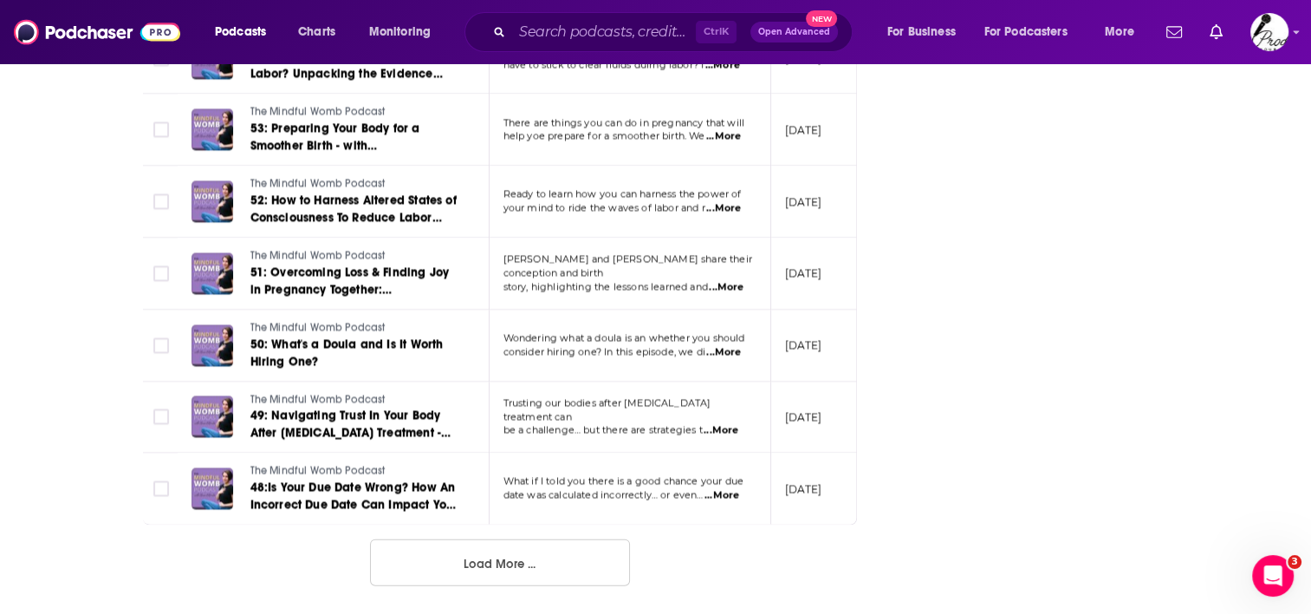
scroll to position [3563, 0]
click at [556, 555] on button "Load More ..." at bounding box center [500, 562] width 260 height 47
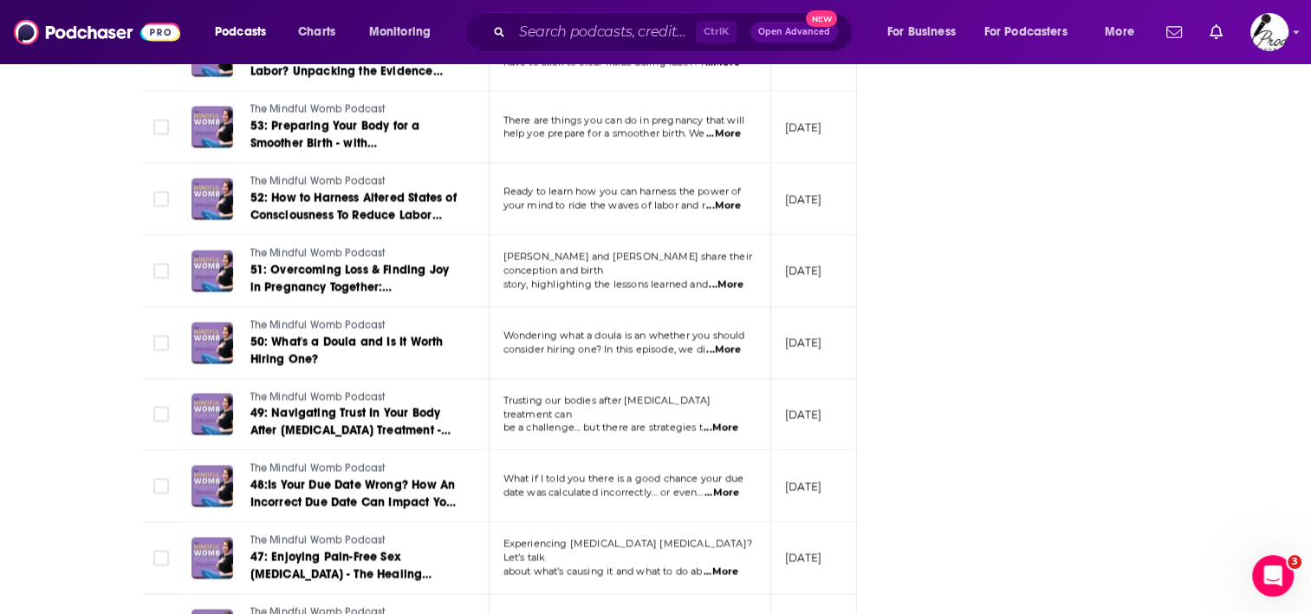
click at [724, 421] on span "...More" at bounding box center [721, 428] width 35 height 14
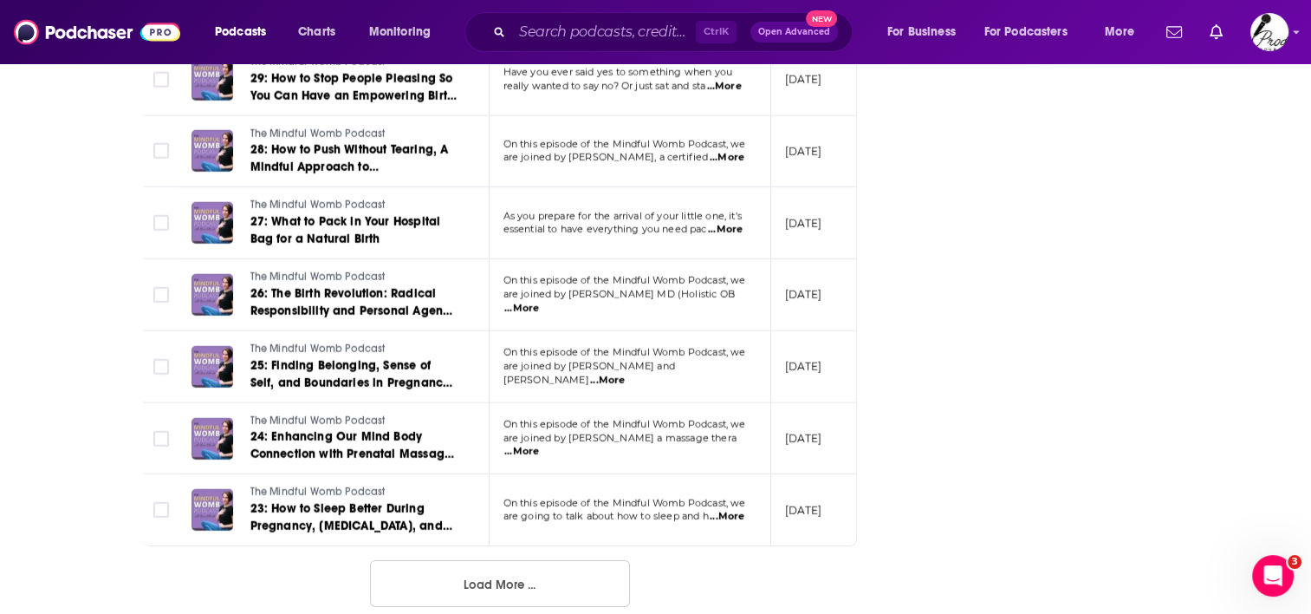
scroll to position [5352, 0]
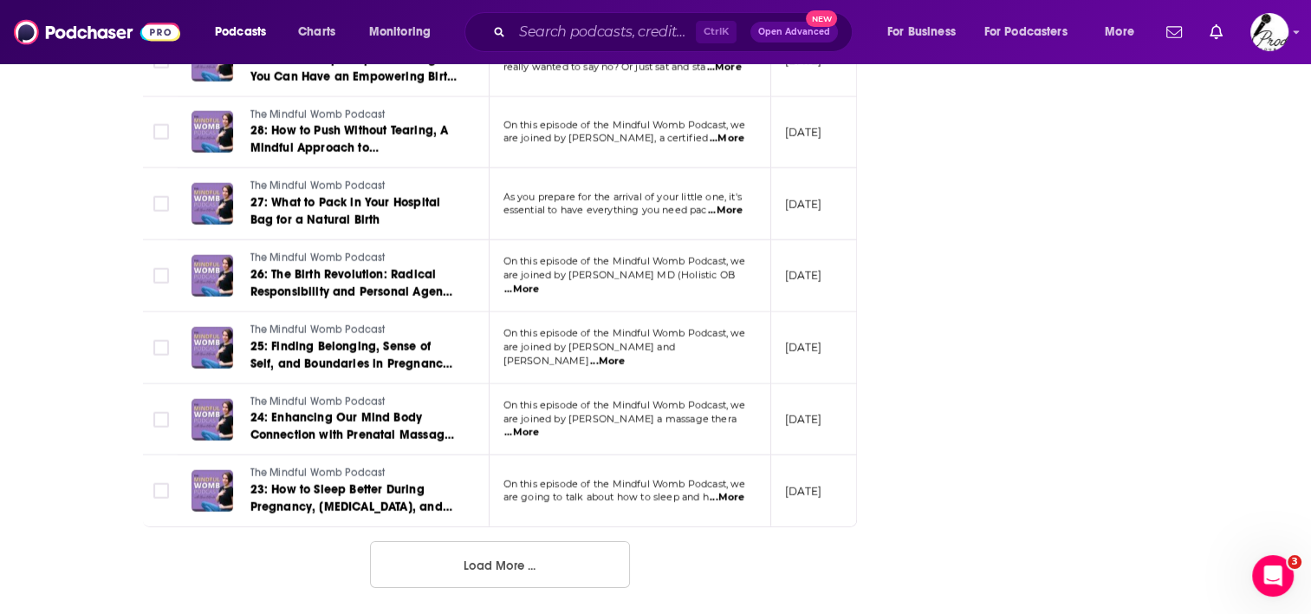
click at [485, 566] on button "Load More ..." at bounding box center [500, 564] width 260 height 47
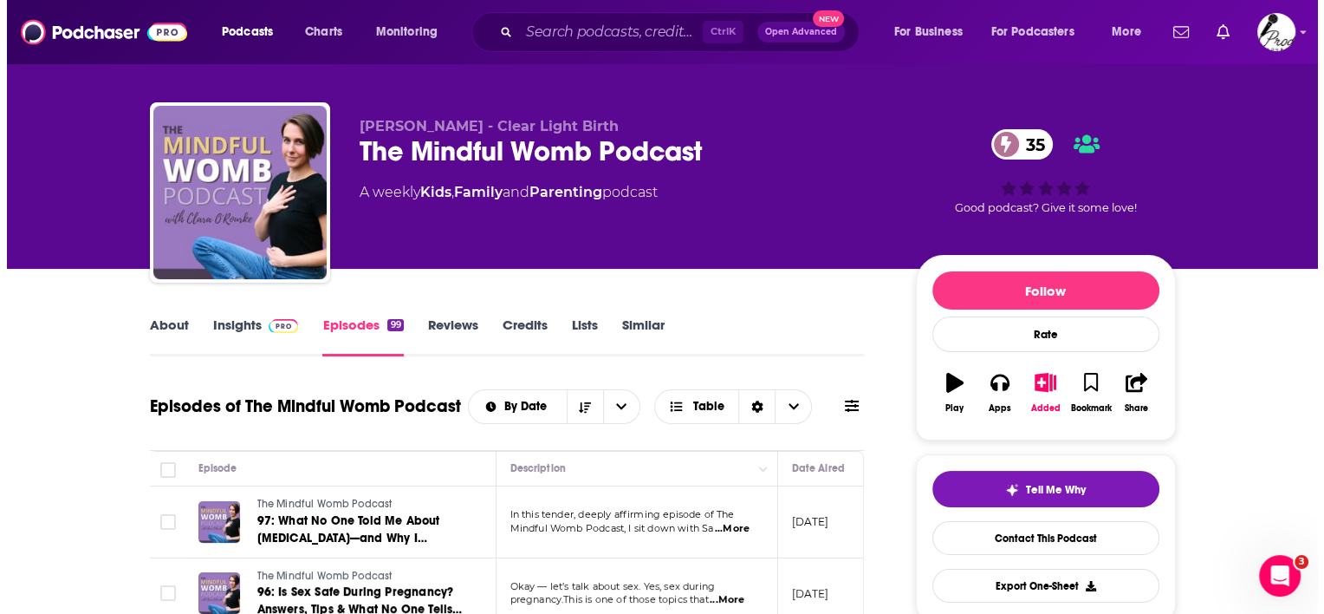
scroll to position [0, 0]
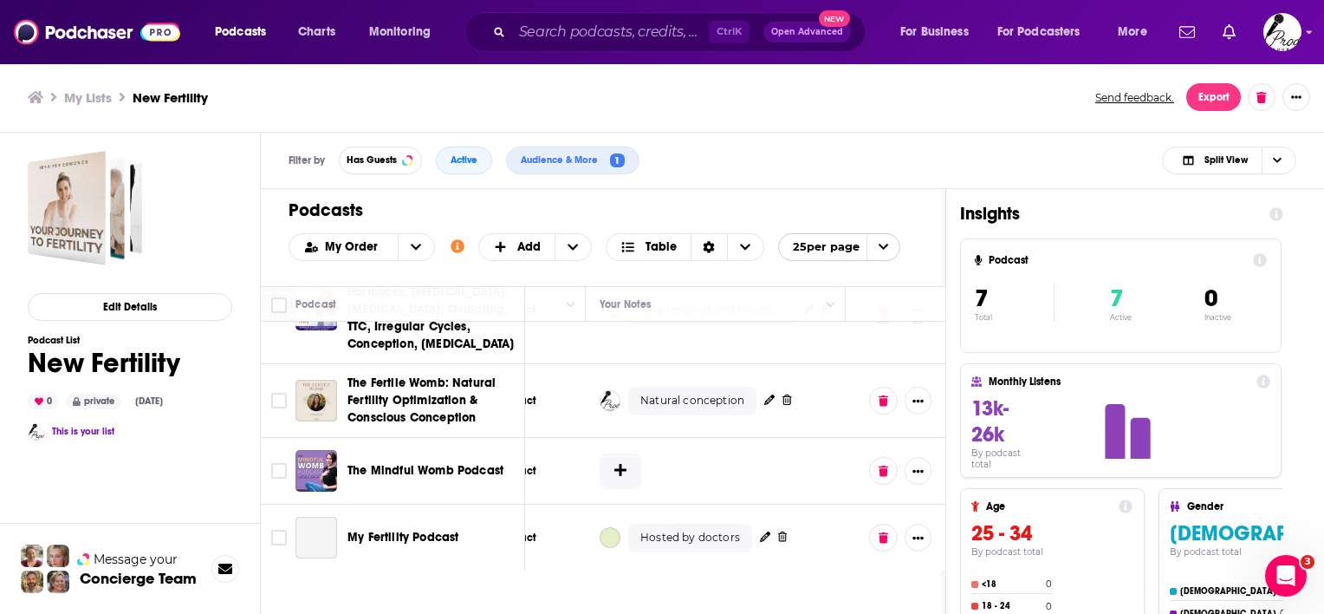
scroll to position [347, 930]
click at [614, 466] on icon at bounding box center [620, 470] width 12 height 14
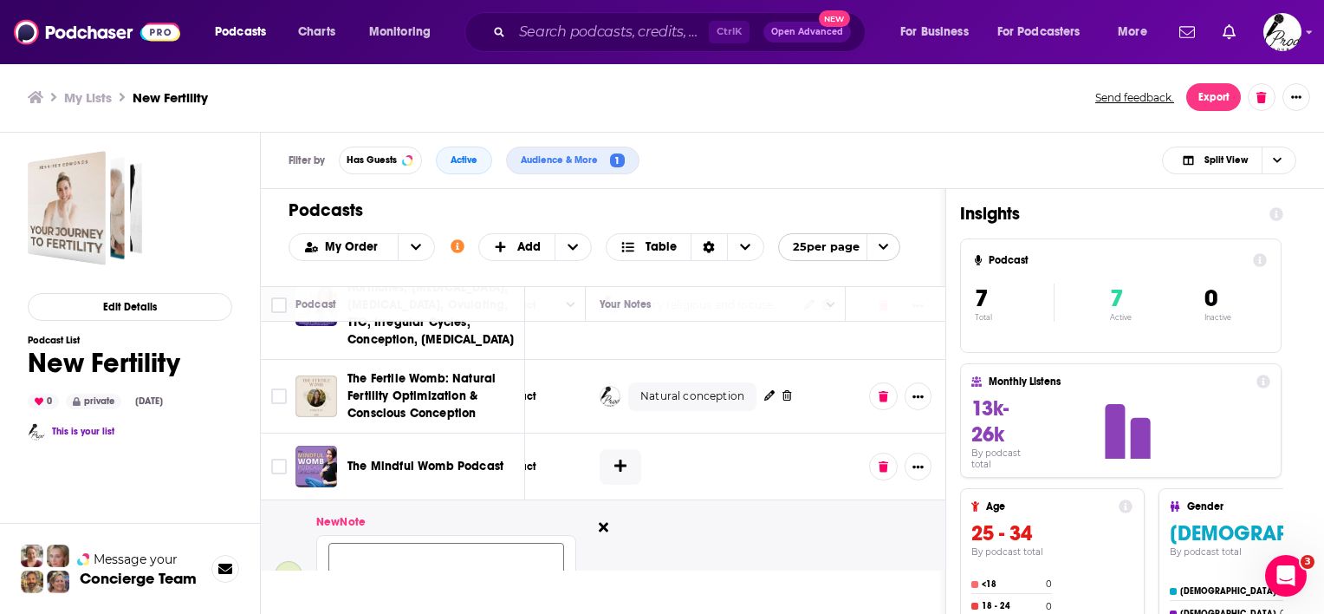
click at [600, 449] on button at bounding box center [621, 467] width 42 height 36
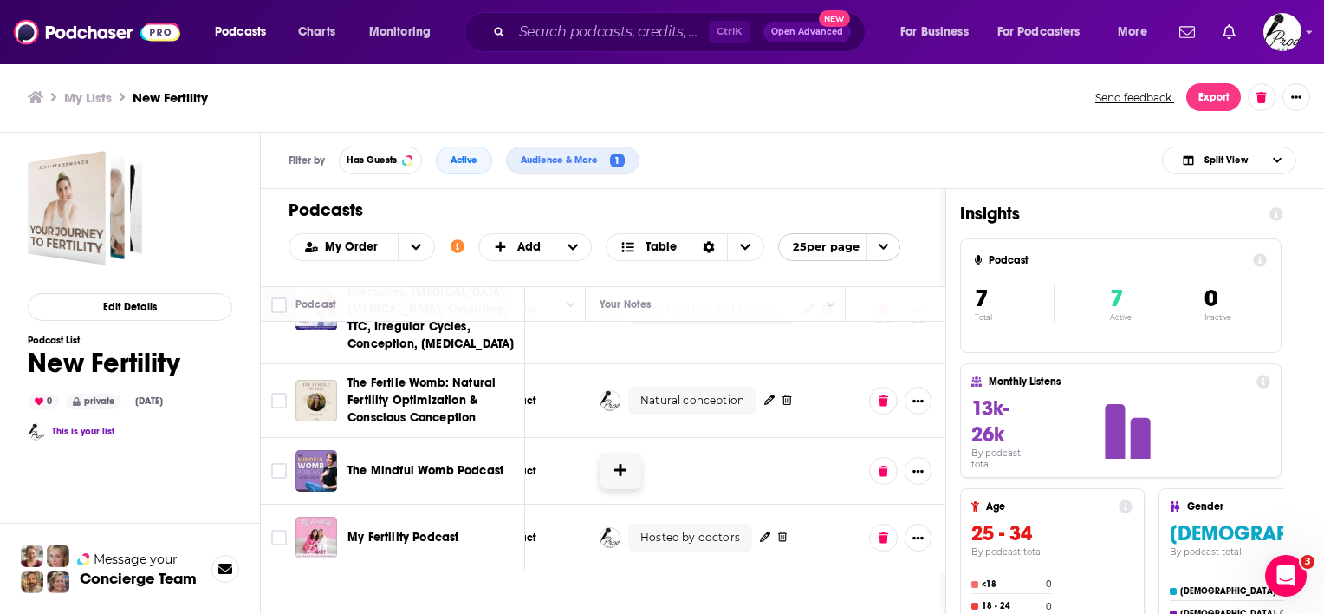
click at [616, 469] on button at bounding box center [621, 471] width 42 height 36
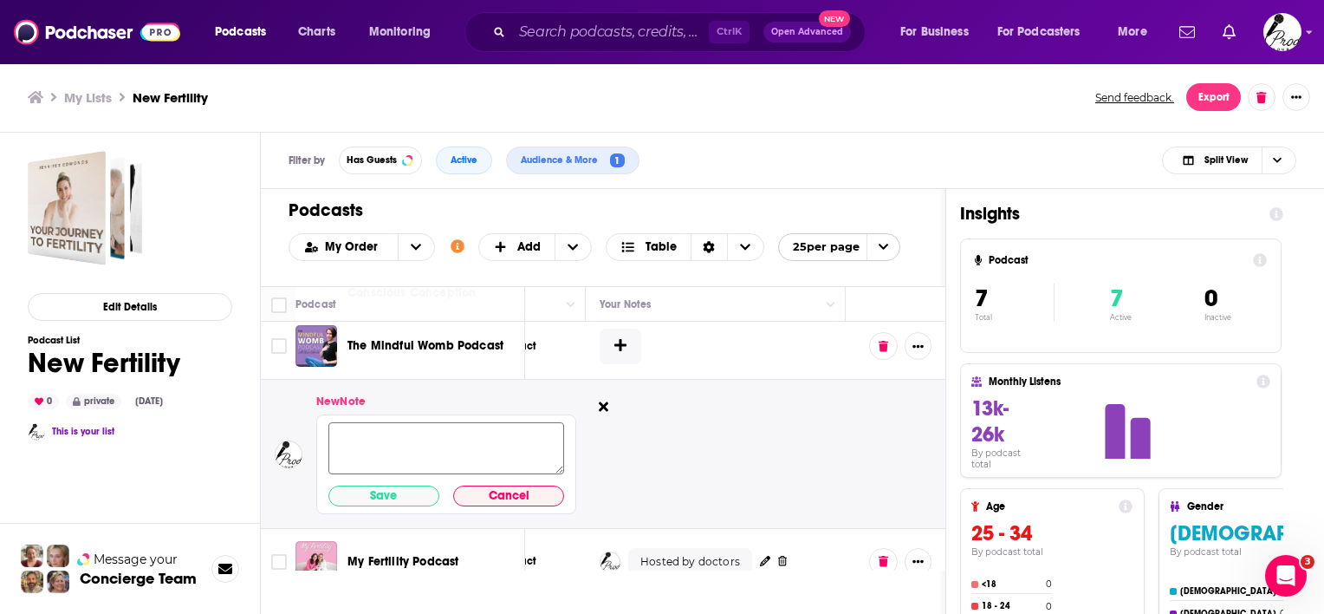
scroll to position [503, 930]
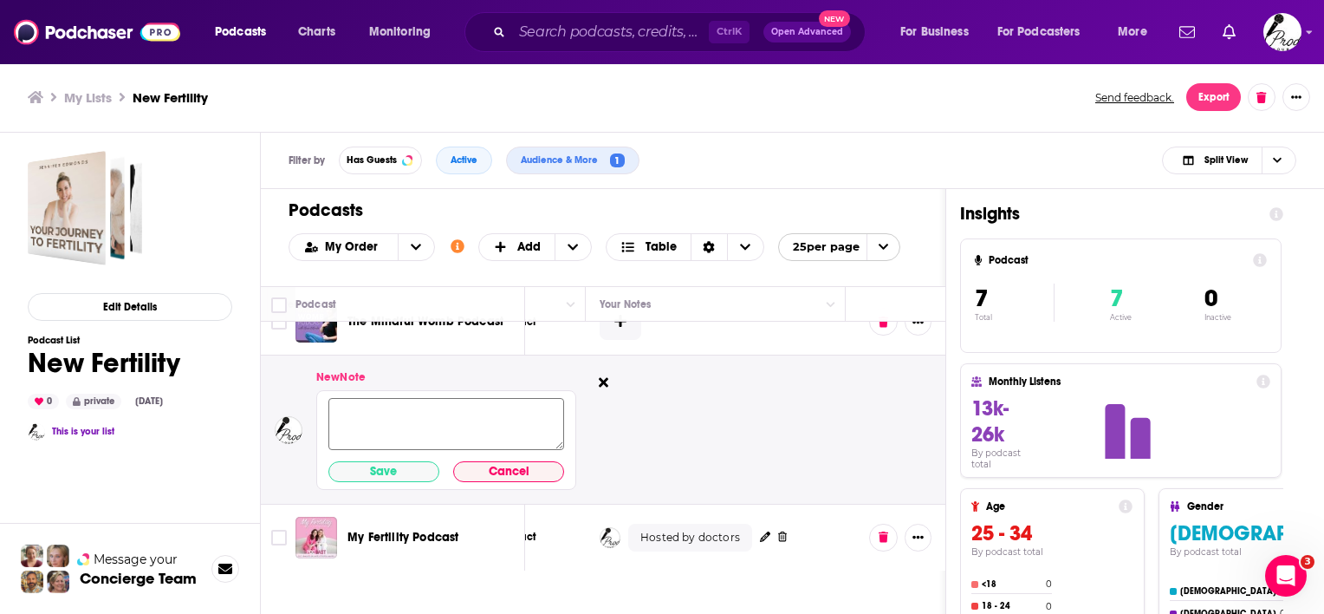
click at [432, 398] on textarea at bounding box center [446, 424] width 236 height 52
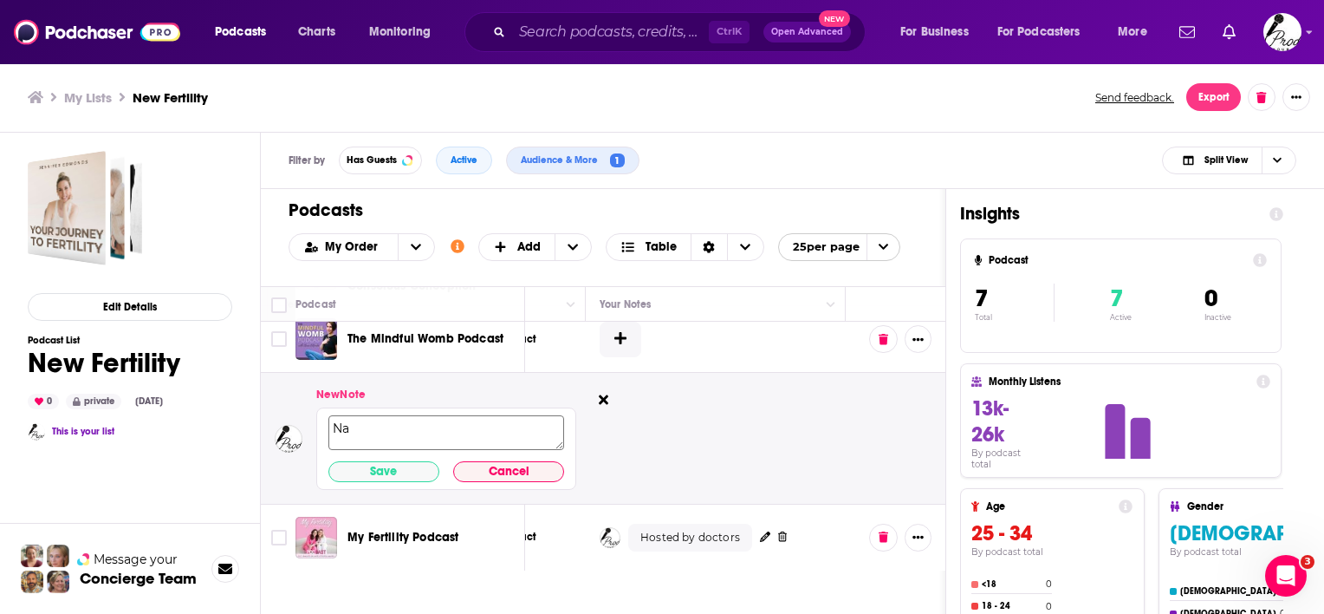
scroll to position [468, 930]
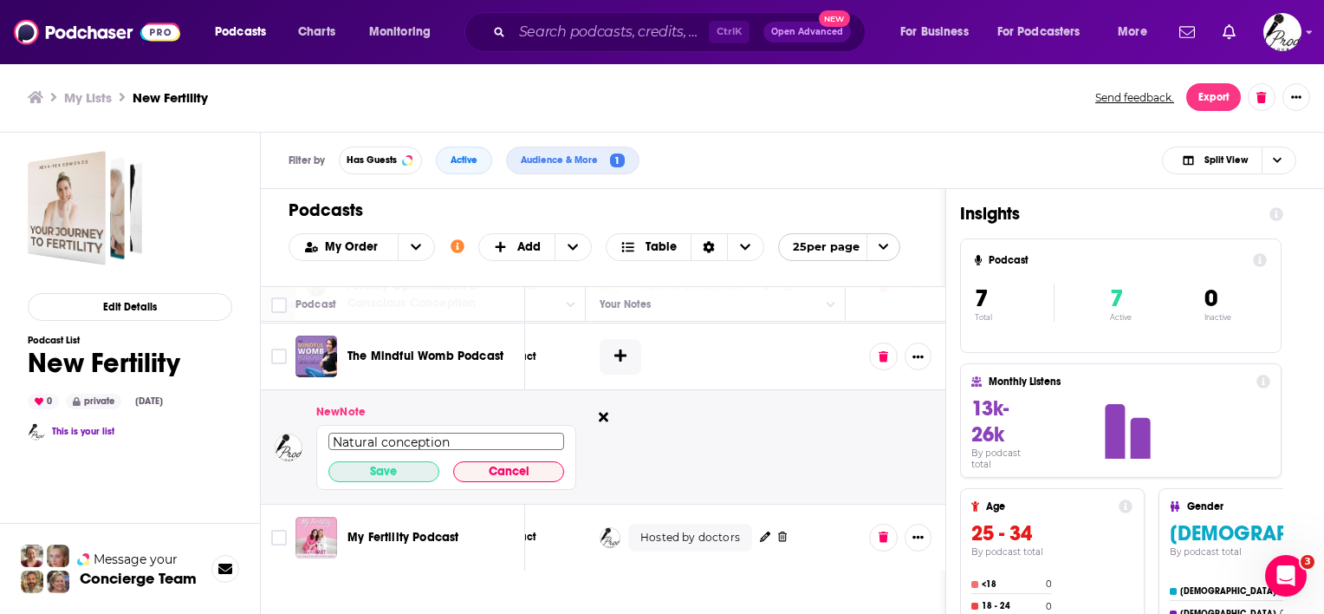
type textarea "Natural conception"
click at [380, 461] on button "Save" at bounding box center [383, 471] width 111 height 21
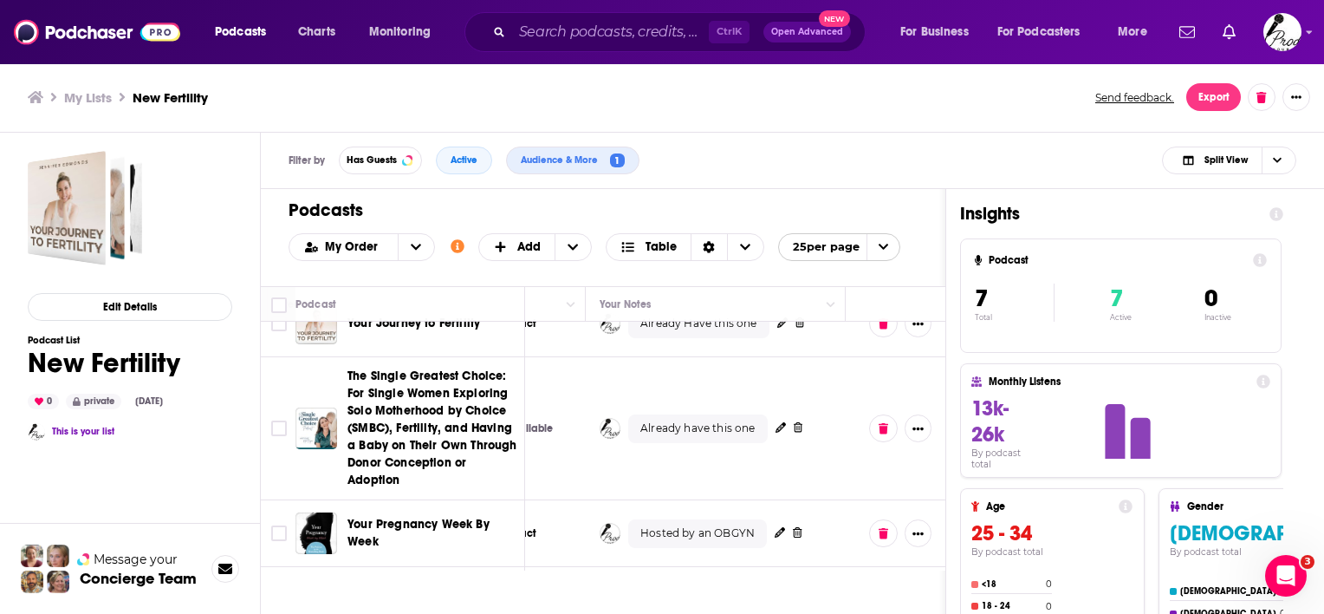
scroll to position [0, 930]
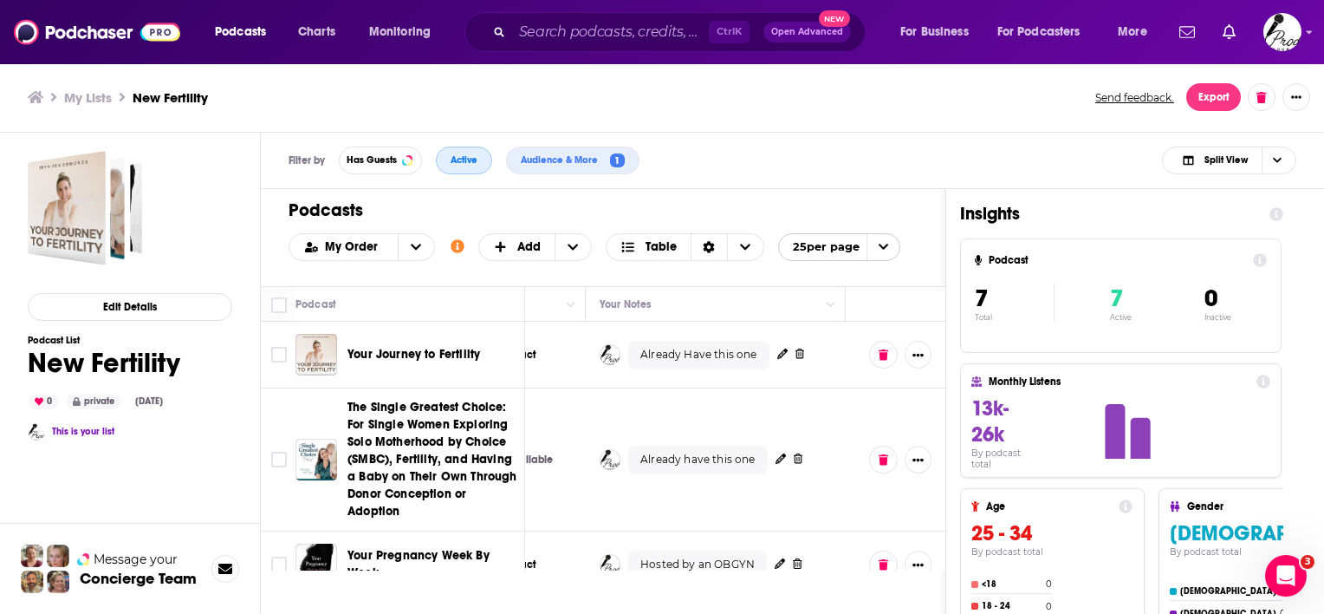
click at [447, 156] on button "Active" at bounding box center [464, 160] width 56 height 28
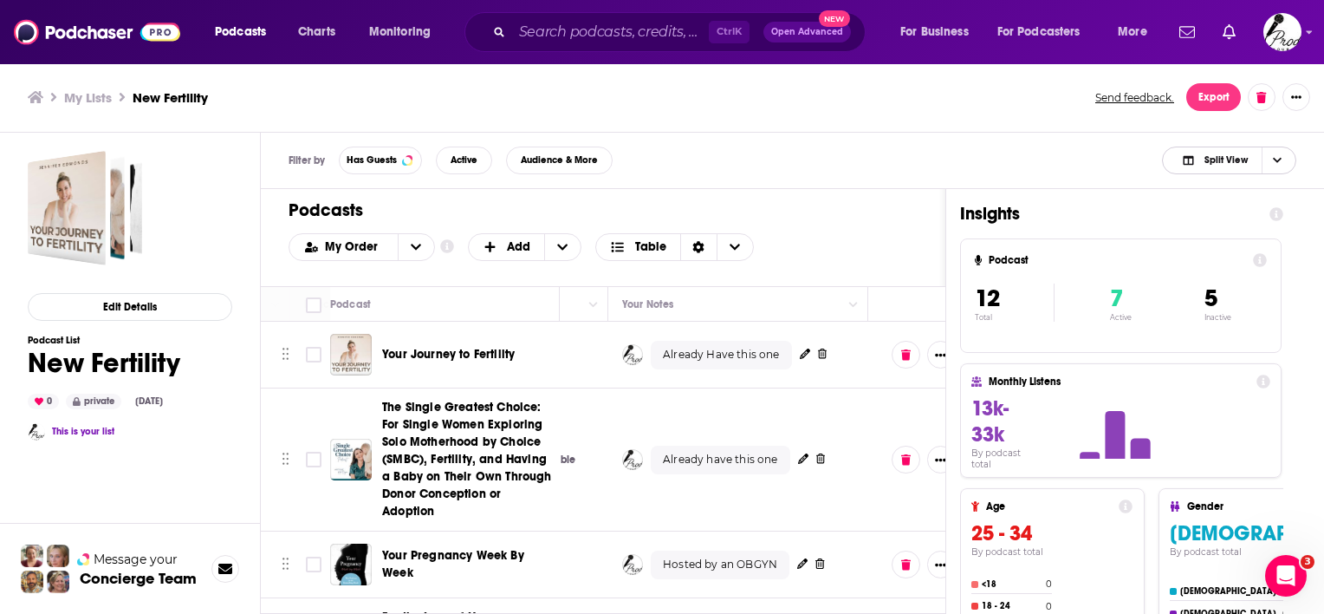
click at [1271, 157] on span "Choose View" at bounding box center [1276, 160] width 29 height 26
click at [1243, 214] on span "Podcast Only" at bounding box center [1240, 218] width 86 height 10
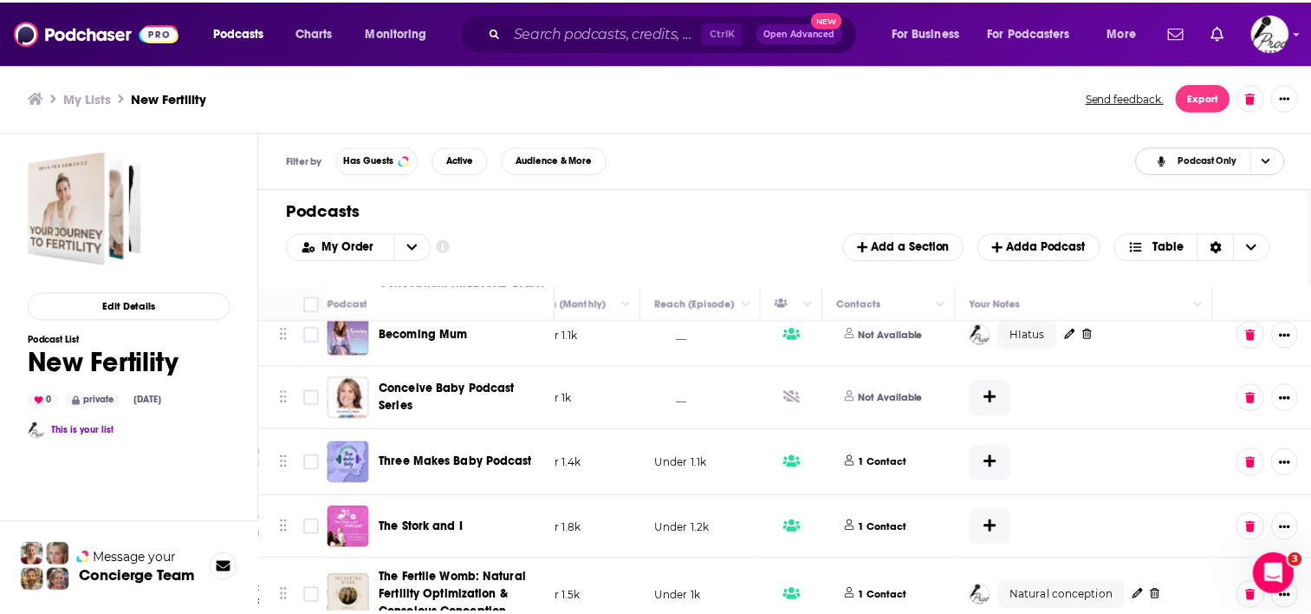
scroll to position [433, 586]
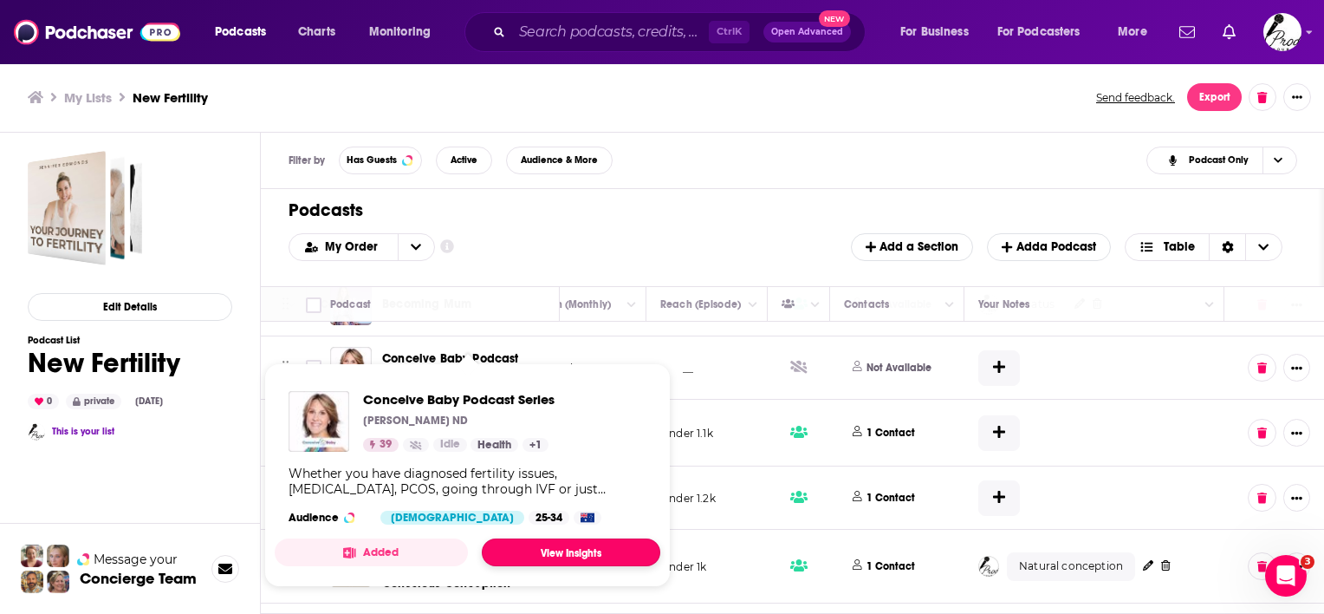
click at [573, 554] on link "View Insights" at bounding box center [571, 552] width 179 height 28
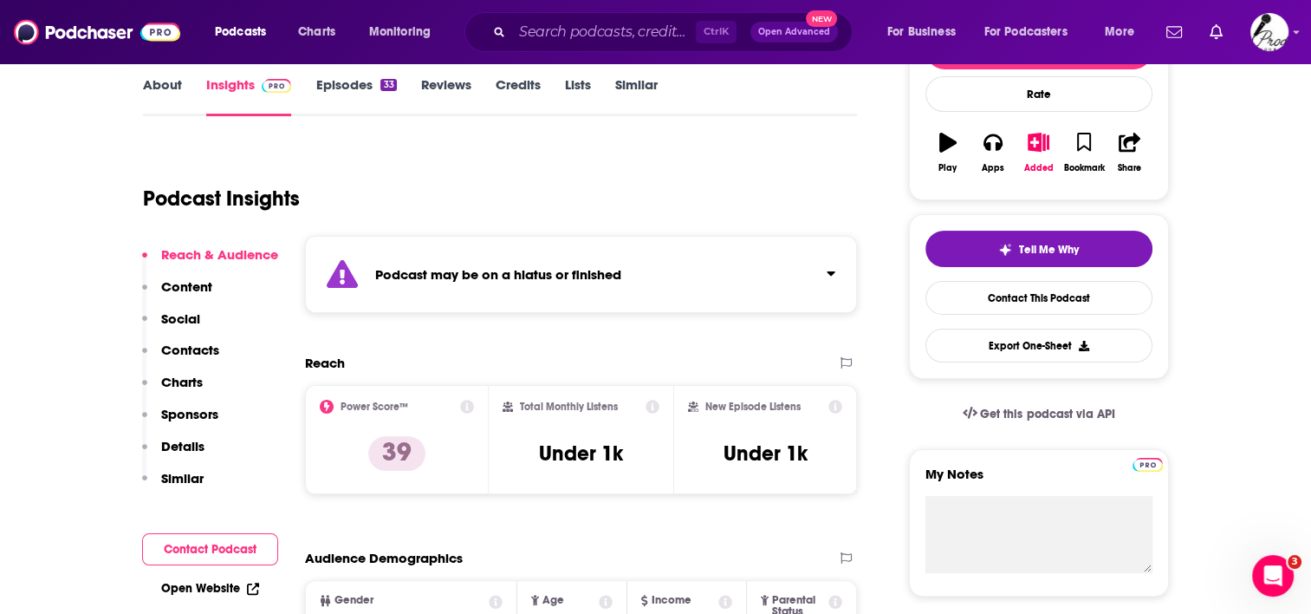
scroll to position [260, 0]
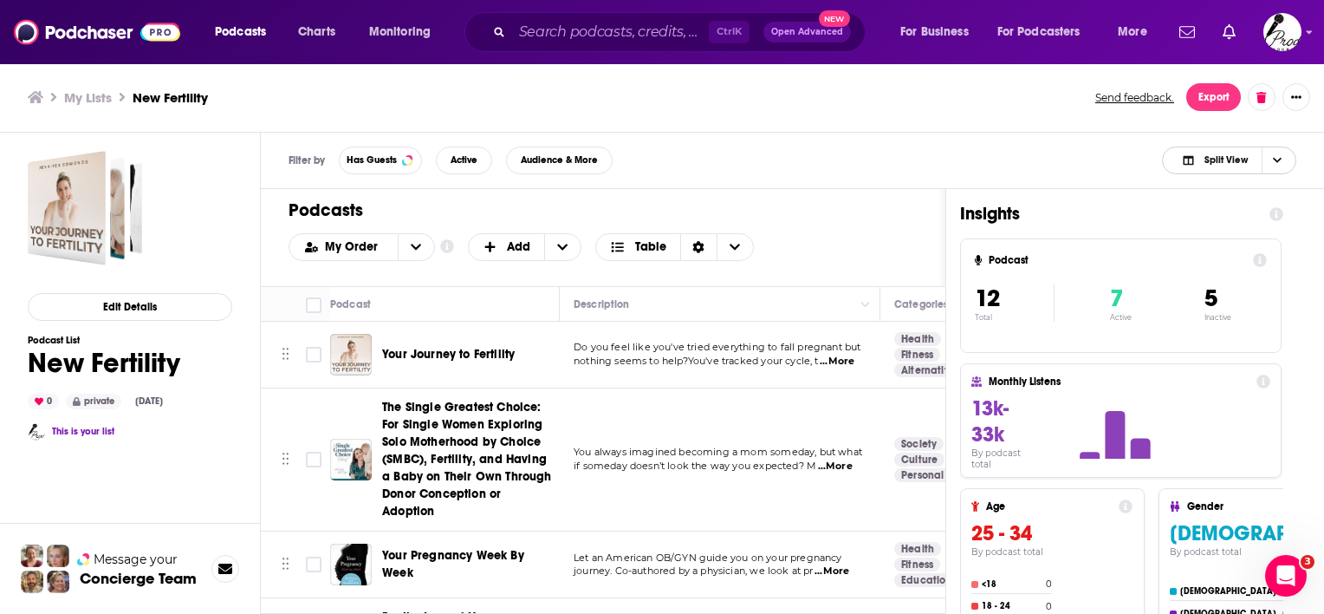
click at [1239, 162] on span "Split View" at bounding box center [1226, 160] width 43 height 10
click at [1251, 229] on div "Podcast Only" at bounding box center [1229, 218] width 134 height 29
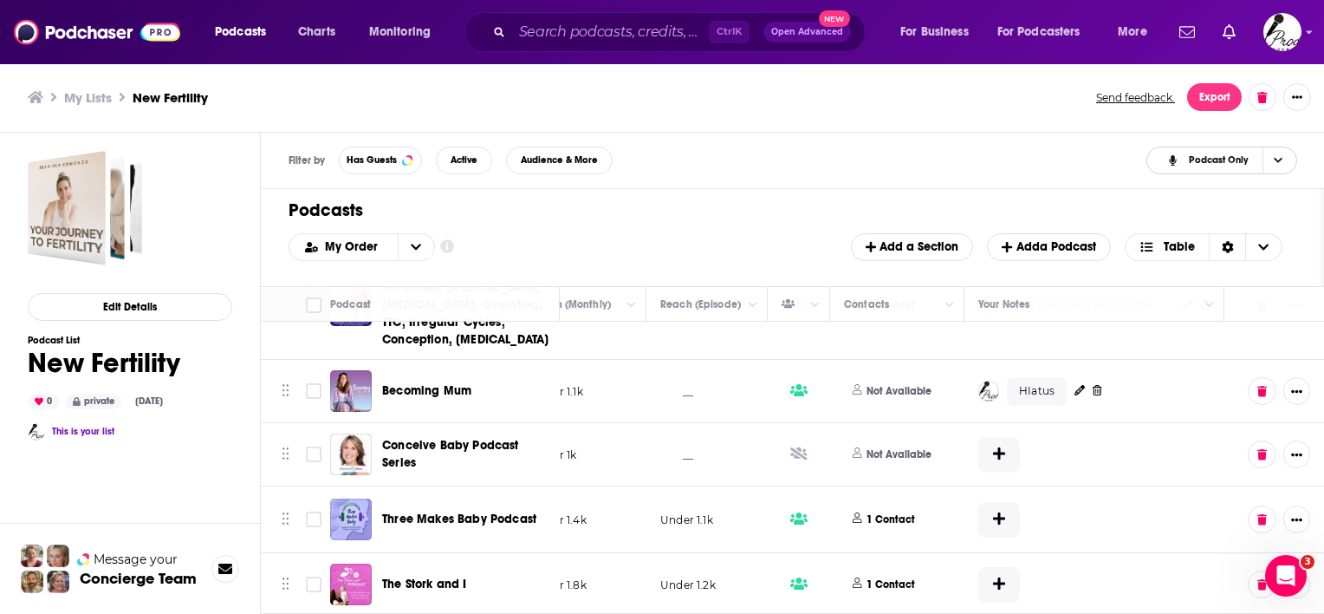
scroll to position [347, 586]
click at [978, 451] on button at bounding box center [999, 455] width 42 height 36
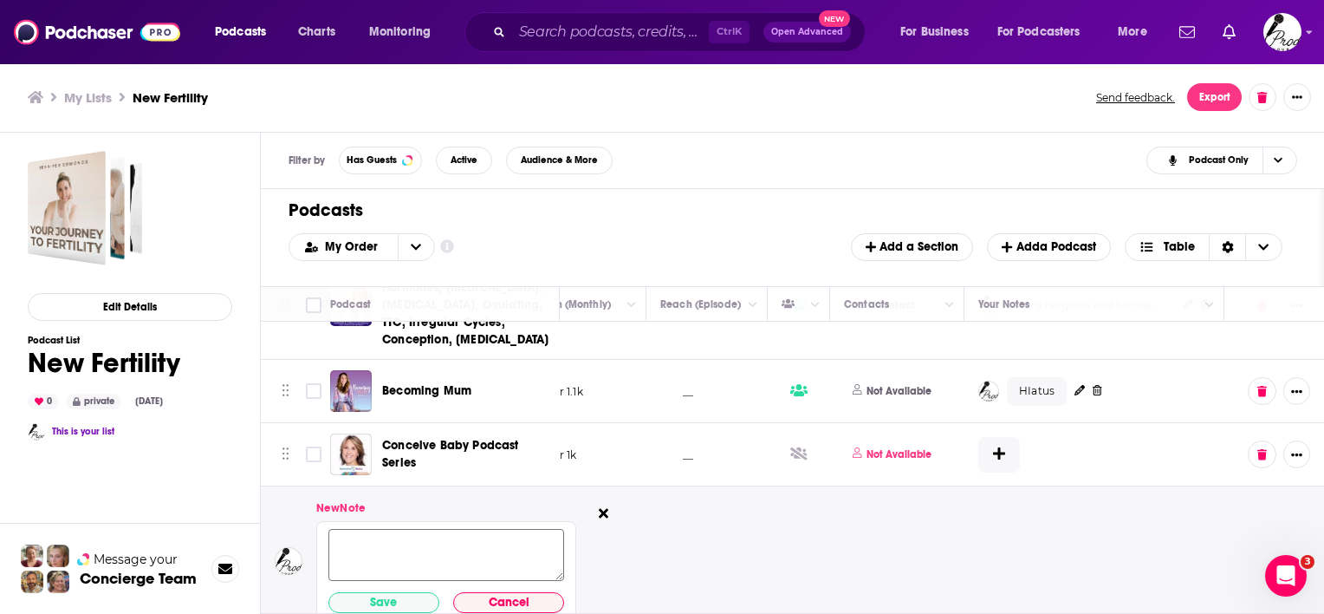
click at [517, 540] on textarea at bounding box center [446, 555] width 236 height 52
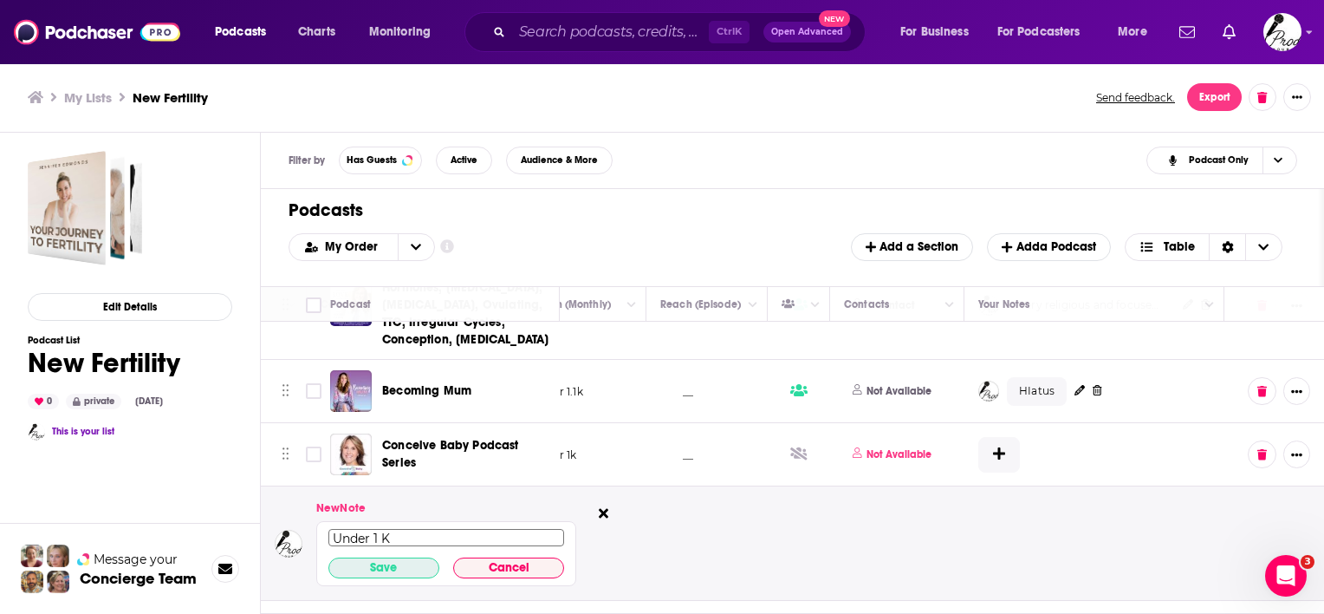
type textarea "Under 1 K"
click at [378, 568] on button "Save" at bounding box center [383, 567] width 111 height 21
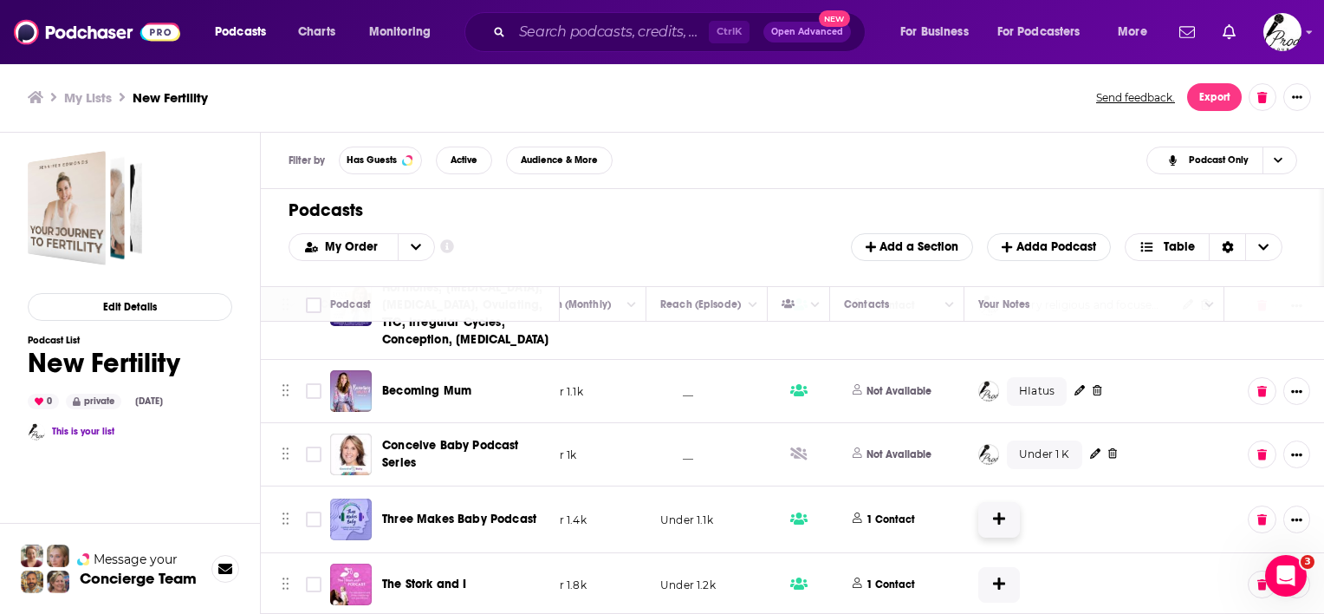
click at [978, 527] on button at bounding box center [999, 520] width 42 height 36
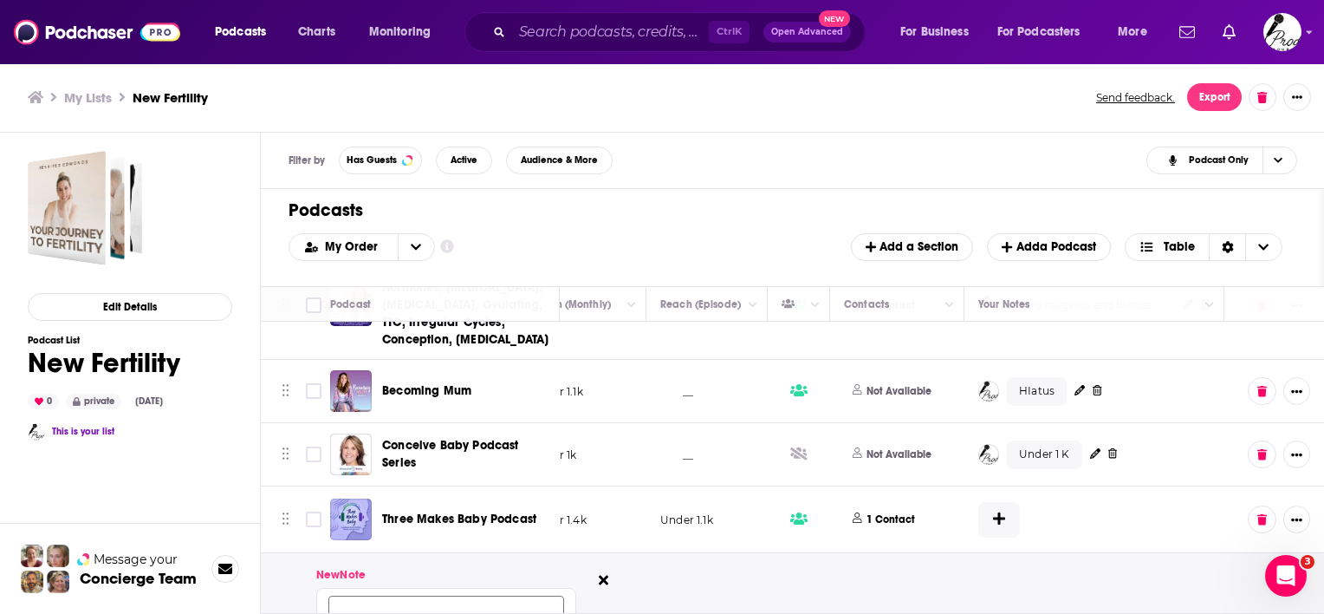
scroll to position [433, 586]
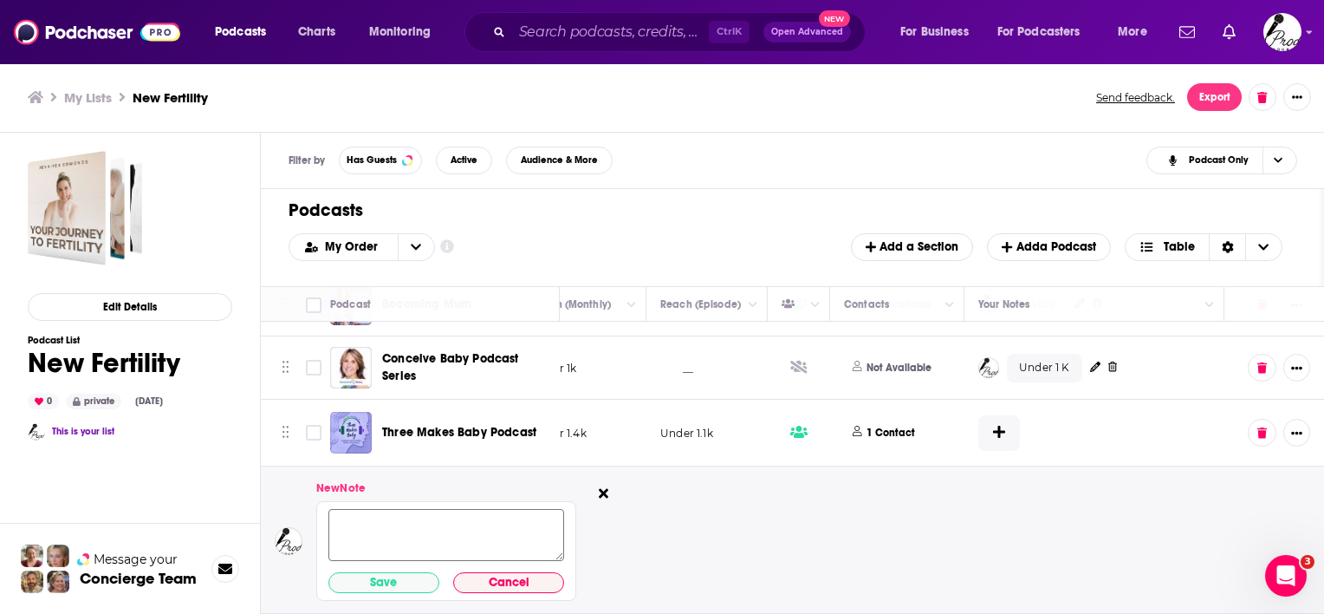
click at [497, 543] on textarea at bounding box center [446, 535] width 236 height 52
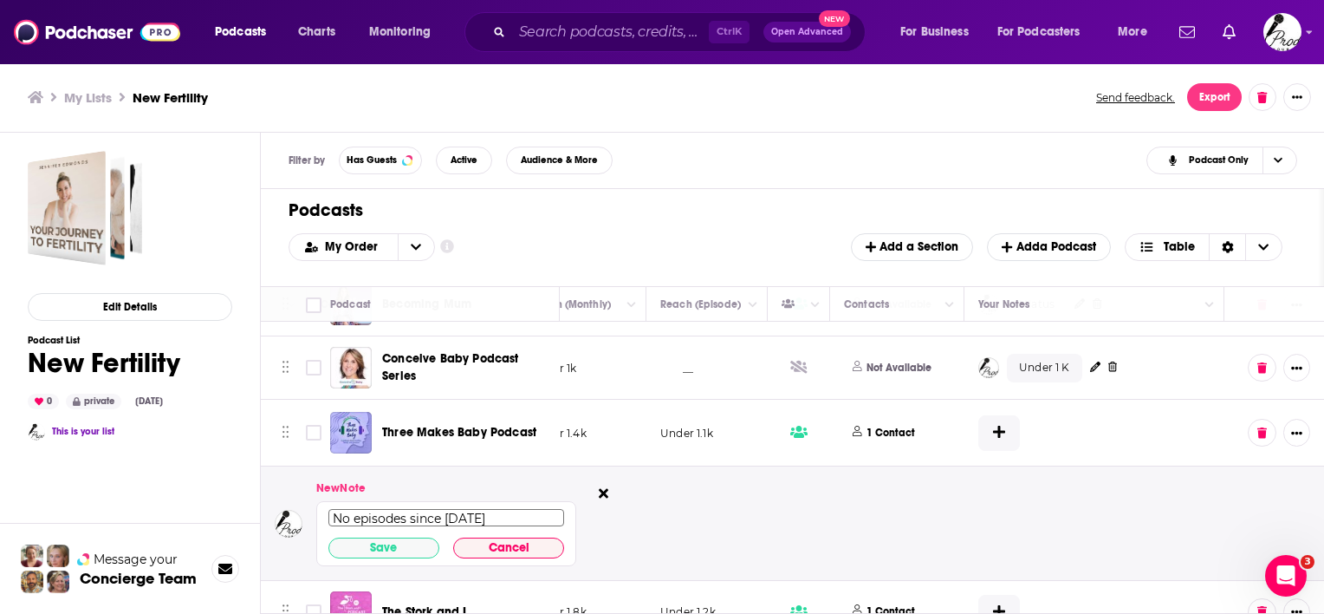
click at [506, 516] on textarea "No episodes since April 2024" at bounding box center [446, 517] width 236 height 17
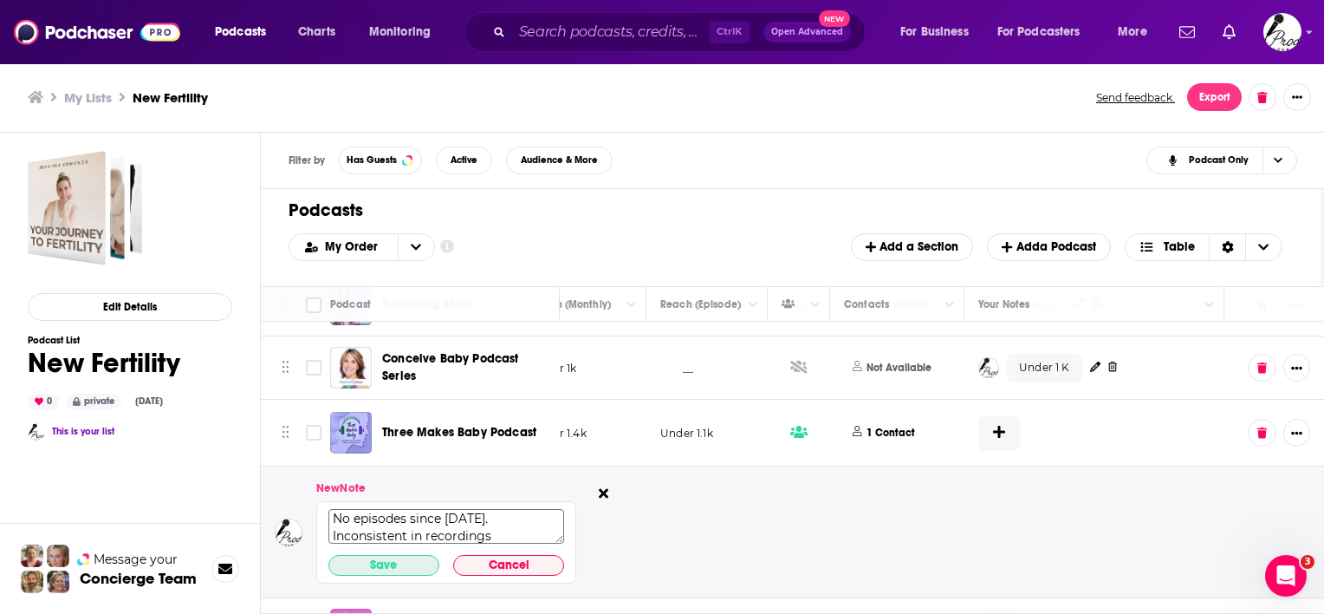
type textarea "No episodes since April 2024. Inconsistent in recordings"
click at [346, 555] on button "Save" at bounding box center [383, 565] width 111 height 21
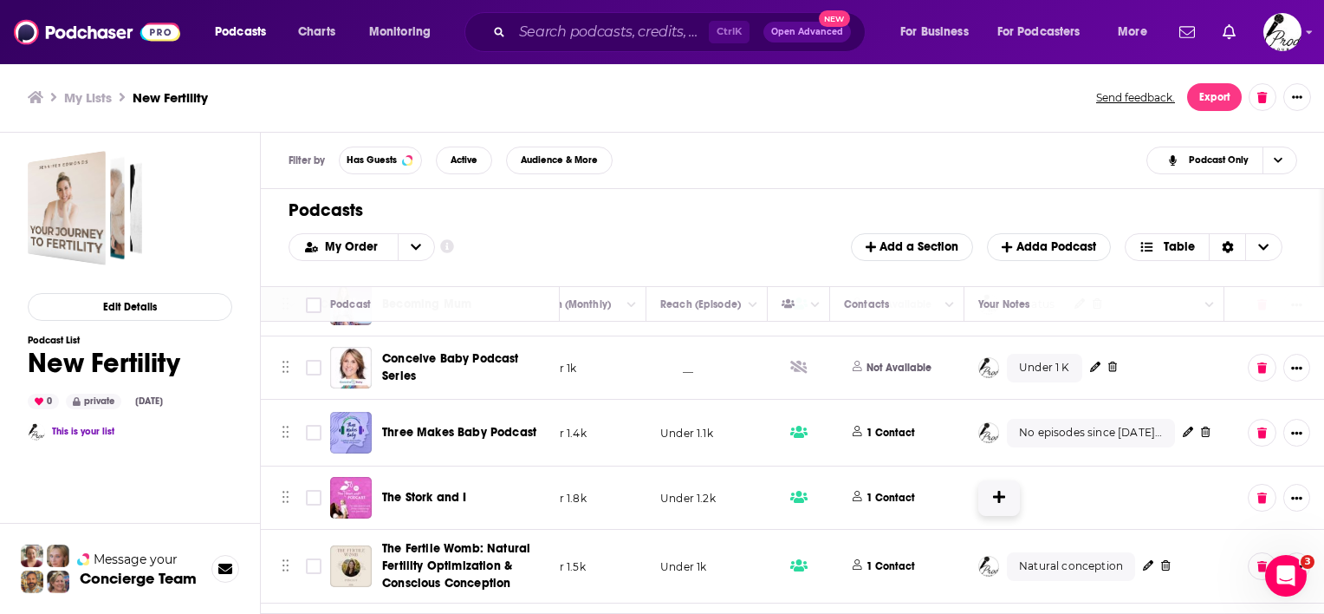
click at [978, 493] on button at bounding box center [999, 498] width 42 height 36
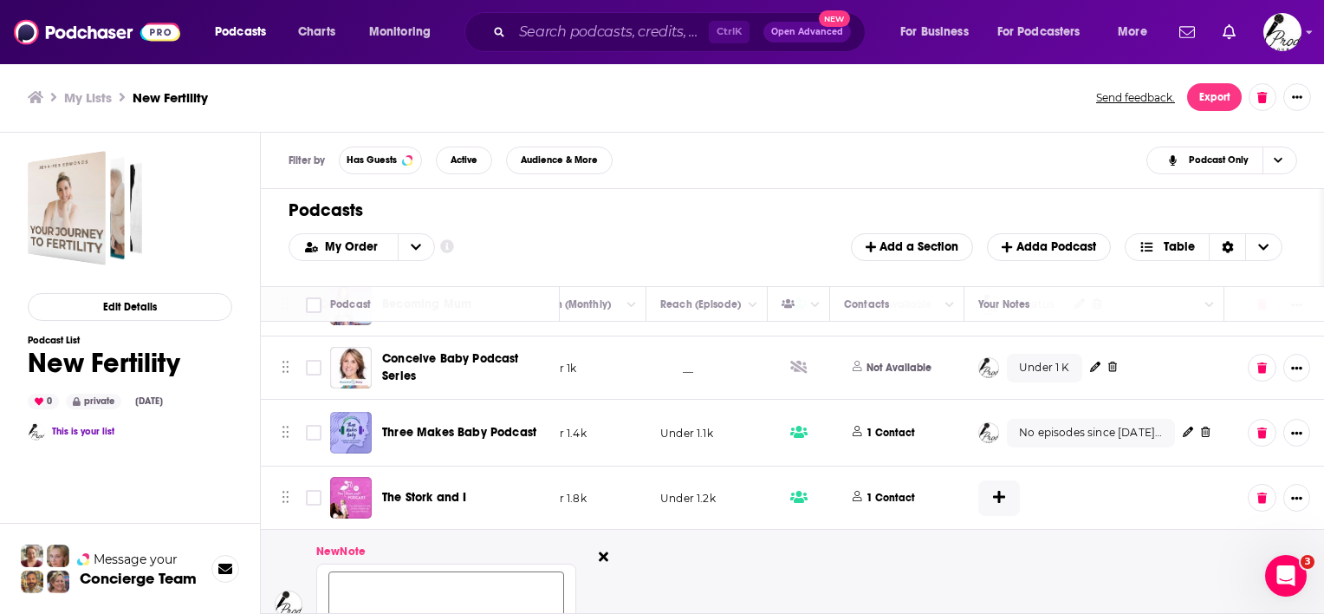
click at [510, 589] on textarea at bounding box center [446, 598] width 236 height 52
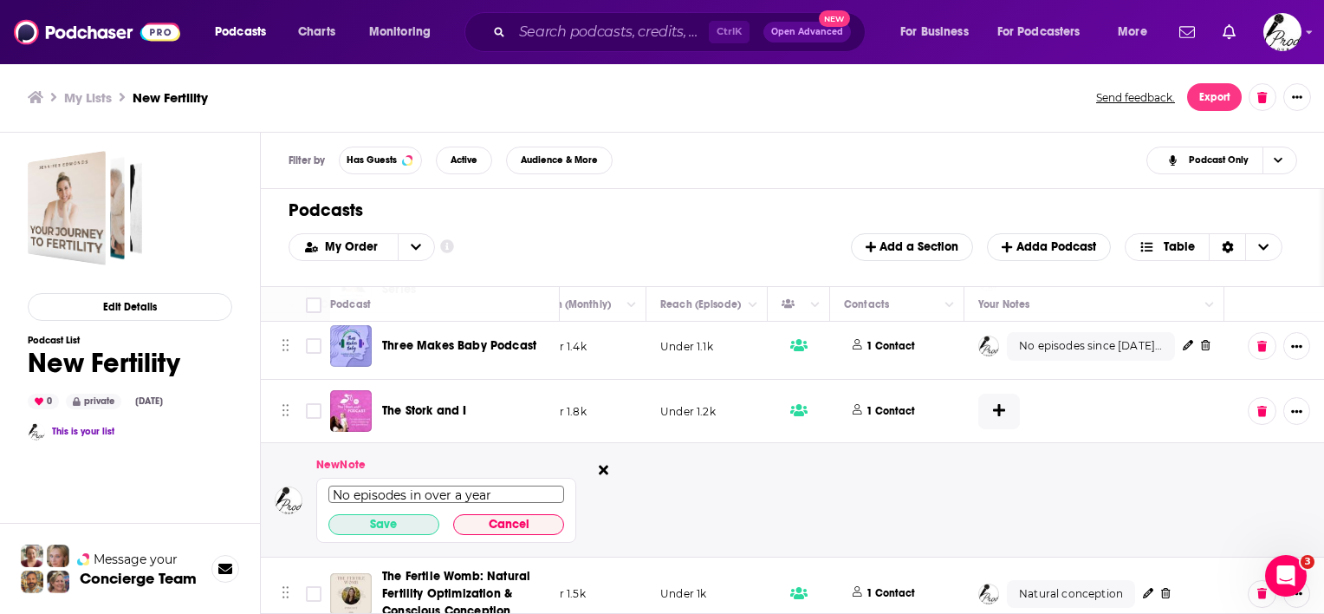
type textarea "No episodes in over a year"
click at [362, 529] on button "Save" at bounding box center [383, 524] width 111 height 21
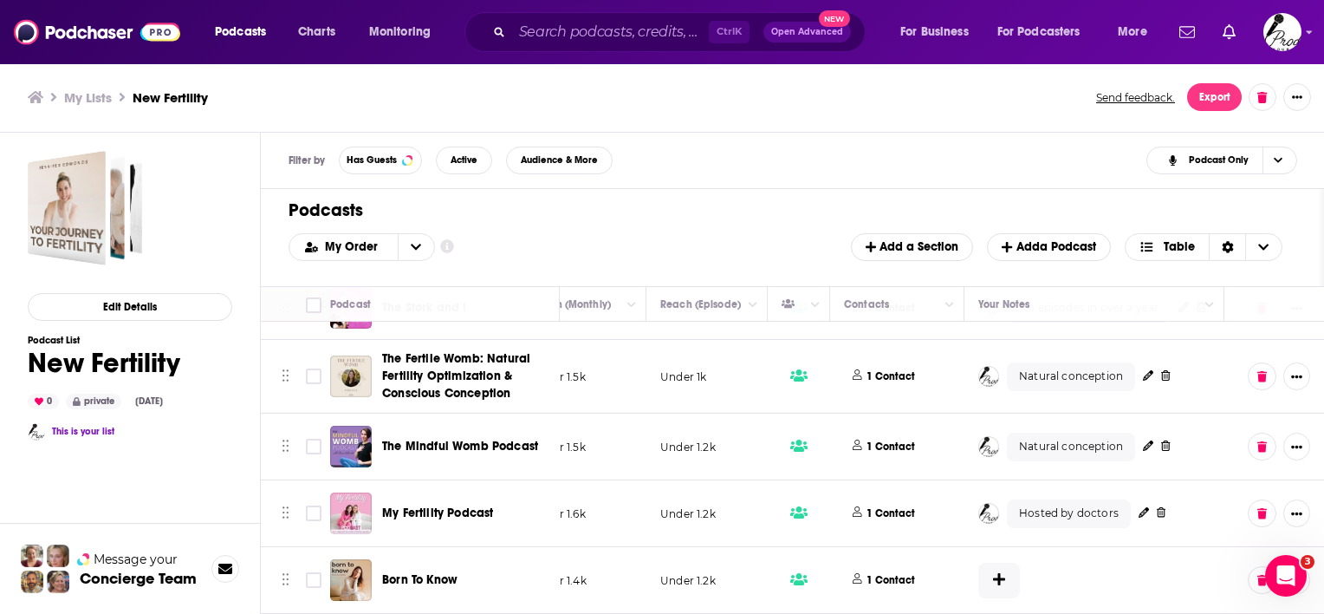
scroll to position [633, 586]
click at [993, 572] on icon at bounding box center [999, 579] width 12 height 14
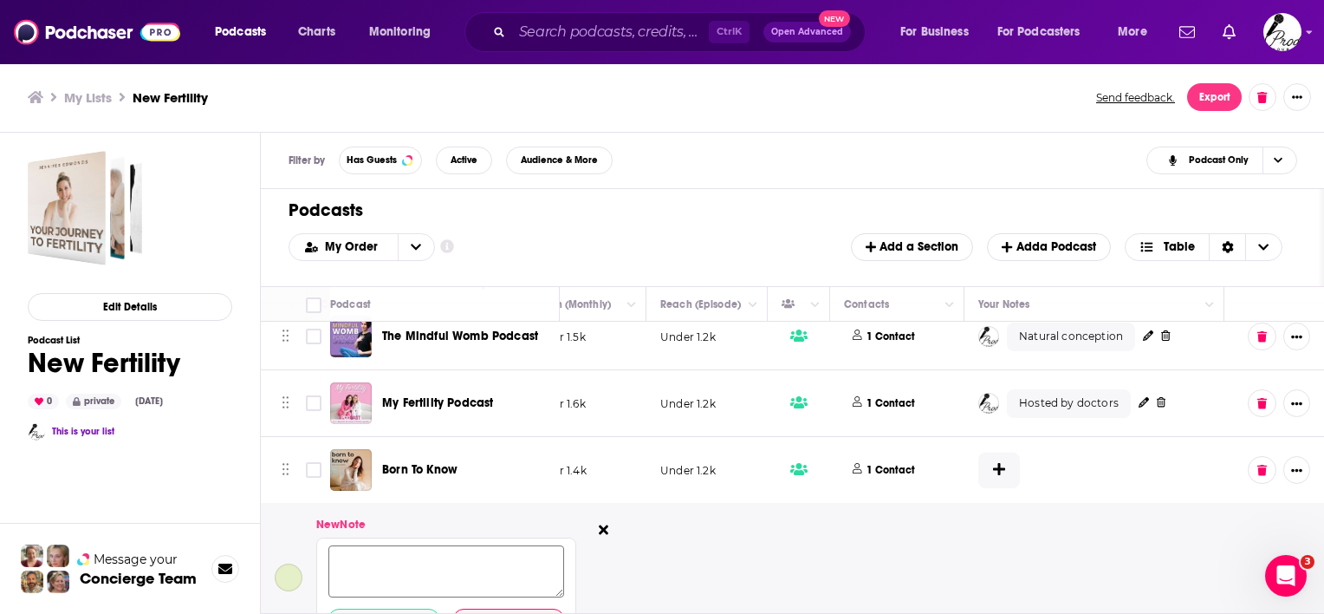
scroll to position [781, 586]
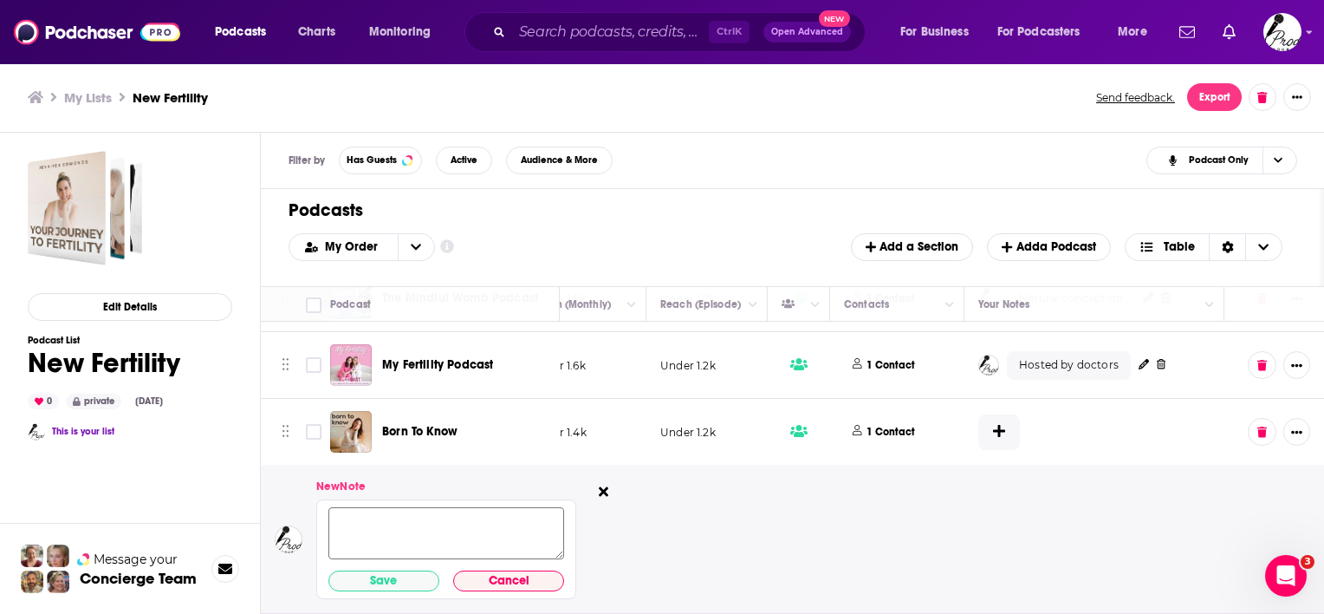
click at [500, 513] on textarea at bounding box center [446, 533] width 236 height 52
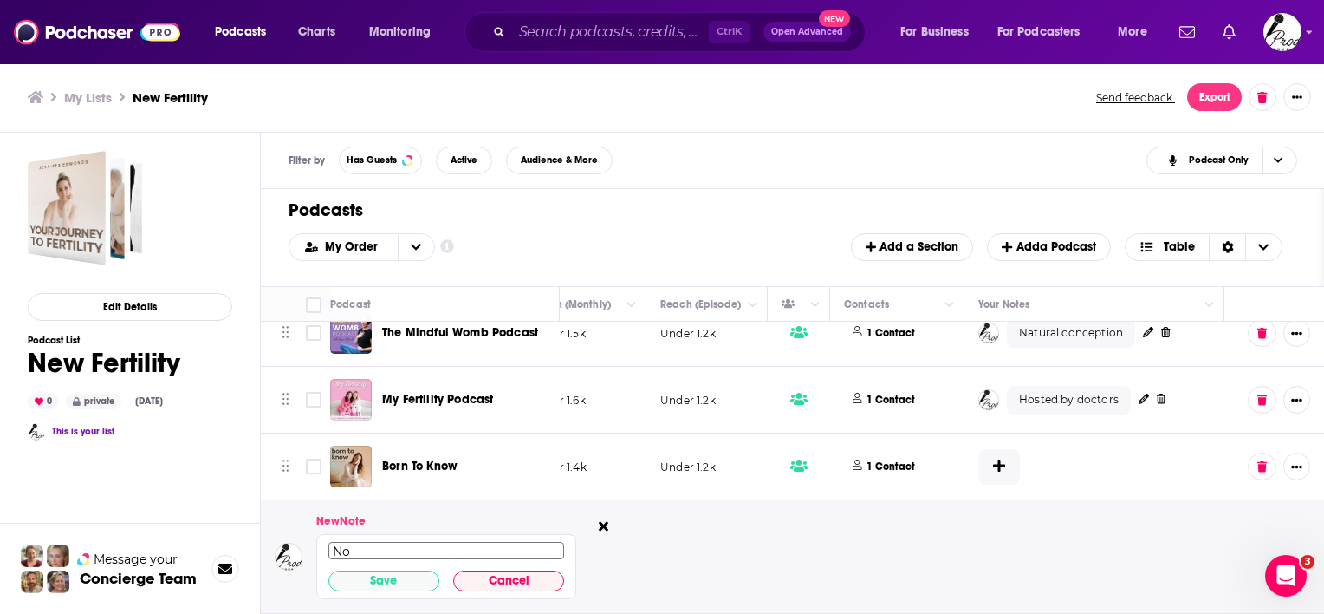
scroll to position [746, 586]
type textarea "No episodes since June"
click at [429, 575] on button "Save" at bounding box center [383, 580] width 111 height 21
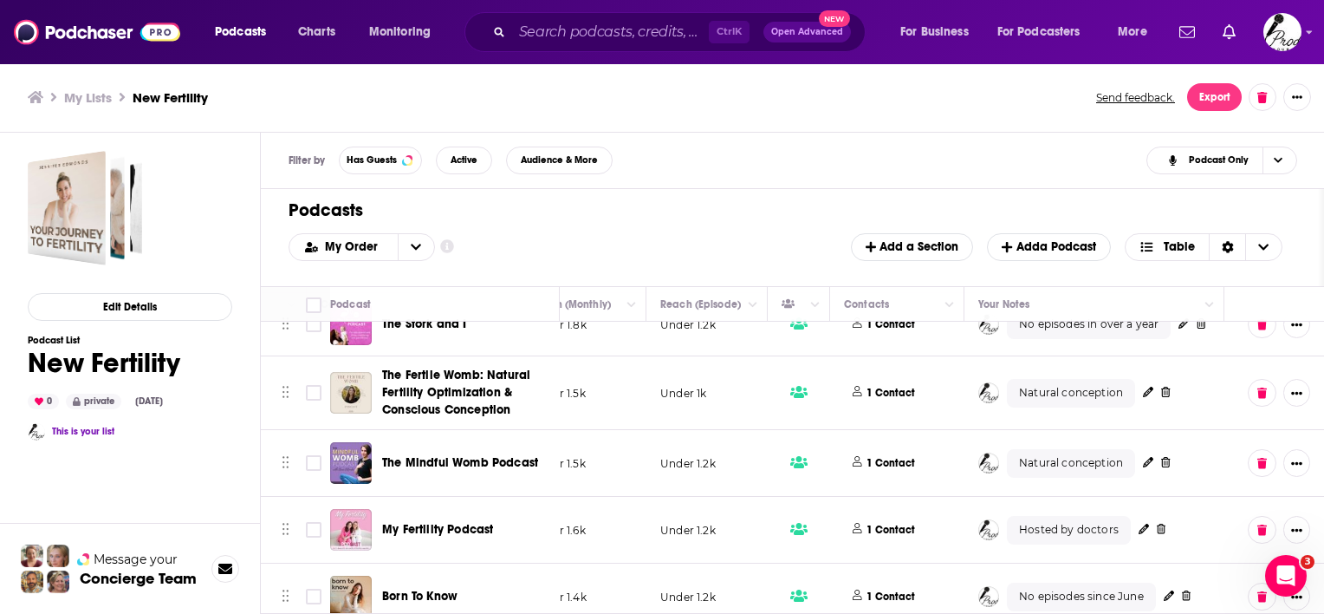
scroll to position [633, 586]
